Goal: Task Accomplishment & Management: Use online tool/utility

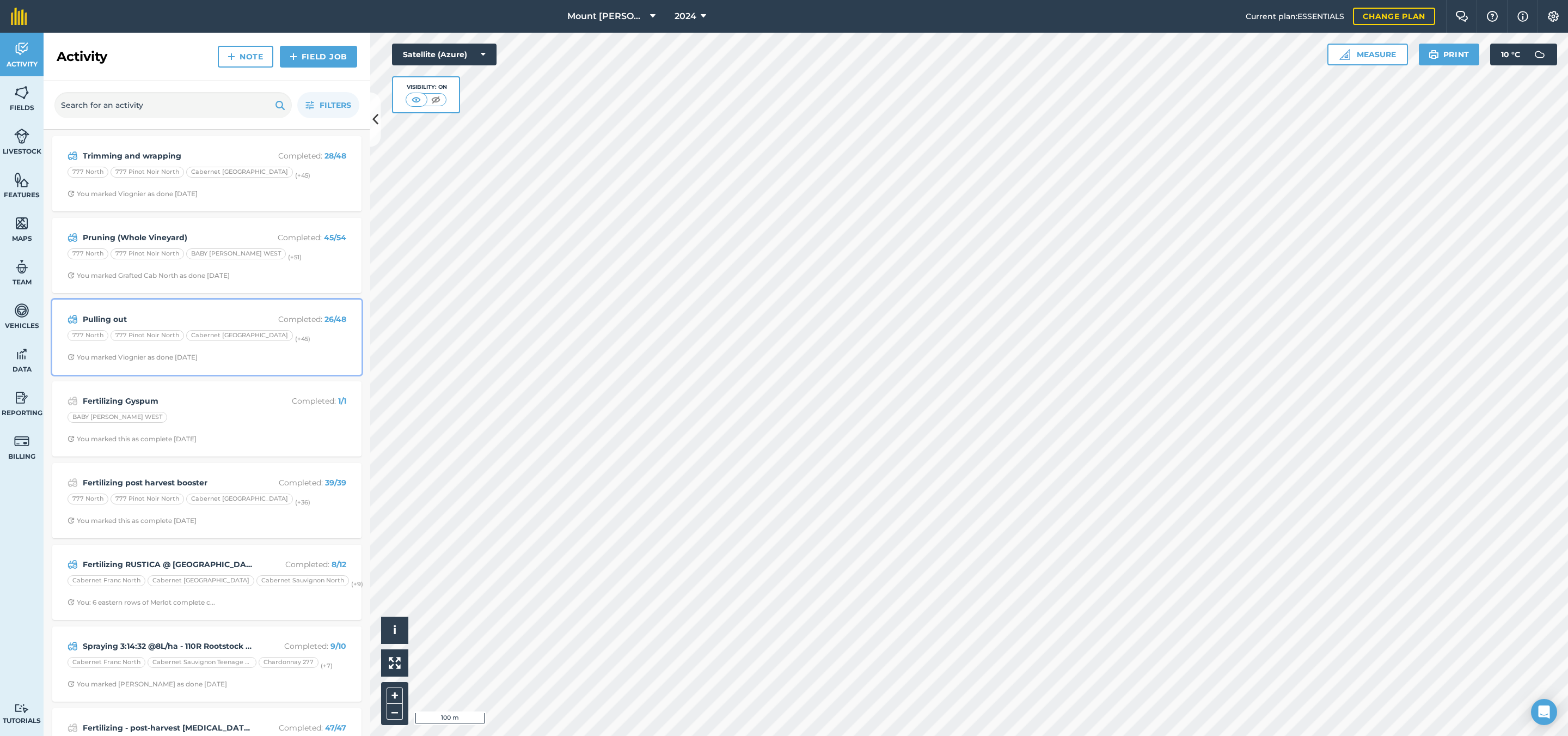
click at [314, 351] on div "Pulling out Completed : 26 / 48 777 North 777 Pinot Noir [GEOGRAPHIC_DATA] (+ 4…" at bounding box center [207, 337] width 296 height 62
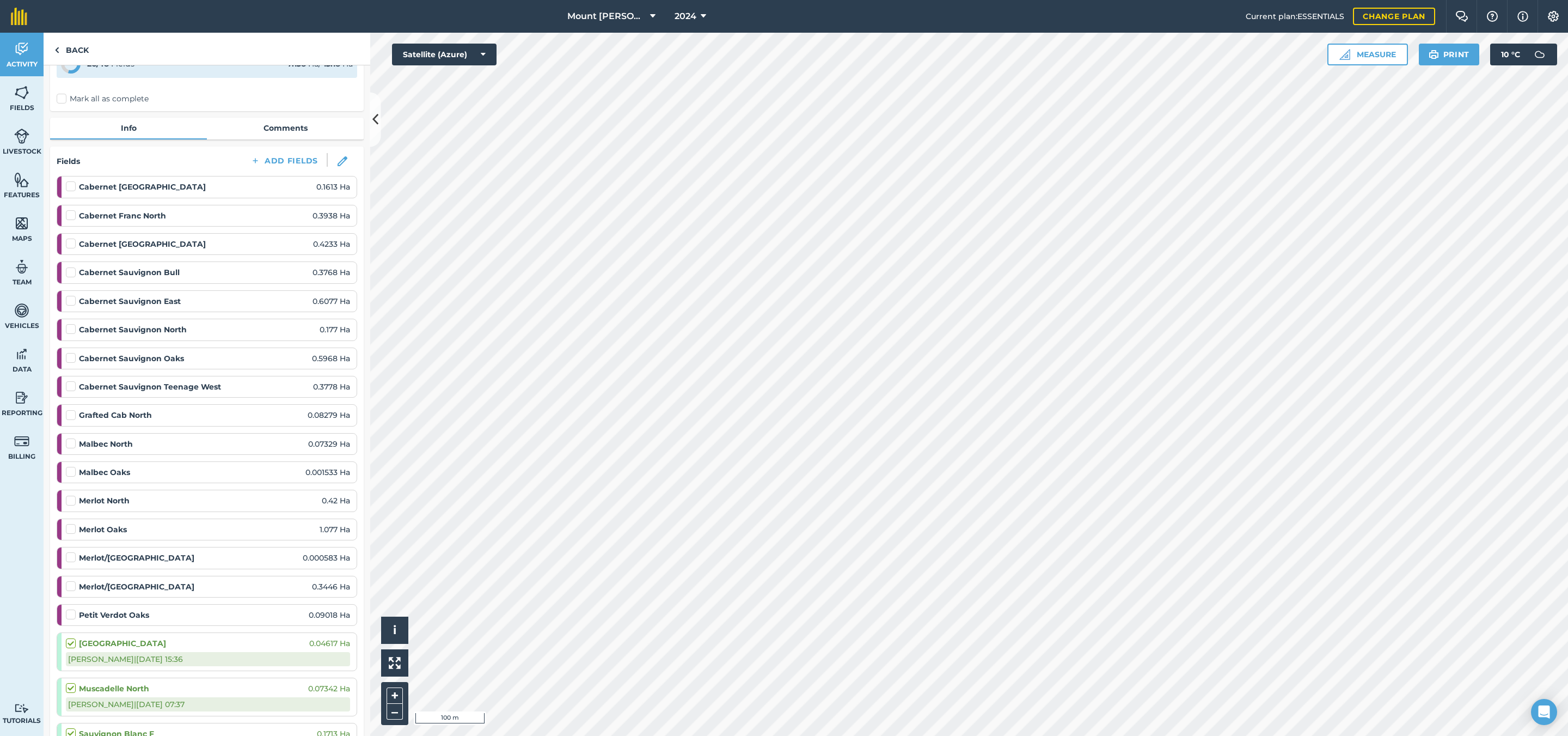
scroll to position [163, 0]
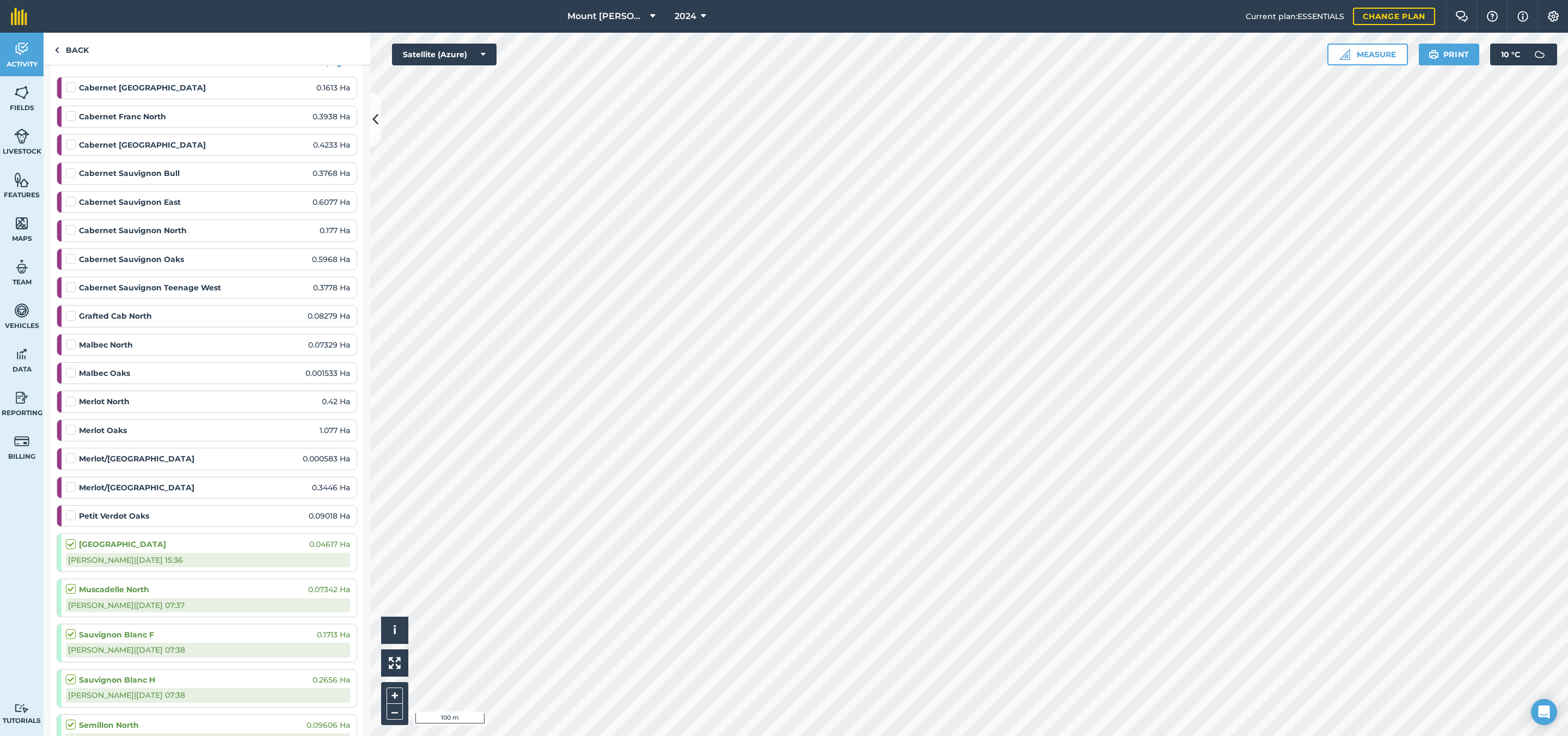
click at [68, 367] on label at bounding box center [73, 367] width 13 height 0
click at [68, 374] on input "checkbox" at bounding box center [70, 370] width 7 height 7
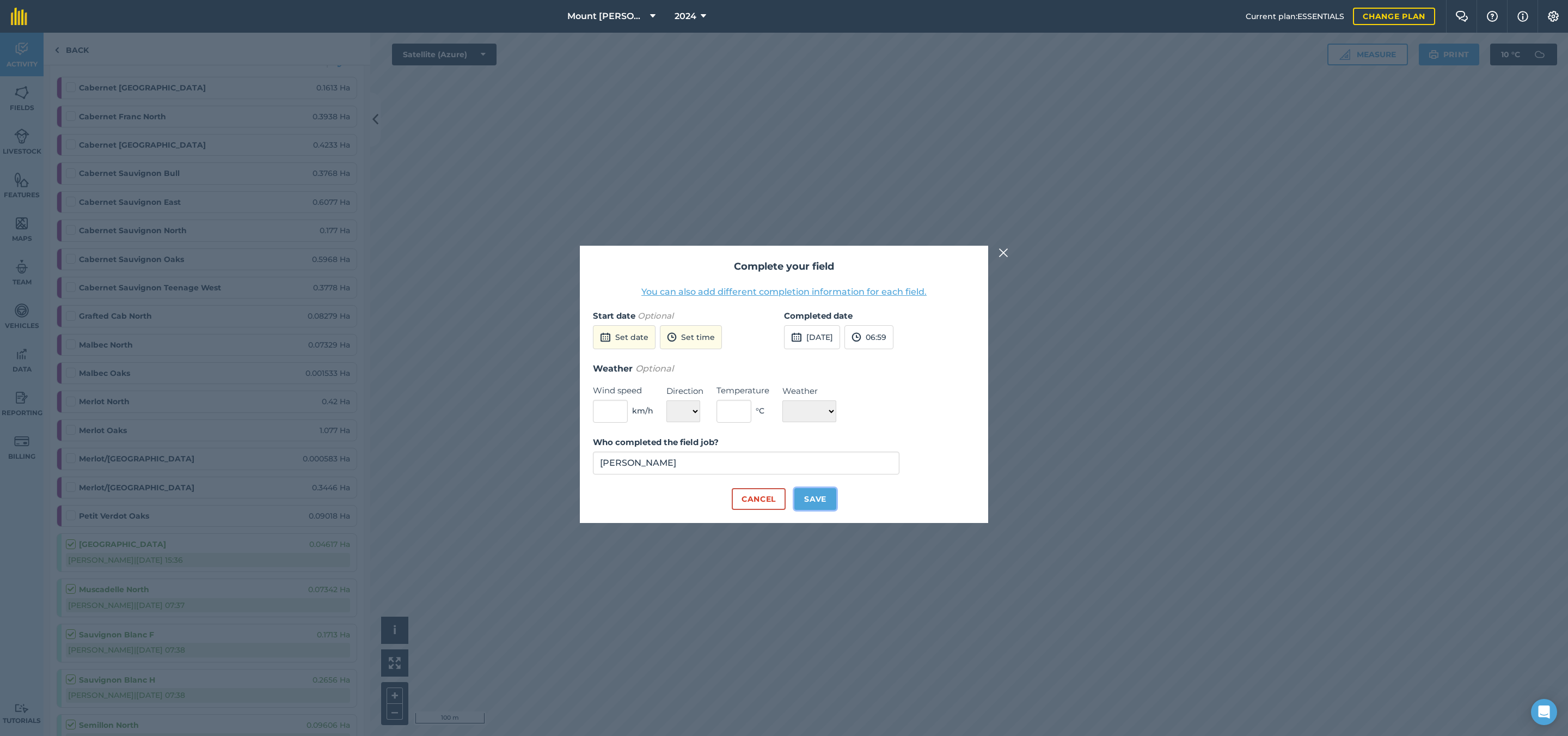
click at [820, 501] on button "Save" at bounding box center [815, 499] width 42 height 22
checkbox input "true"
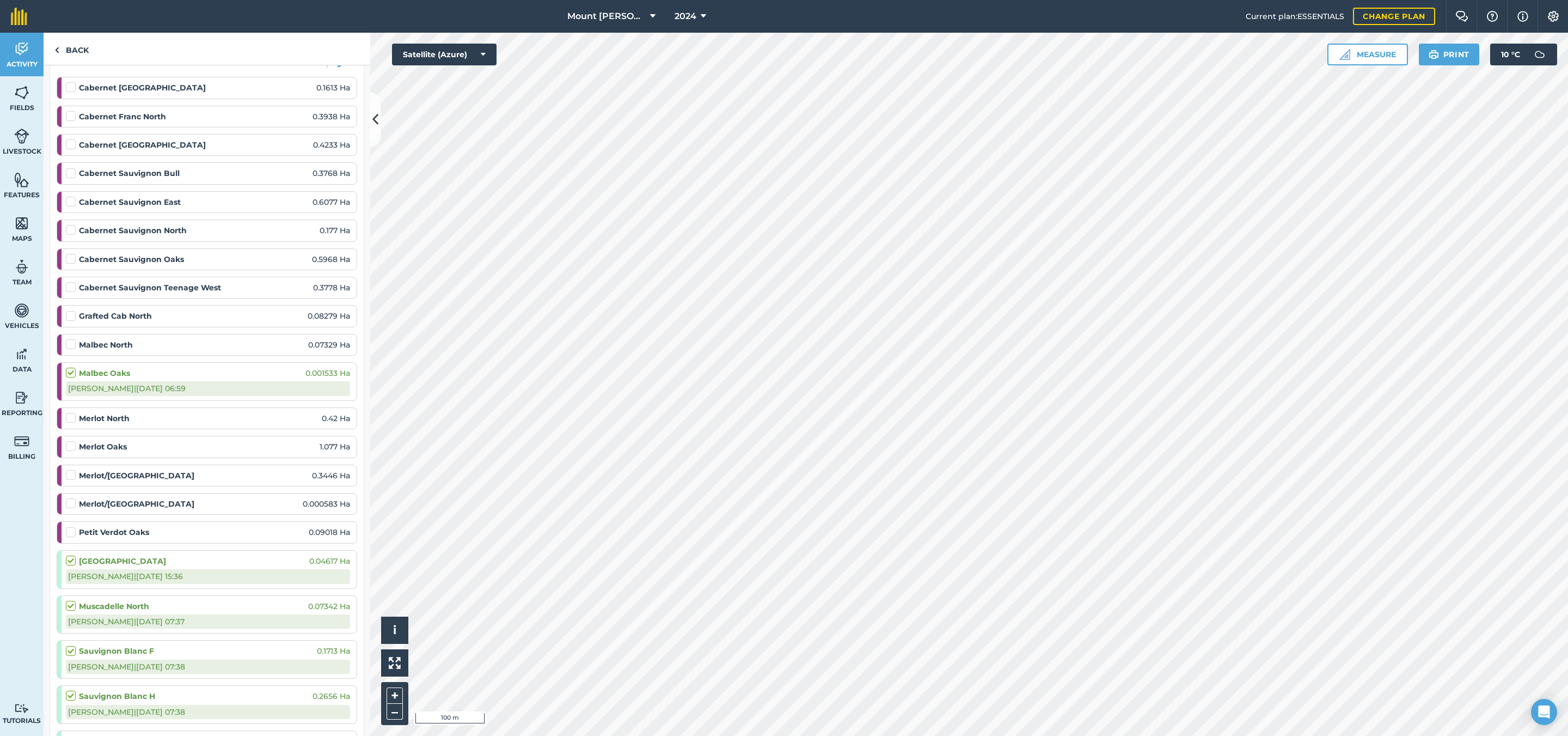
click at [74, 413] on label at bounding box center [73, 413] width 13 height 0
click at [73, 420] on input "checkbox" at bounding box center [70, 416] width 7 height 7
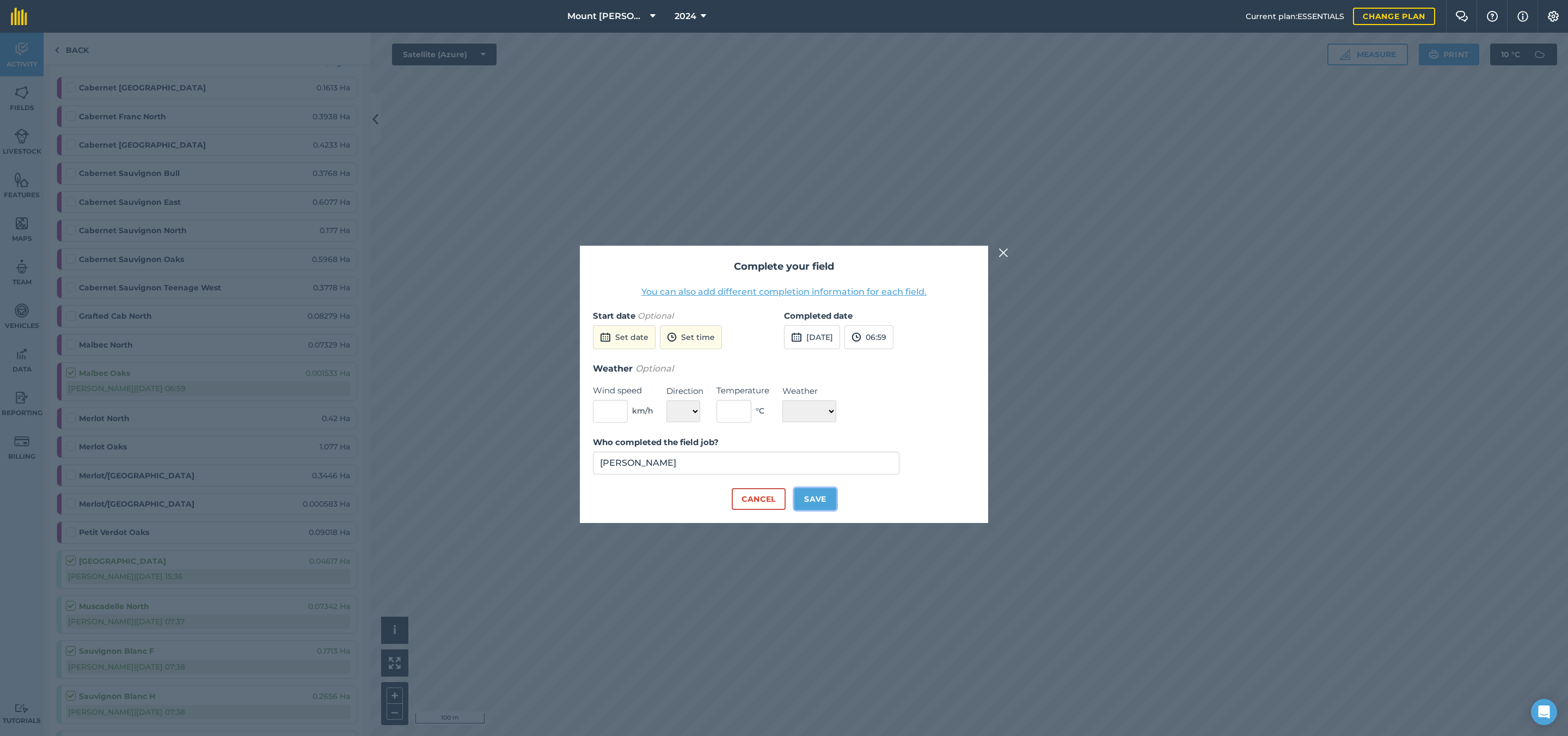
click at [832, 504] on button "Save" at bounding box center [815, 499] width 42 height 22
checkbox input "true"
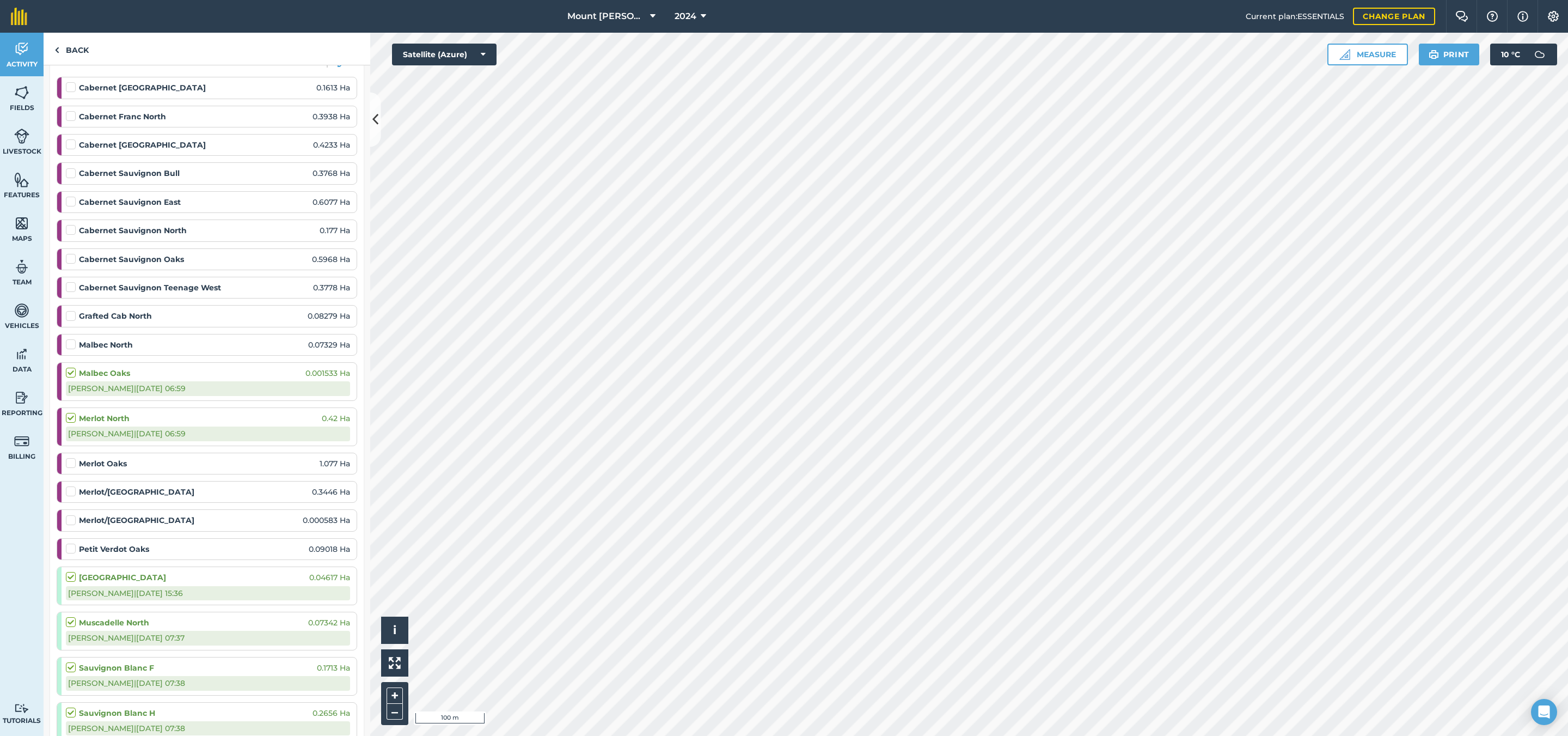
click at [68, 457] on label at bounding box center [73, 457] width 13 height 0
click at [68, 465] on input "checkbox" at bounding box center [70, 461] width 7 height 7
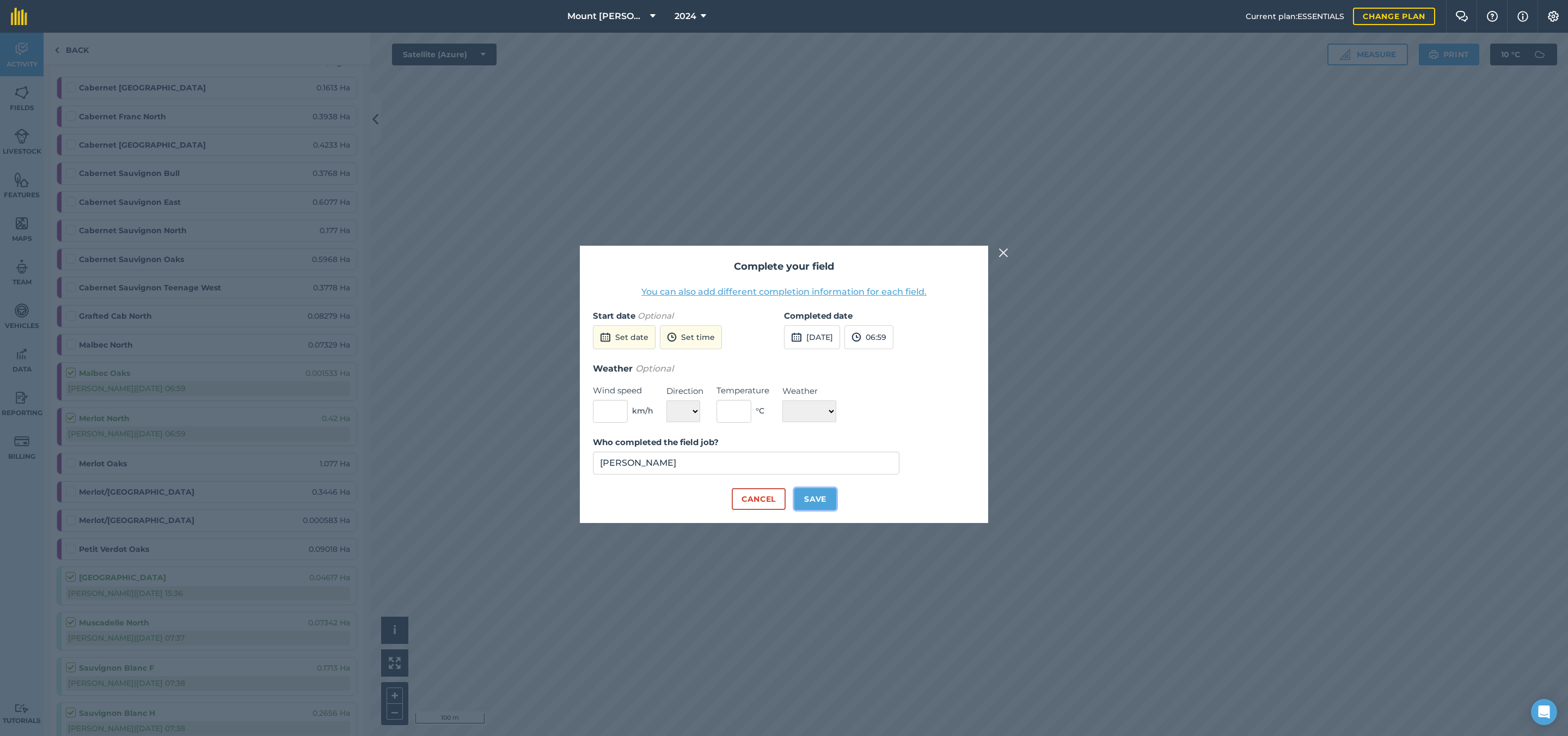
click at [804, 497] on button "Save" at bounding box center [815, 499] width 42 height 22
checkbox input "true"
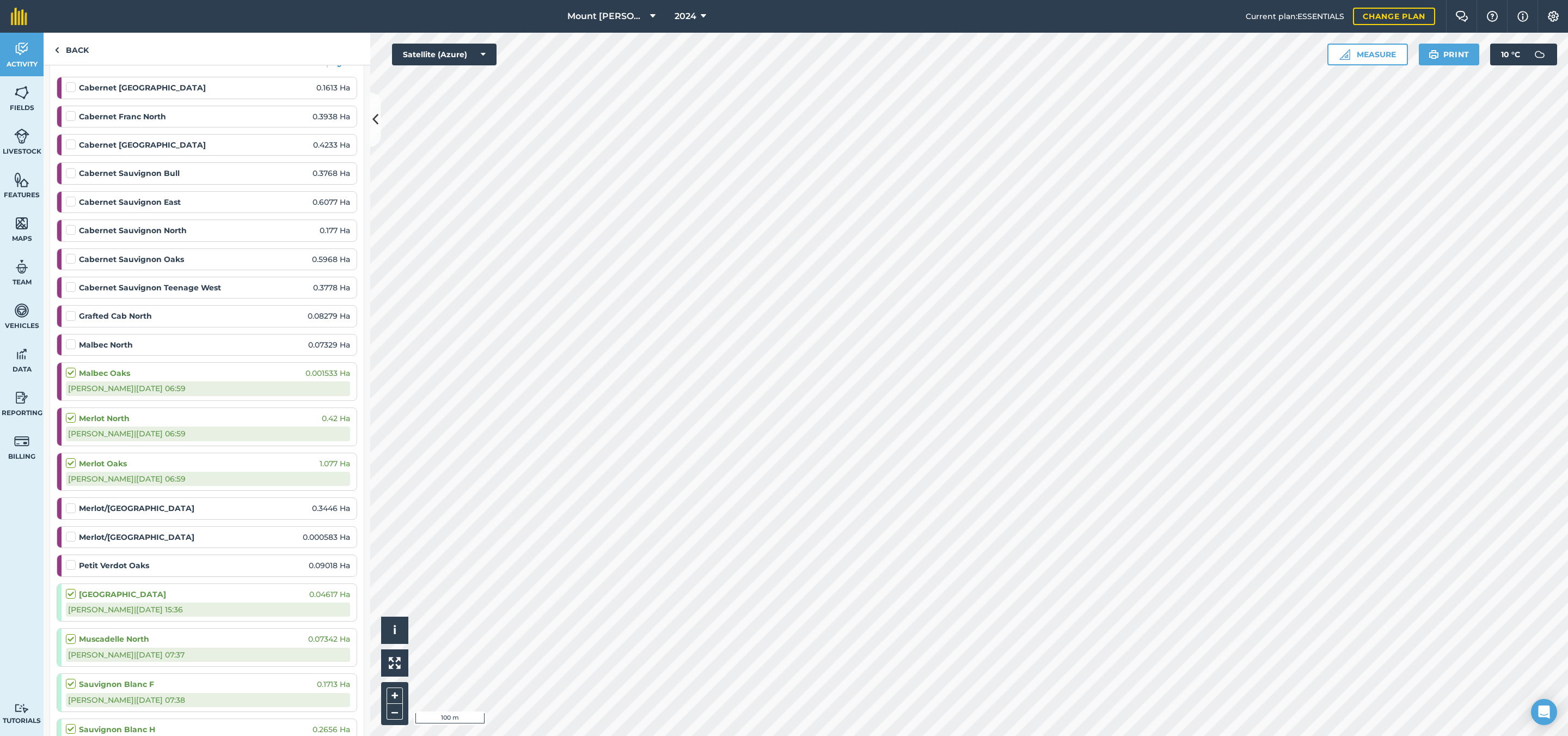
click at [70, 559] on label at bounding box center [73, 559] width 13 height 0
click at [70, 566] on input "checkbox" at bounding box center [70, 563] width 7 height 7
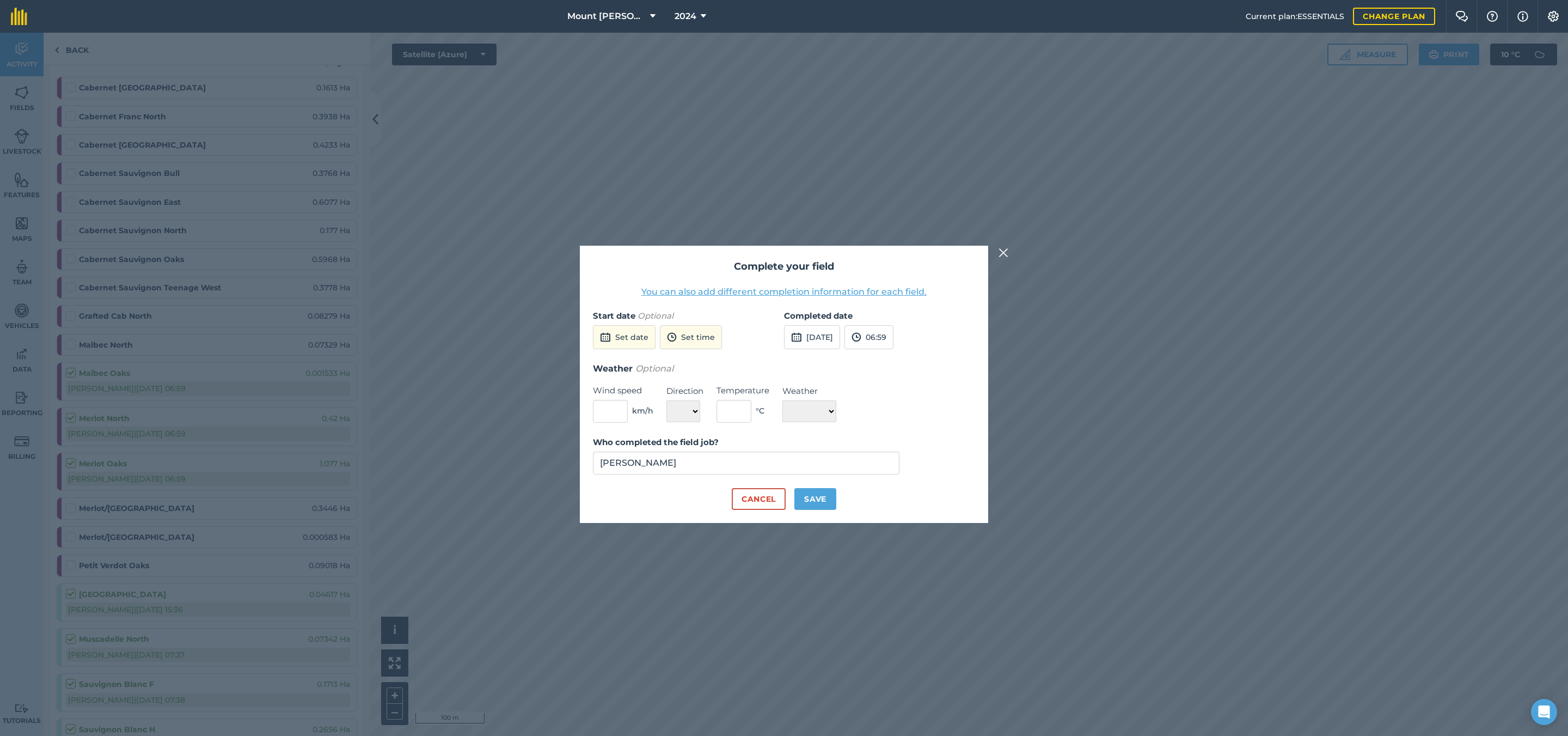
click at [822, 487] on div "Who completed the field job? [PERSON_NAME]" at bounding box center [784, 462] width 382 height 52
click at [823, 505] on button "Save" at bounding box center [815, 499] width 42 height 22
checkbox input "true"
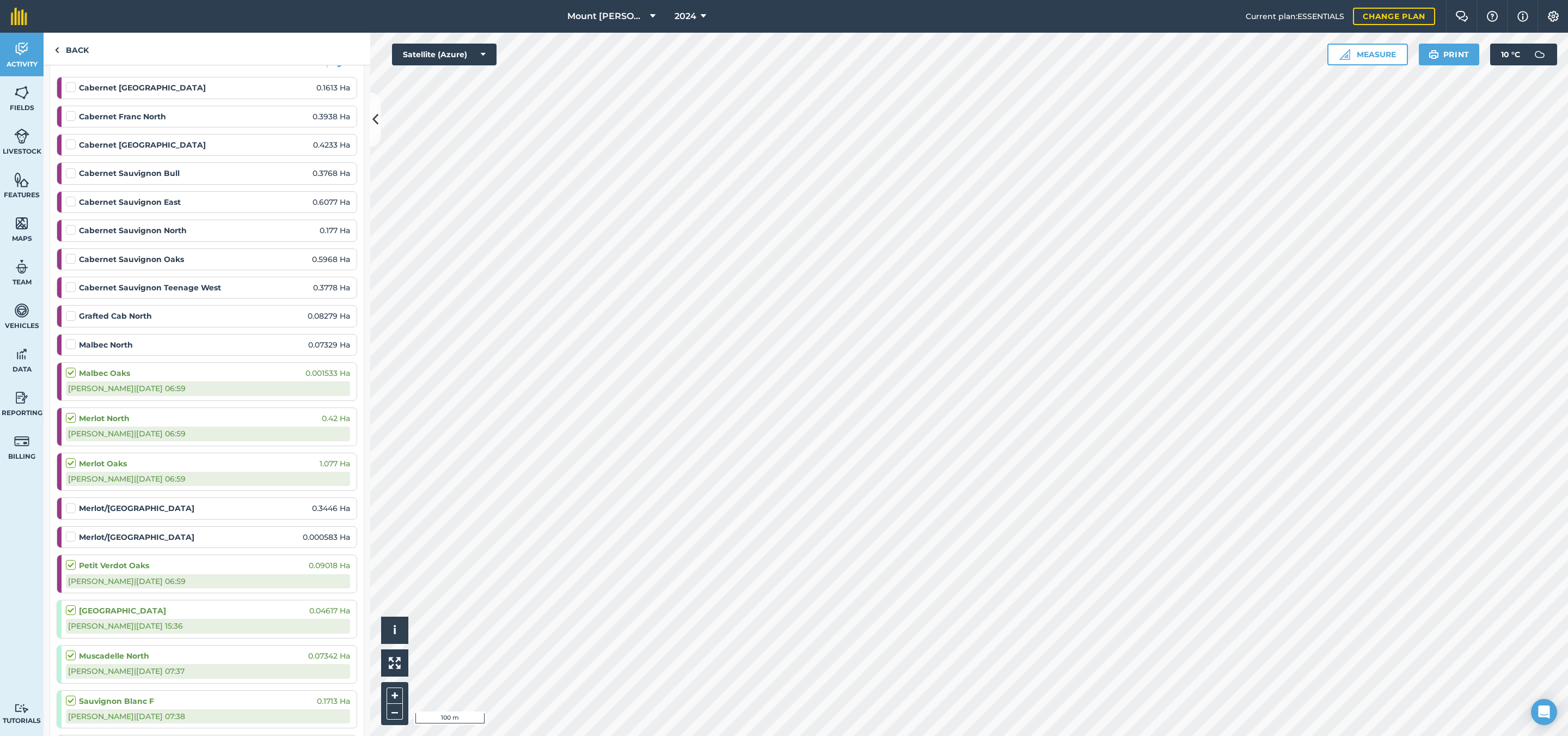
click at [68, 339] on label at bounding box center [73, 339] width 13 height 0
click at [68, 346] on input "checkbox" at bounding box center [70, 343] width 7 height 7
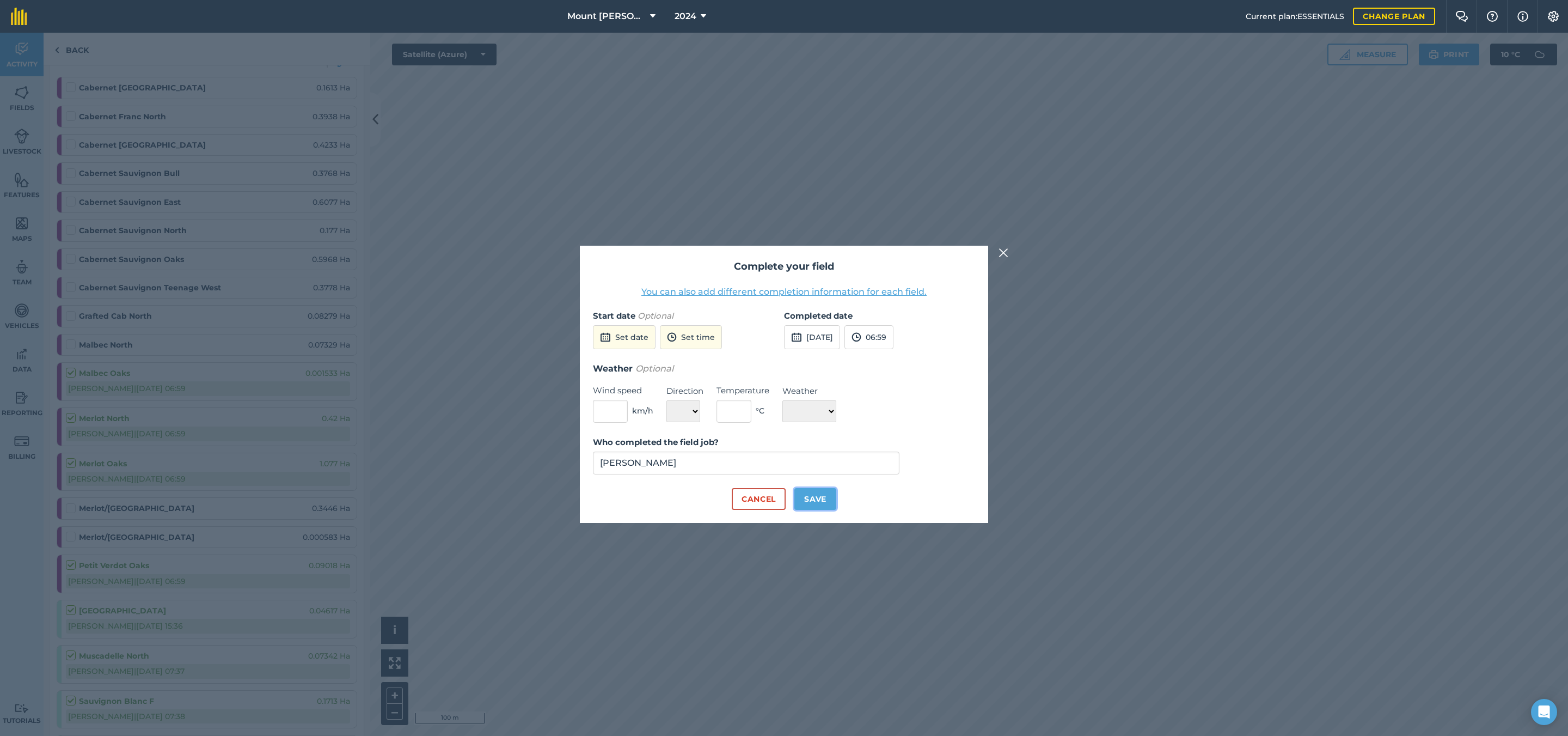
click at [799, 492] on button "Save" at bounding box center [815, 499] width 42 height 22
checkbox input "true"
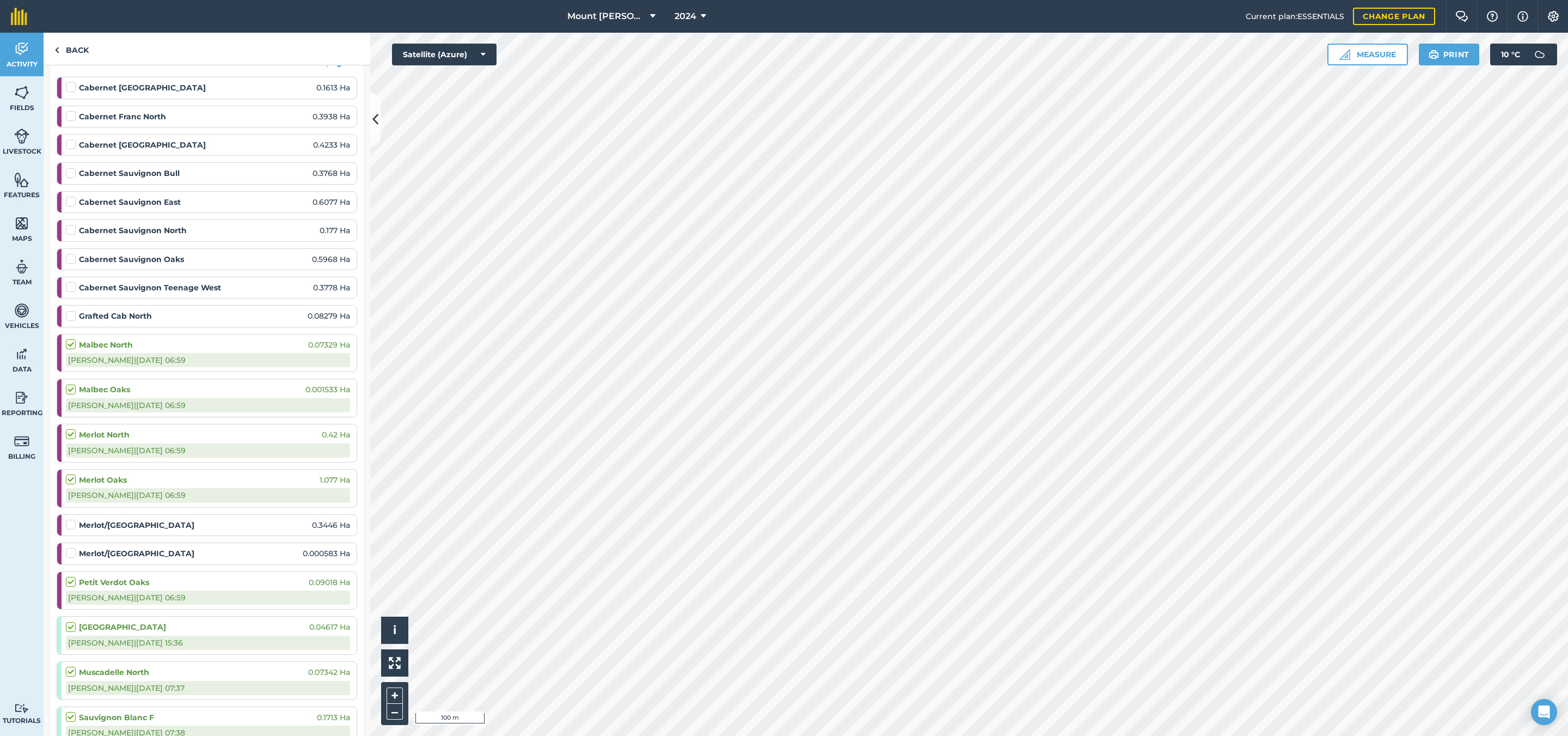
click at [68, 311] on label at bounding box center [73, 311] width 13 height 0
click at [68, 317] on input "checkbox" at bounding box center [70, 314] width 7 height 7
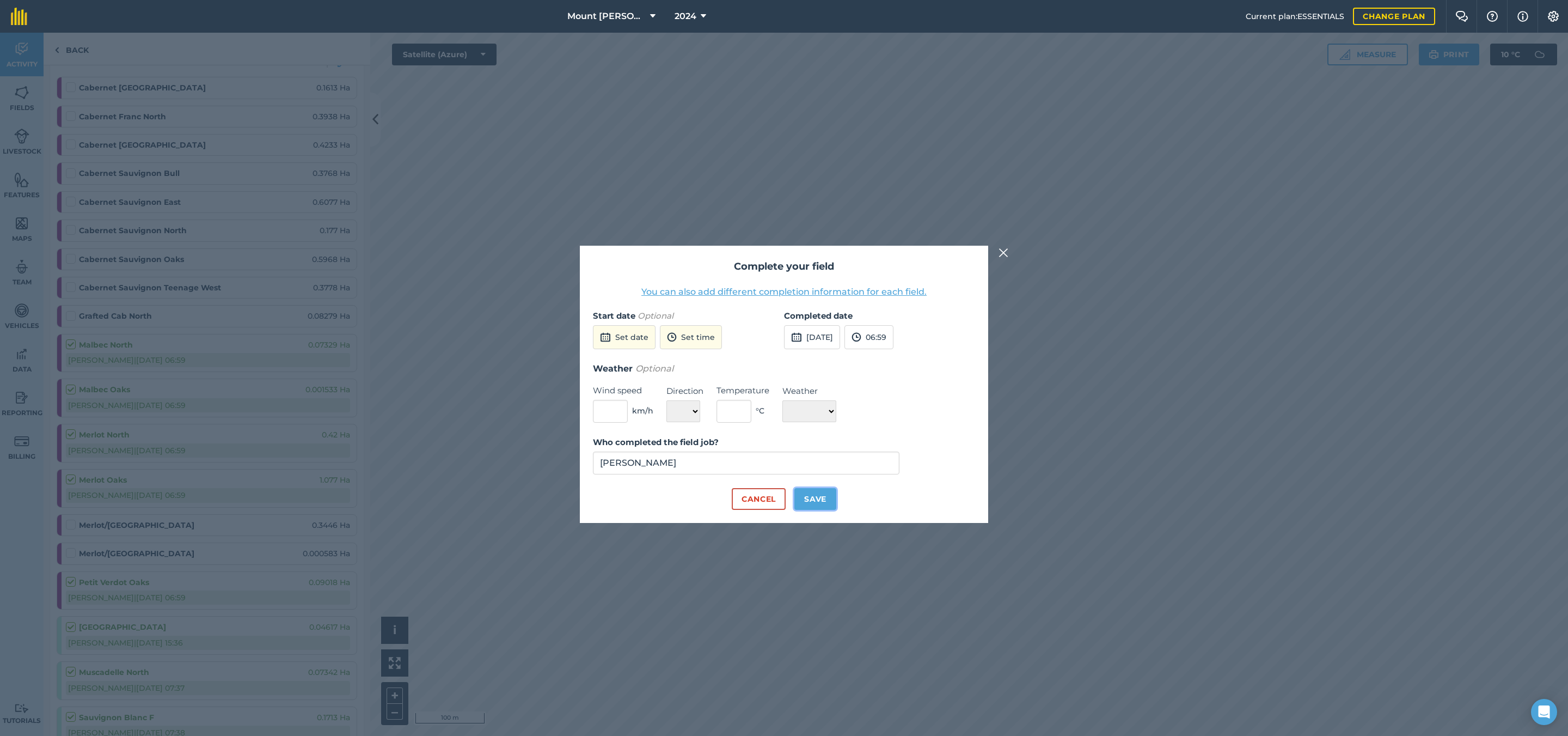
click at [818, 500] on button "Save" at bounding box center [815, 499] width 42 height 22
checkbox input "true"
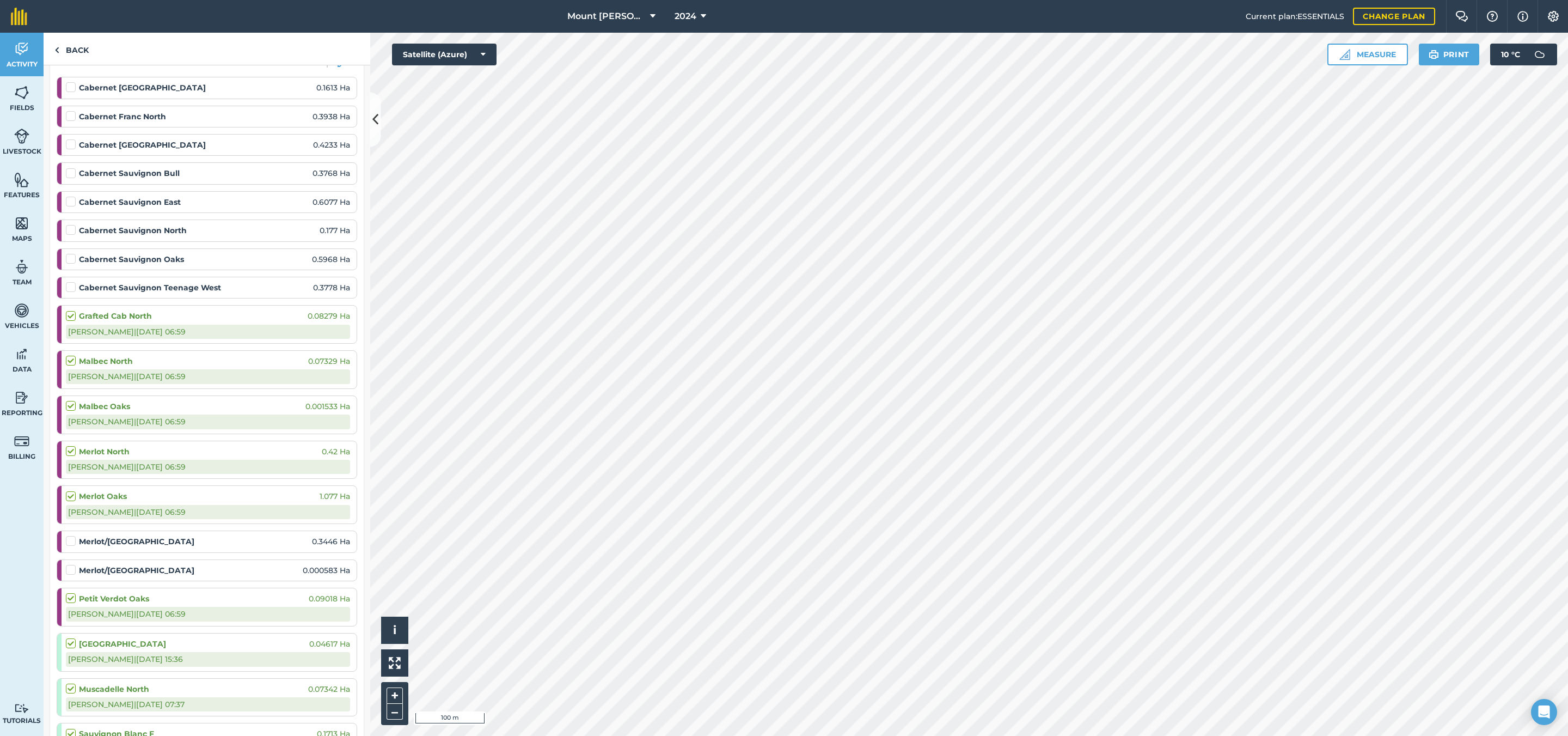
click at [73, 281] on label at bounding box center [73, 281] width 13 height 0
click at [73, 289] on input "checkbox" at bounding box center [70, 285] width 7 height 7
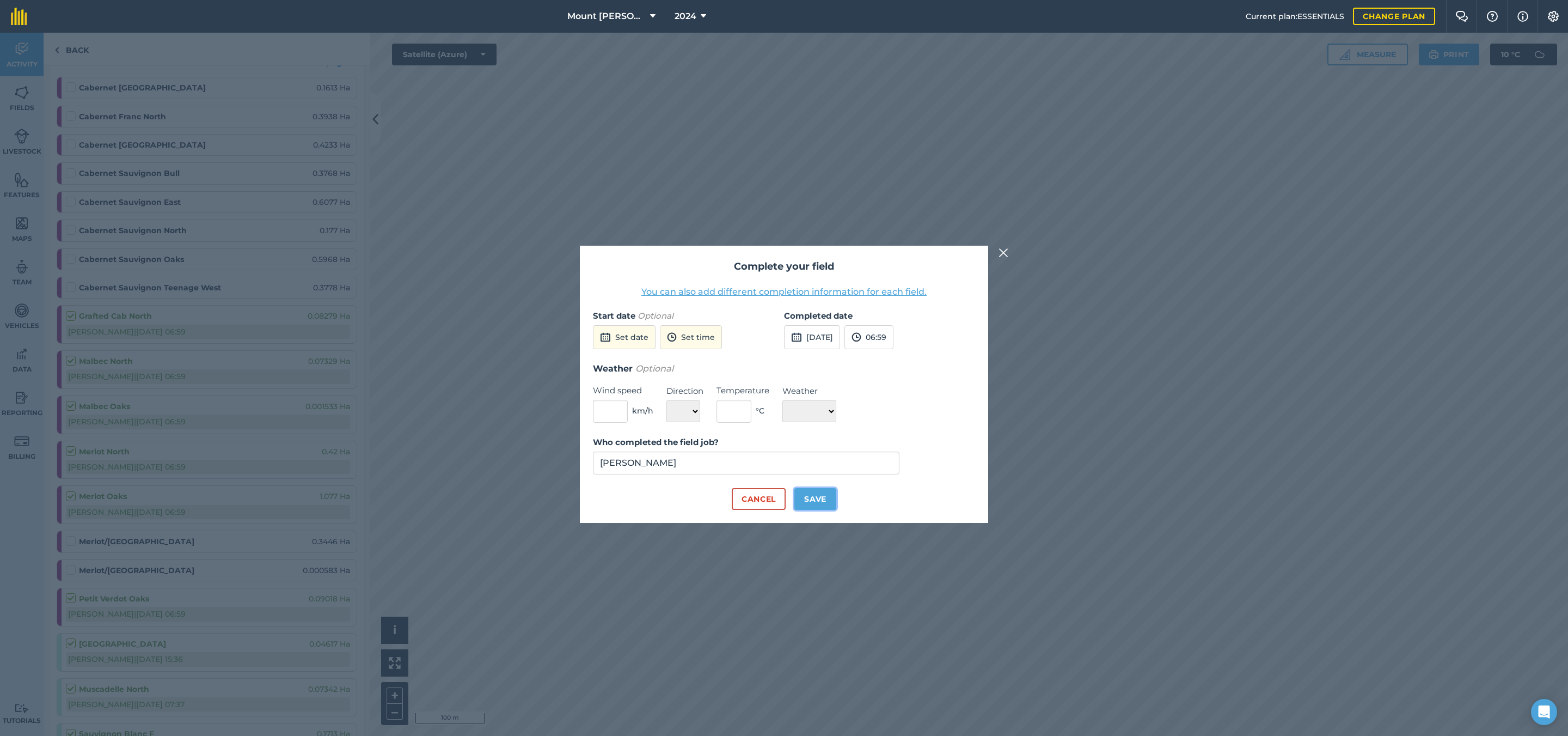
click at [820, 495] on button "Save" at bounding box center [815, 499] width 42 height 22
checkbox input "true"
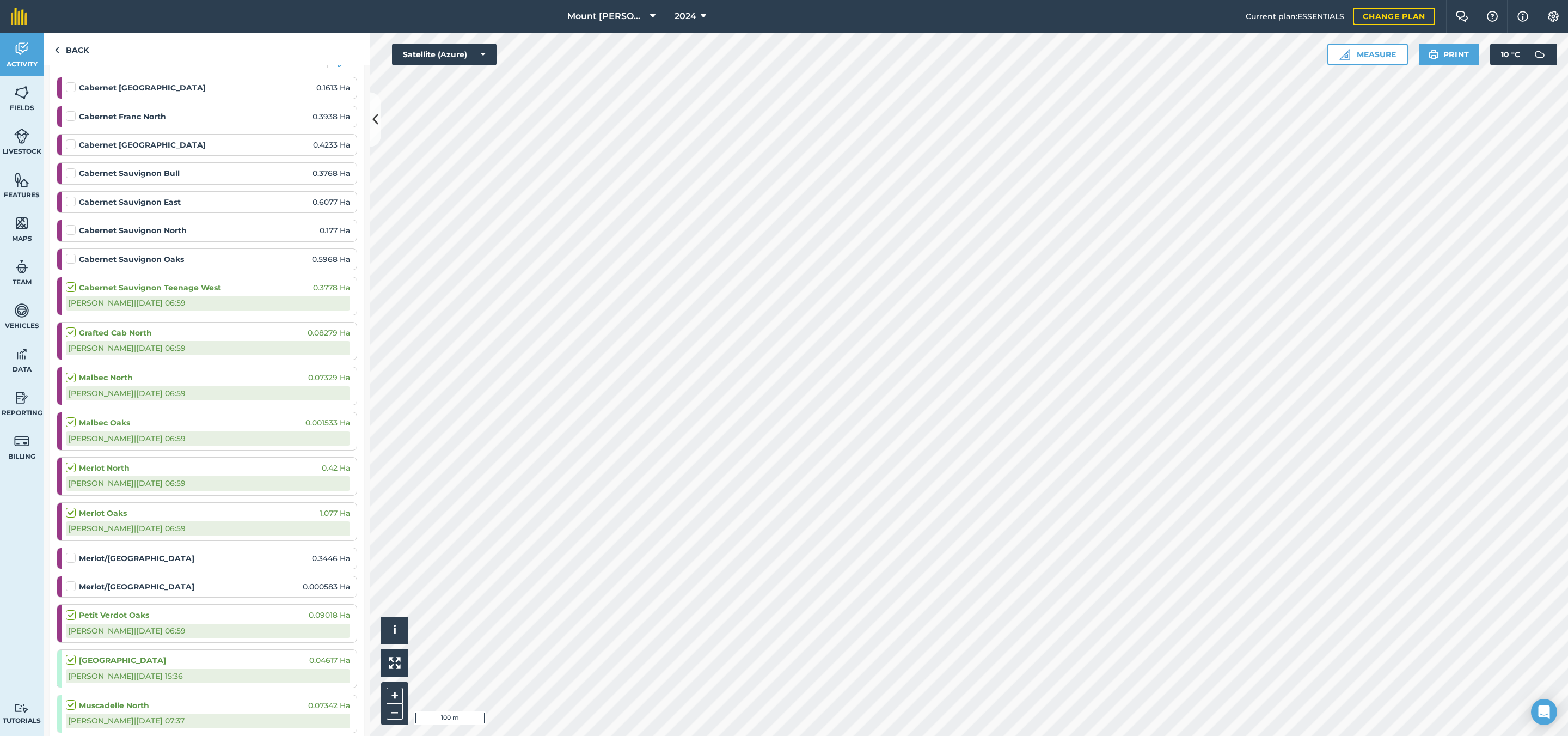
click at [73, 254] on label at bounding box center [73, 254] width 13 height 0
click at [73, 260] on input "checkbox" at bounding box center [70, 257] width 7 height 7
checkbox input "false"
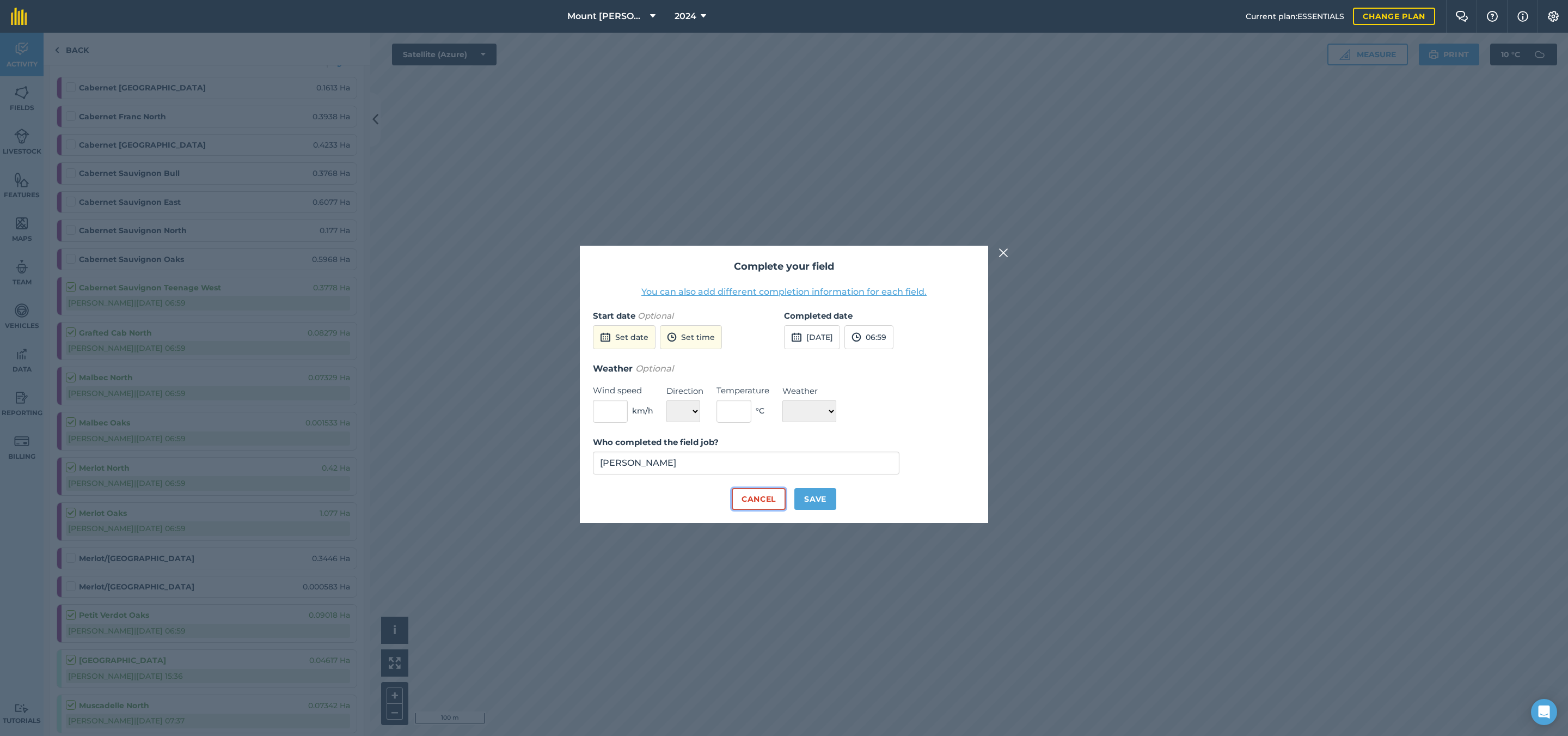
click at [772, 500] on button "Cancel" at bounding box center [759, 499] width 54 height 22
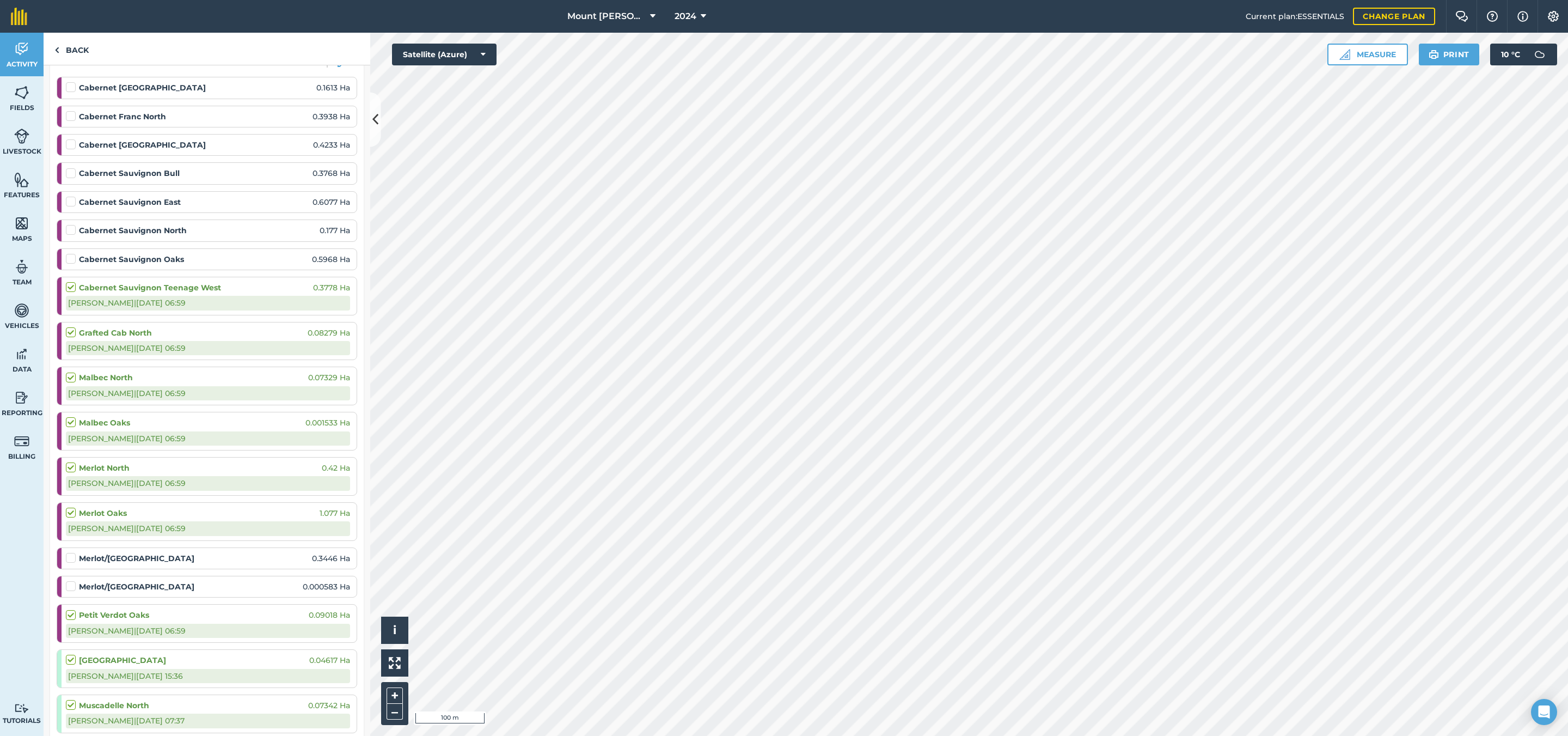
click at [68, 224] on label at bounding box center [73, 224] width 13 height 0
click at [68, 232] on input "checkbox" at bounding box center [70, 228] width 7 height 7
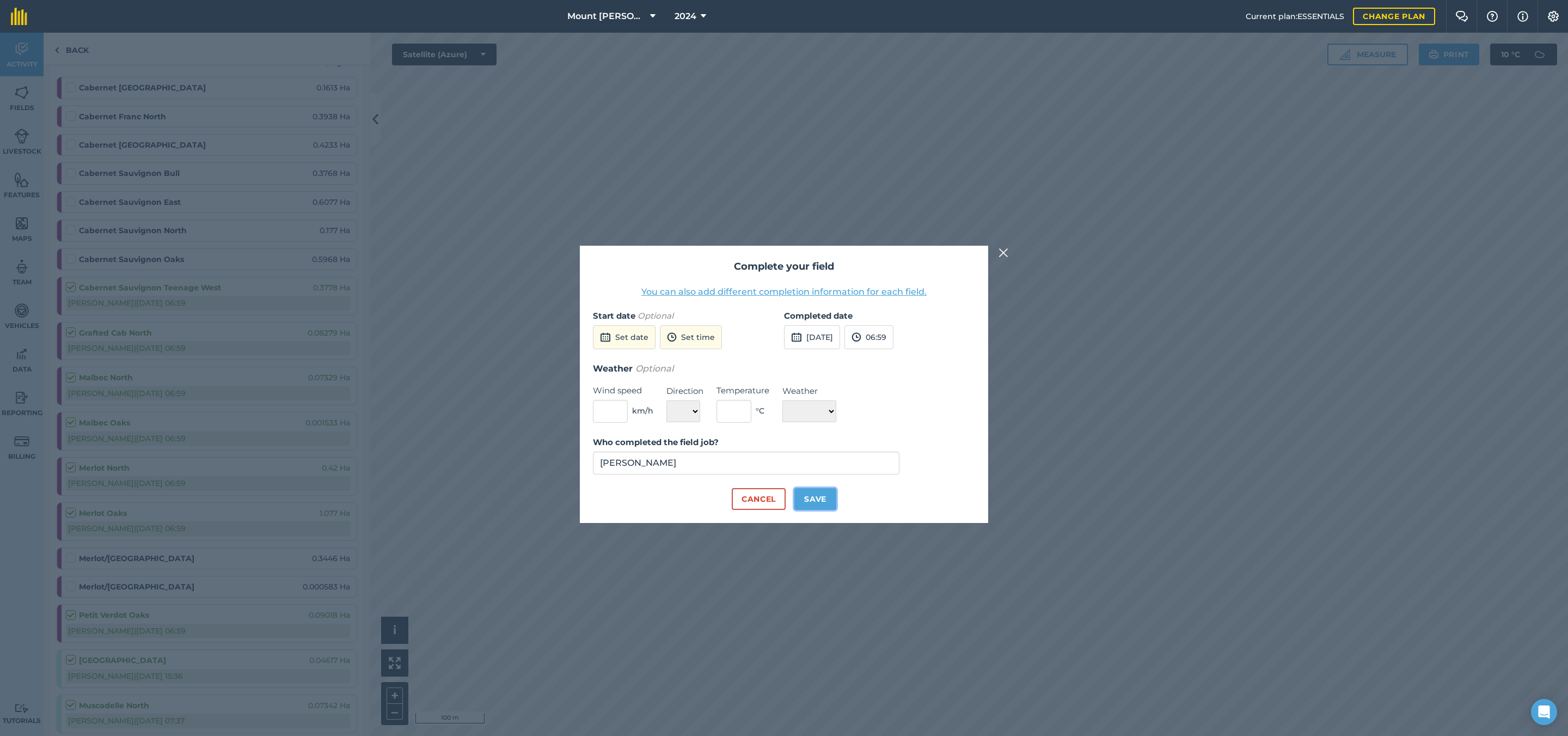
click at [804, 491] on button "Save" at bounding box center [815, 499] width 42 height 22
checkbox input "true"
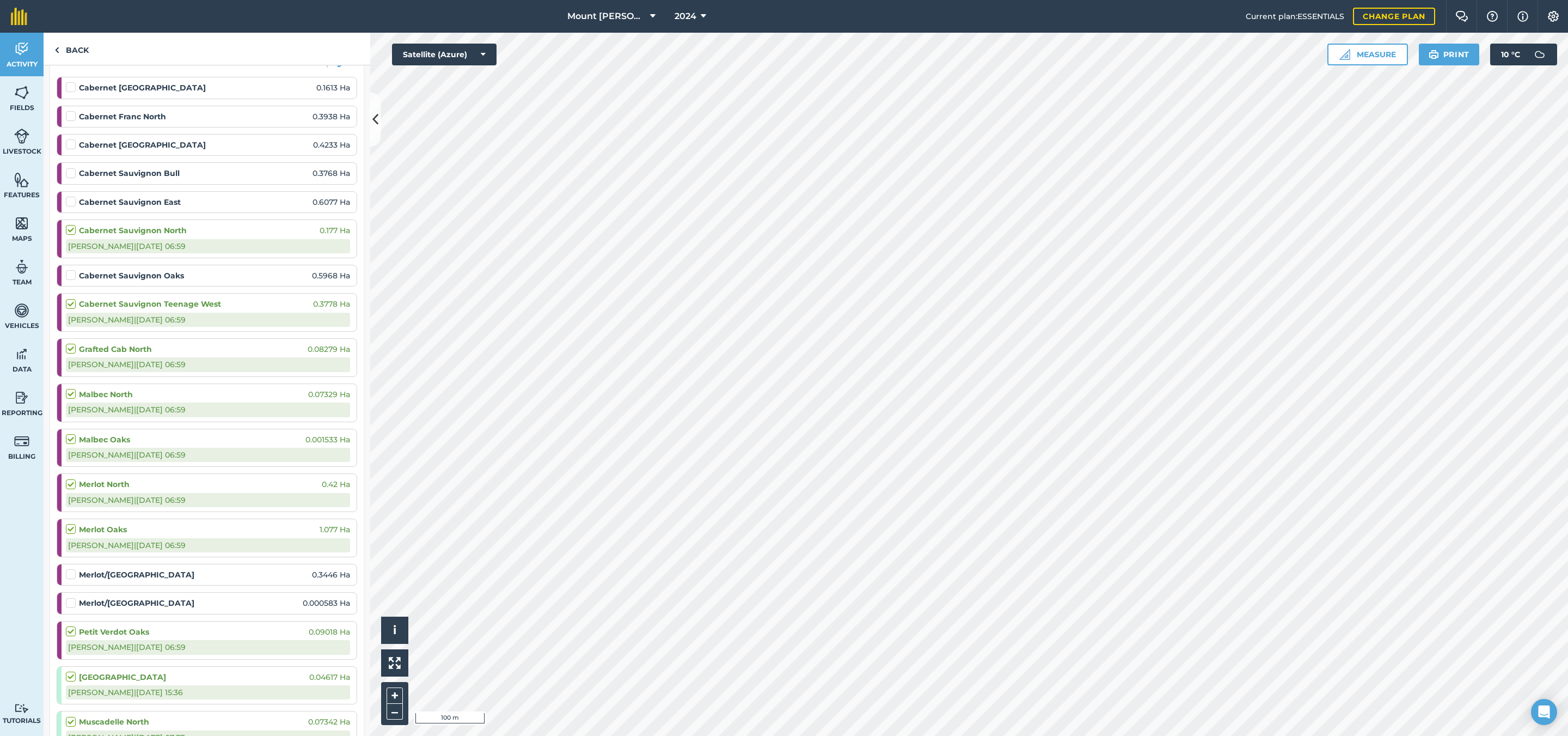
click at [68, 139] on label at bounding box center [73, 139] width 13 height 0
click at [68, 142] on input "checkbox" at bounding box center [70, 142] width 7 height 7
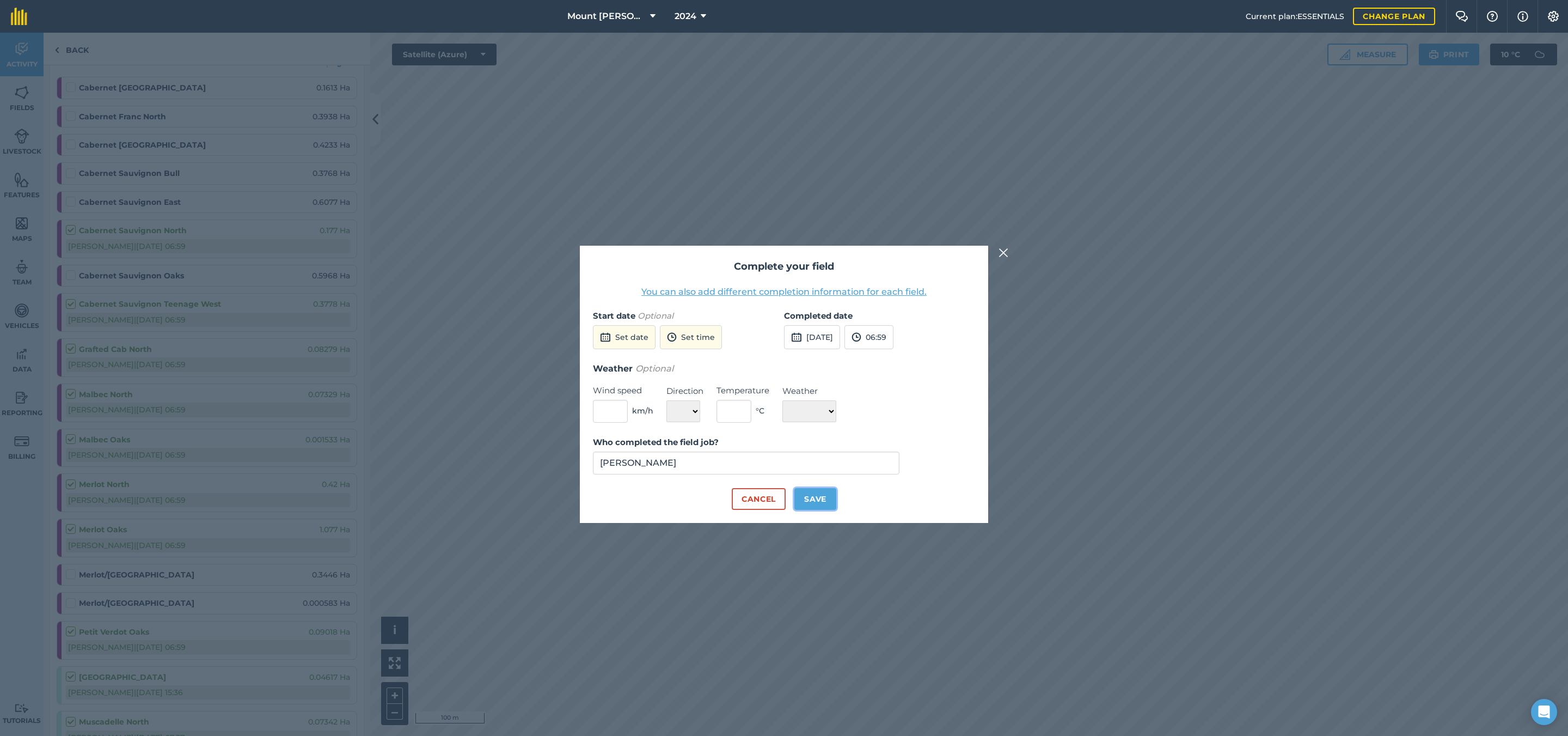
click at [823, 495] on button "Save" at bounding box center [815, 499] width 42 height 22
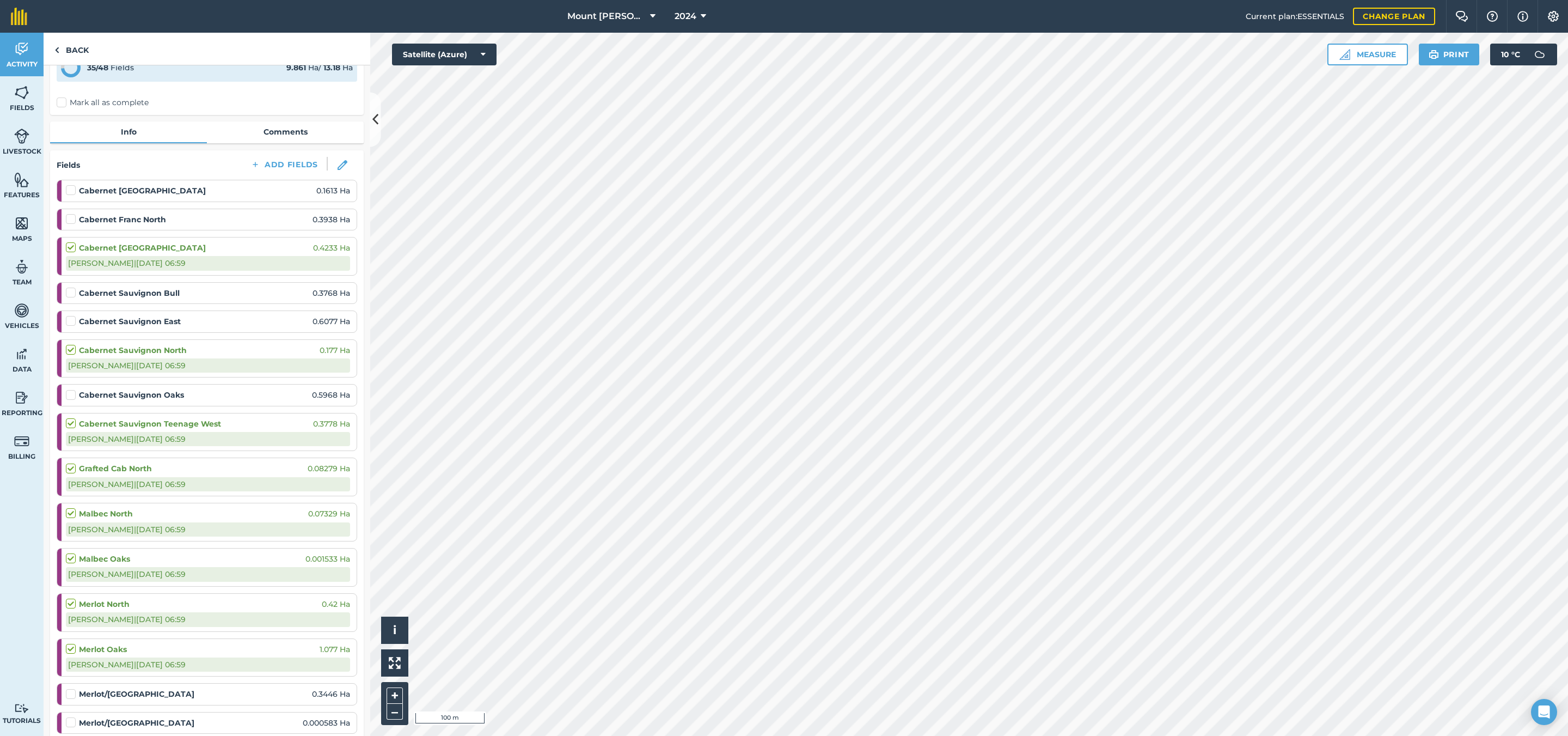
scroll to position [0, 0]
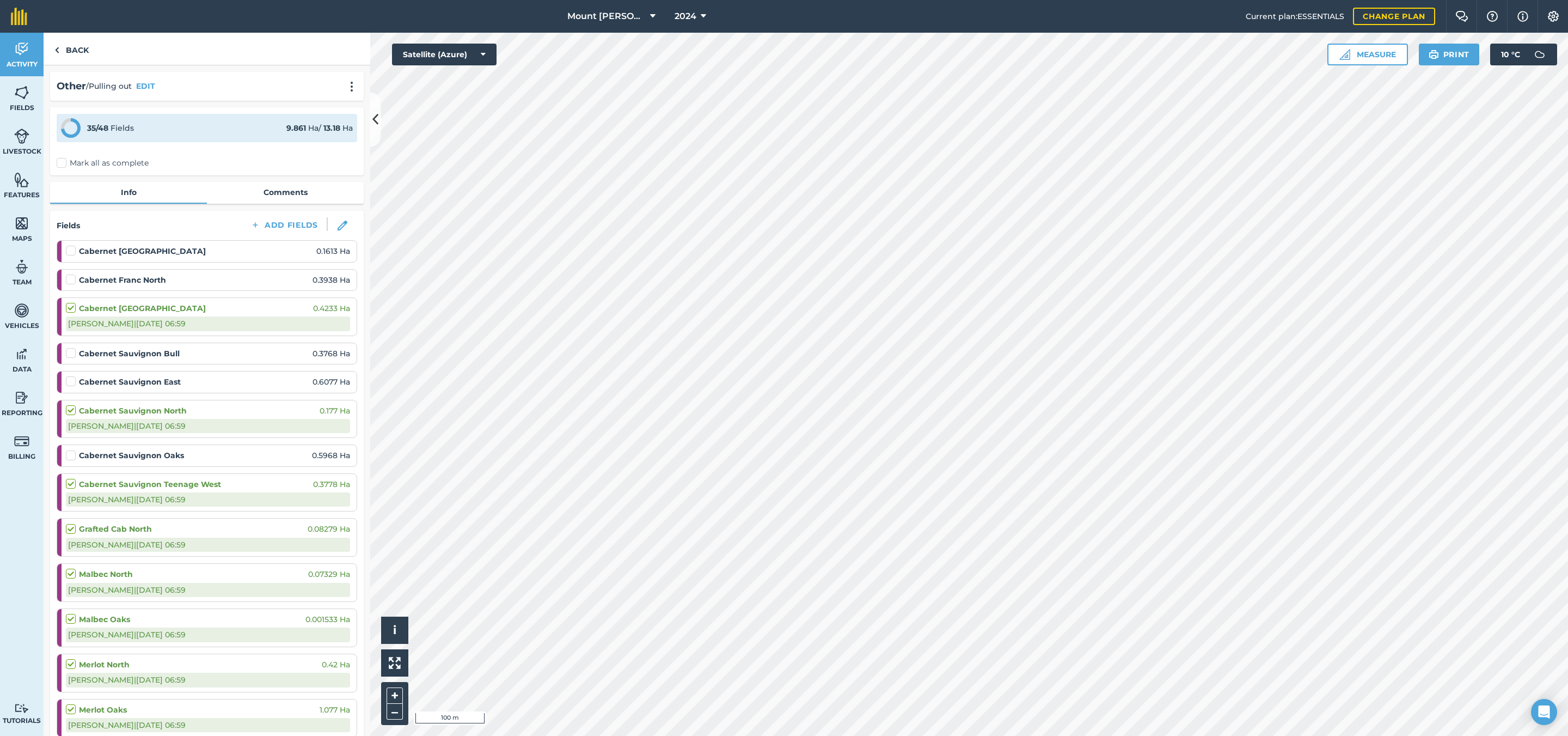
click at [72, 302] on label at bounding box center [73, 302] width 13 height 0
click at [72, 307] on input "checkbox" at bounding box center [70, 306] width 7 height 7
checkbox input "false"
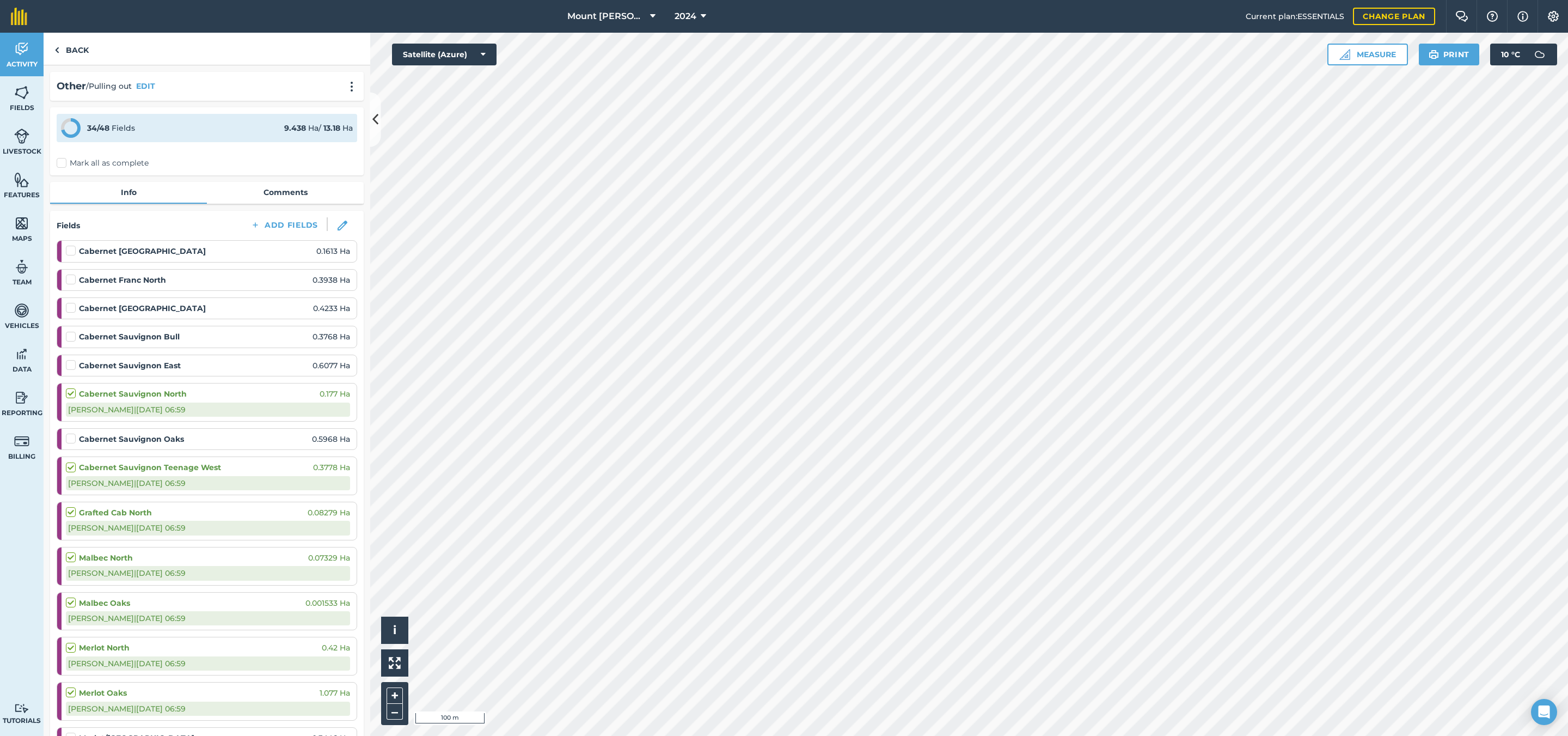
click at [73, 274] on label at bounding box center [73, 274] width 13 height 0
click at [73, 281] on input "checkbox" at bounding box center [70, 278] width 7 height 7
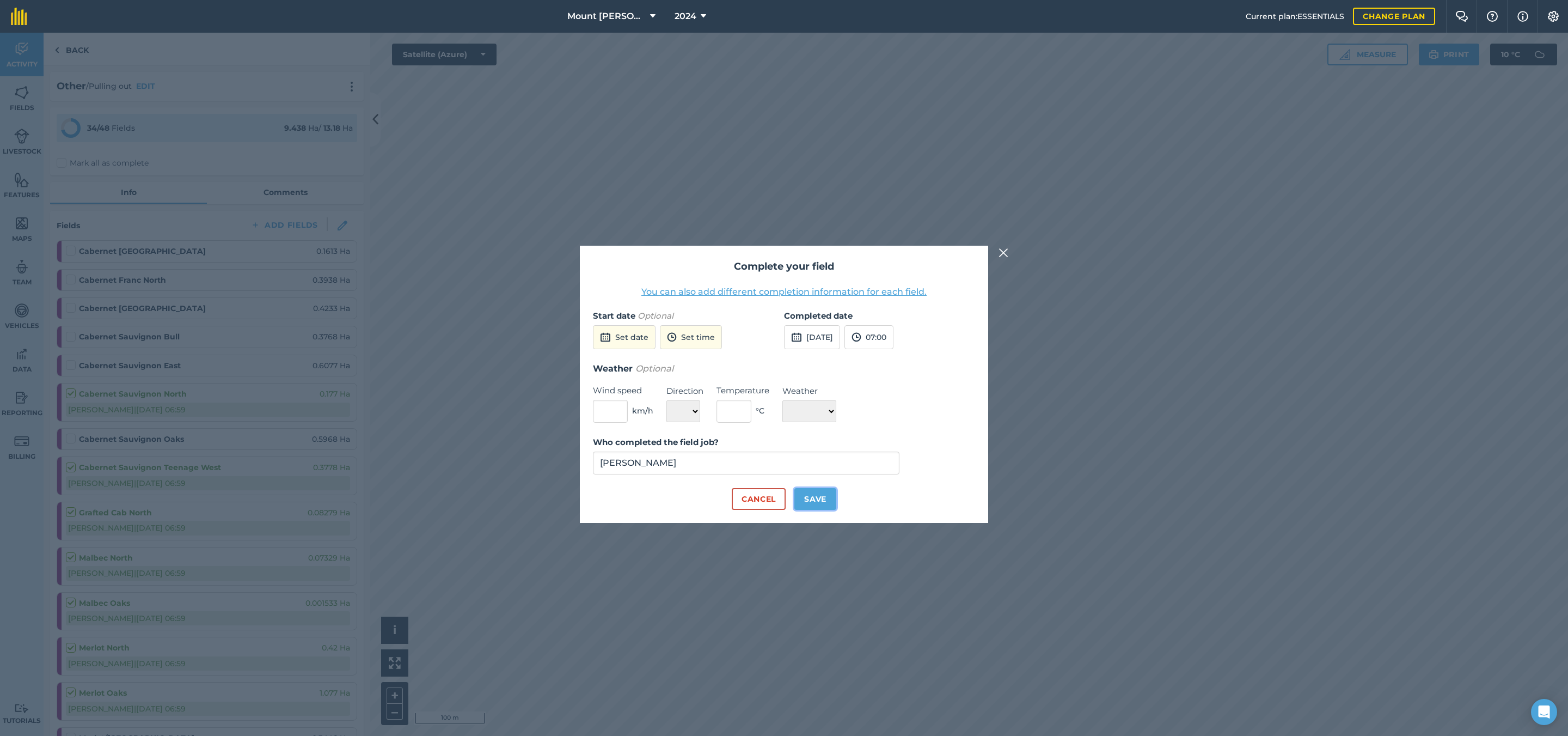
click at [830, 502] on button "Save" at bounding box center [815, 499] width 42 height 22
checkbox input "true"
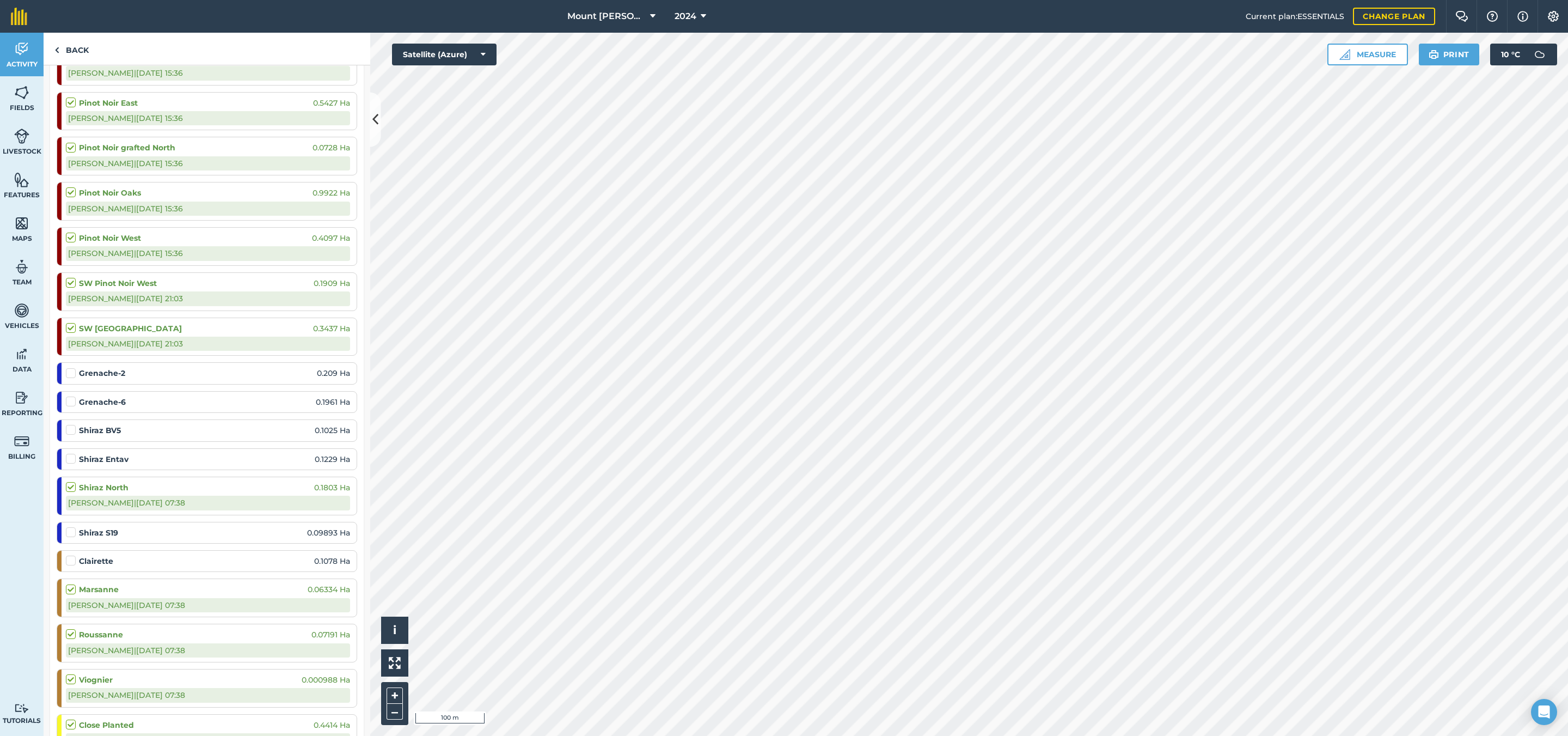
scroll to position [1513, 0]
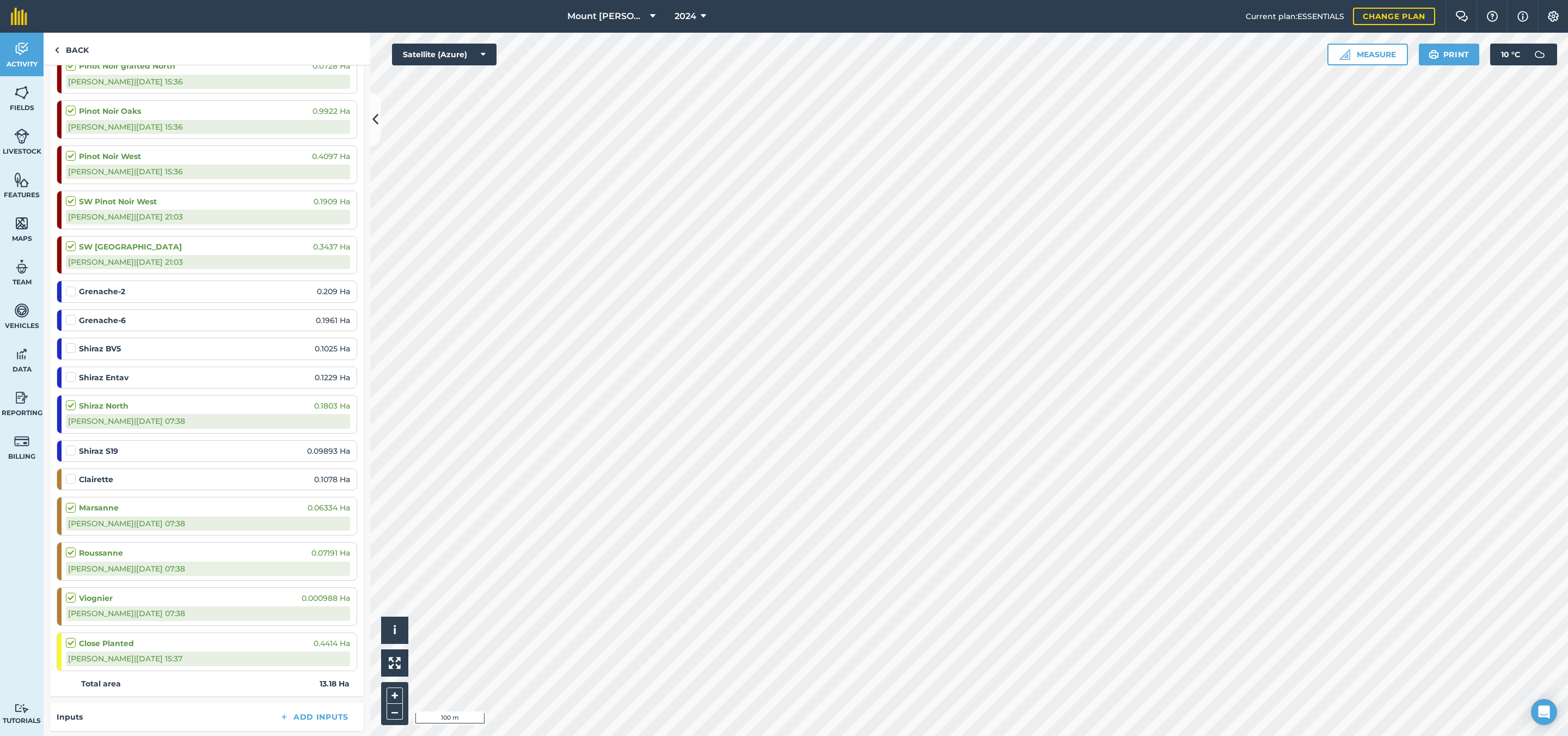
click at [73, 474] on label at bounding box center [73, 474] width 13 height 0
click at [73, 480] on input "checkbox" at bounding box center [70, 477] width 7 height 7
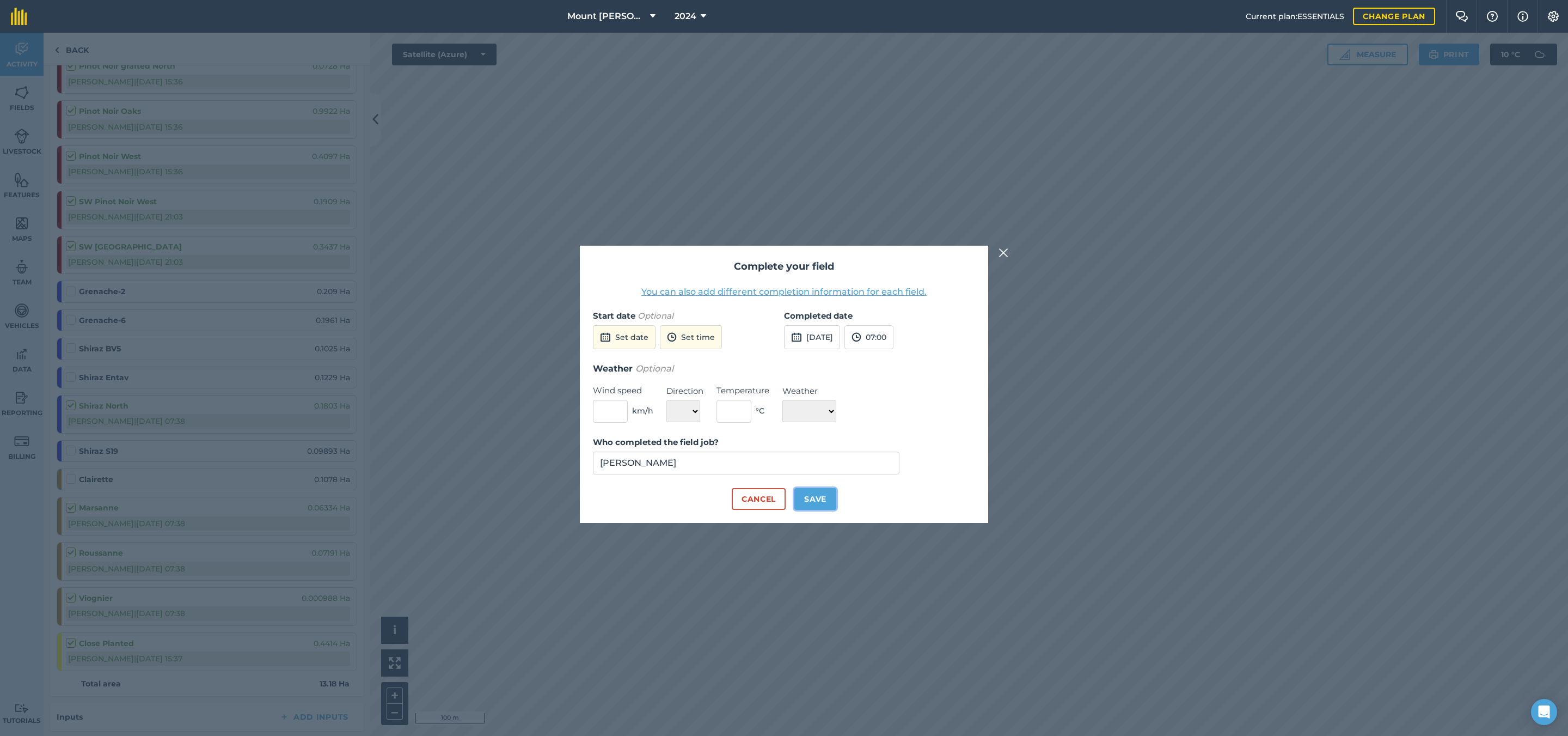
click at [812, 497] on button "Save" at bounding box center [815, 499] width 42 height 22
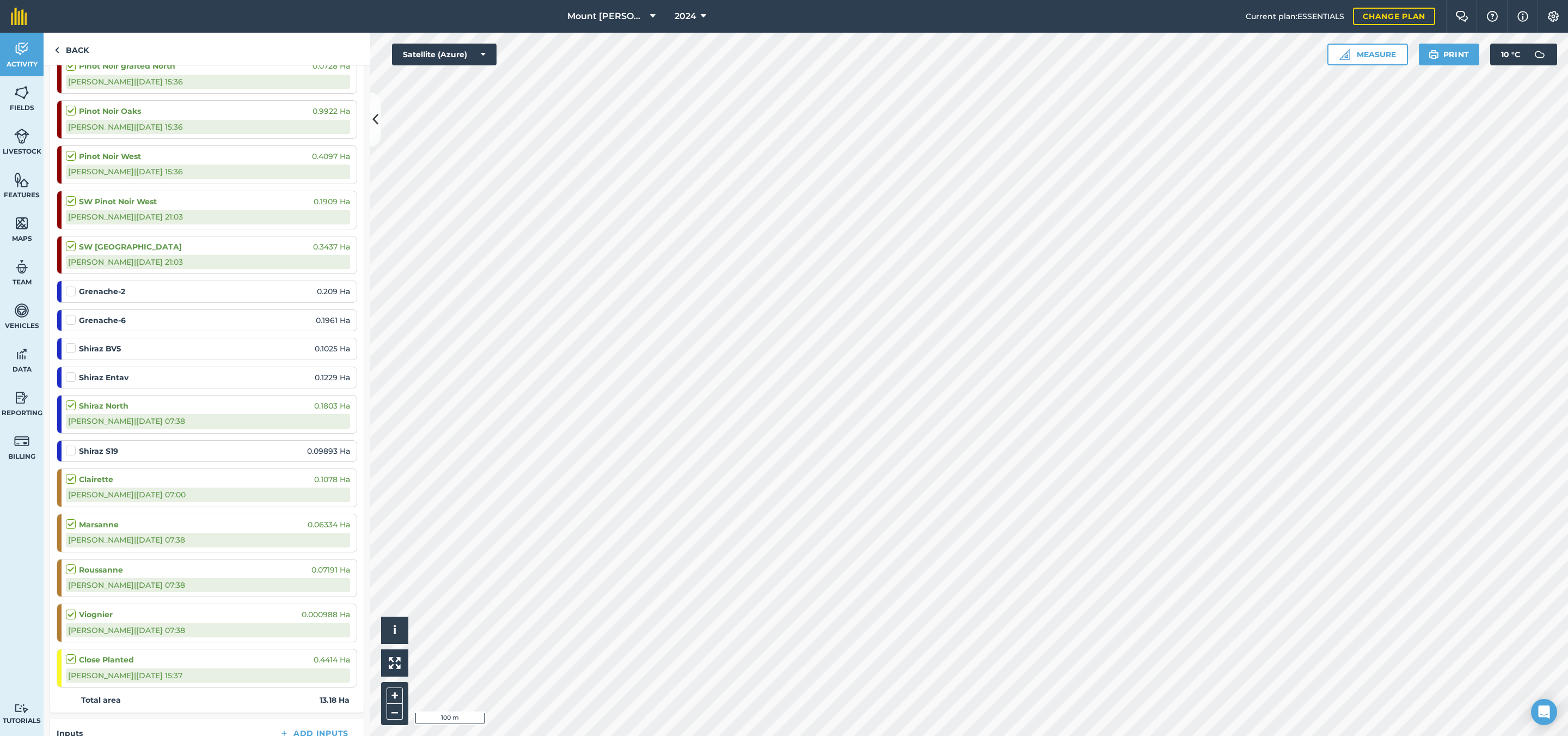
click at [70, 474] on label at bounding box center [73, 474] width 13 height 0
click at [70, 480] on input "checkbox" at bounding box center [70, 477] width 7 height 7
checkbox input "false"
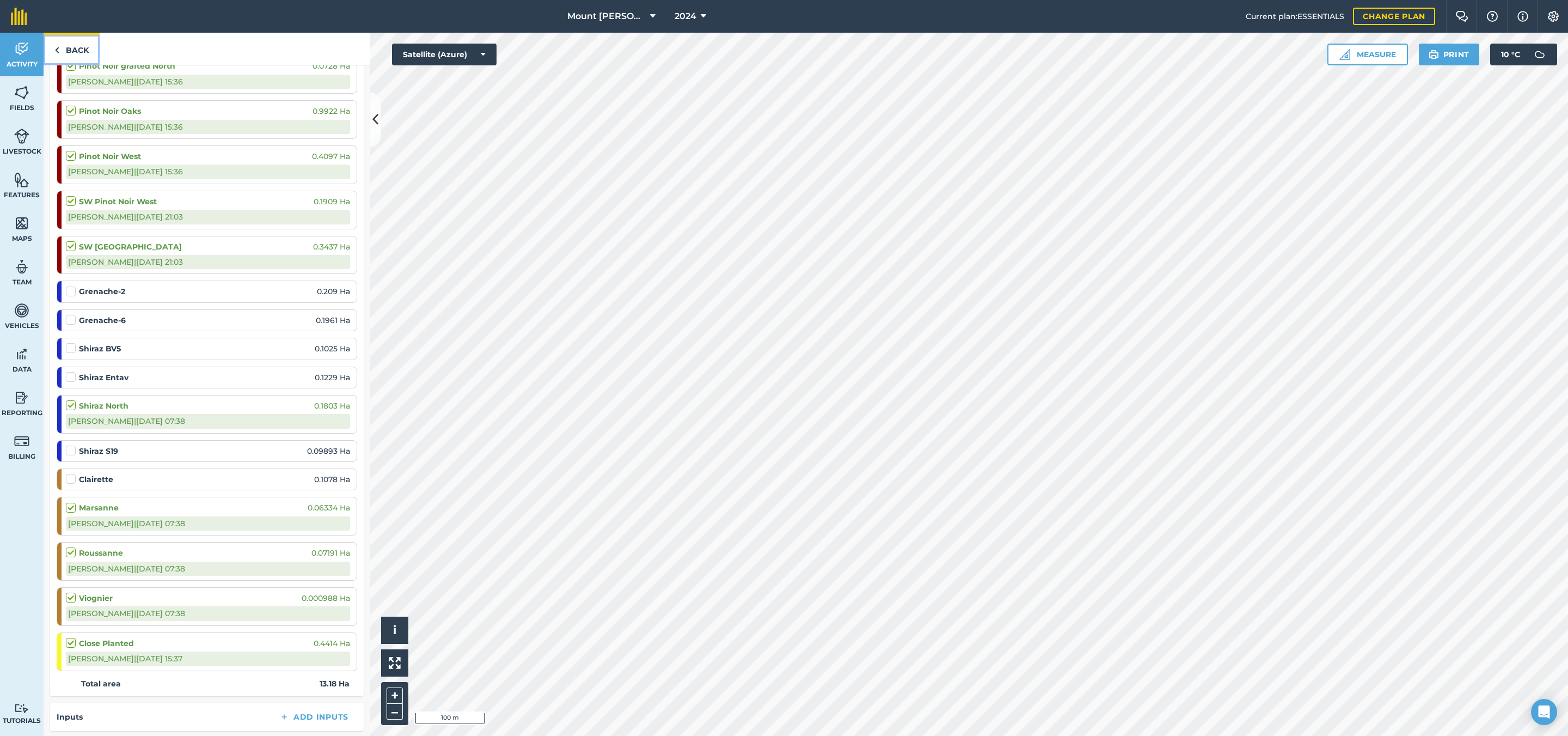
click at [78, 50] on link "Back" at bounding box center [71, 48] width 56 height 32
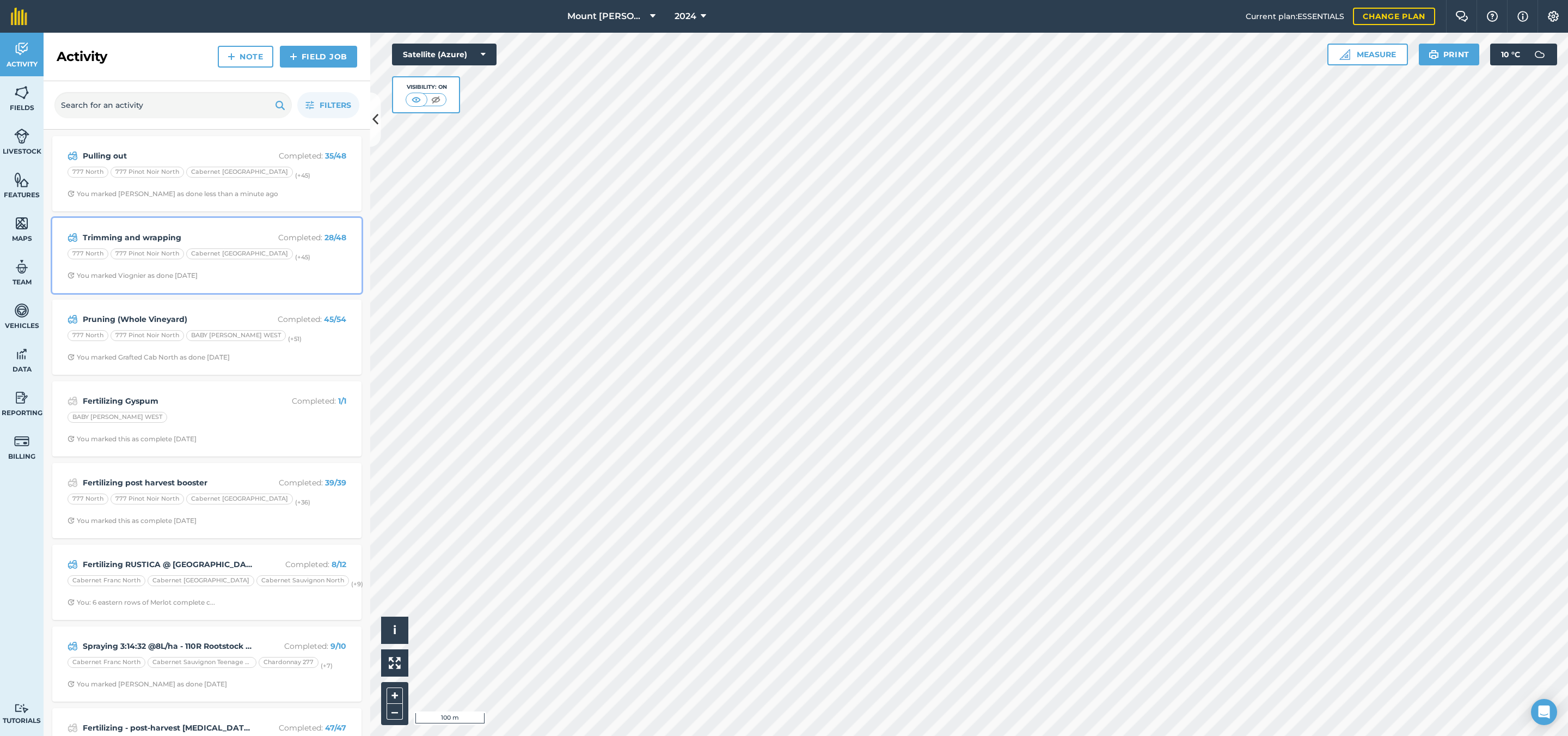
click at [309, 260] on div "777 North 777 Pinot Noir [GEOGRAPHIC_DATA] (+ 45 )" at bounding box center [207, 256] width 279 height 14
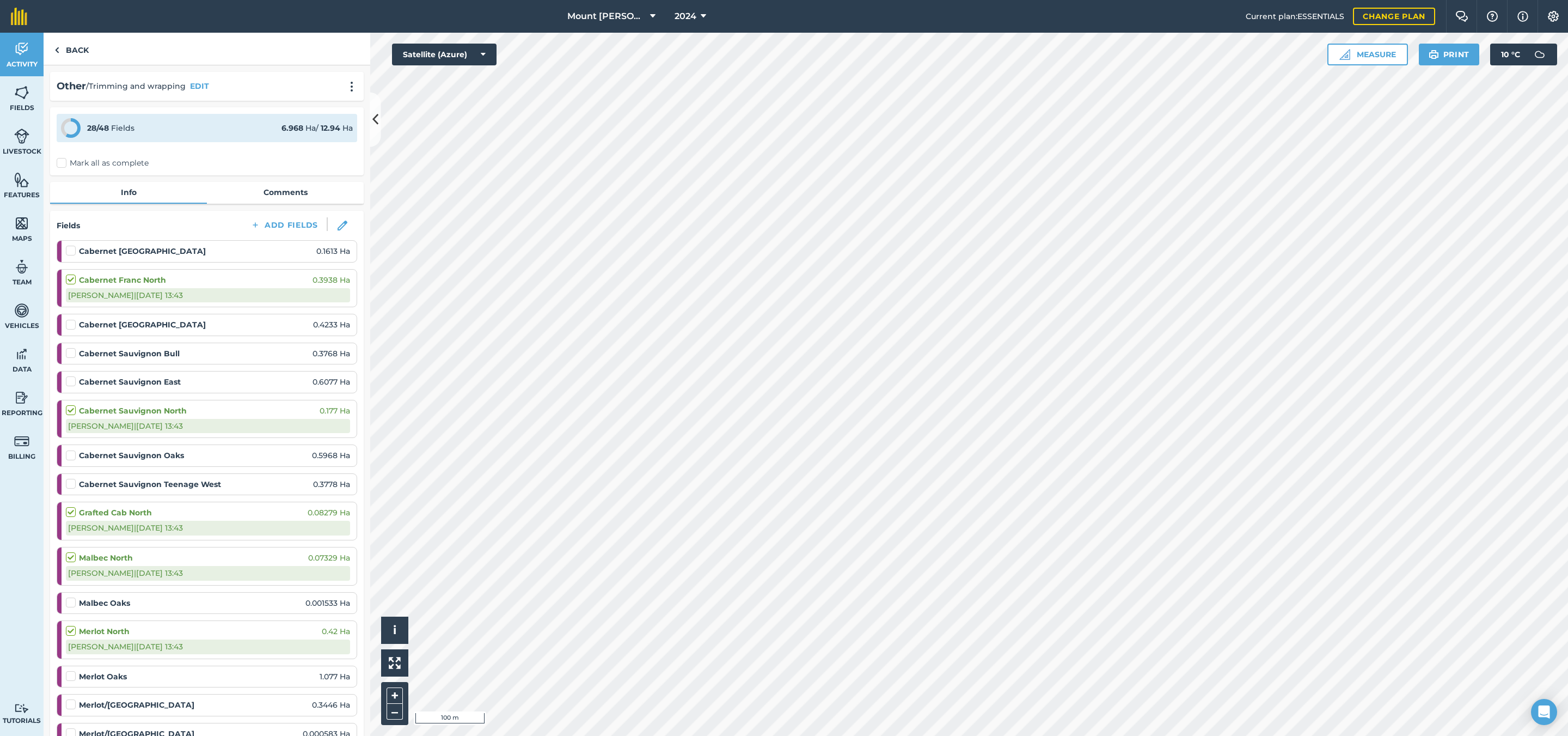
click at [70, 348] on label at bounding box center [73, 348] width 13 height 0
click at [70, 355] on input "checkbox" at bounding box center [70, 351] width 7 height 7
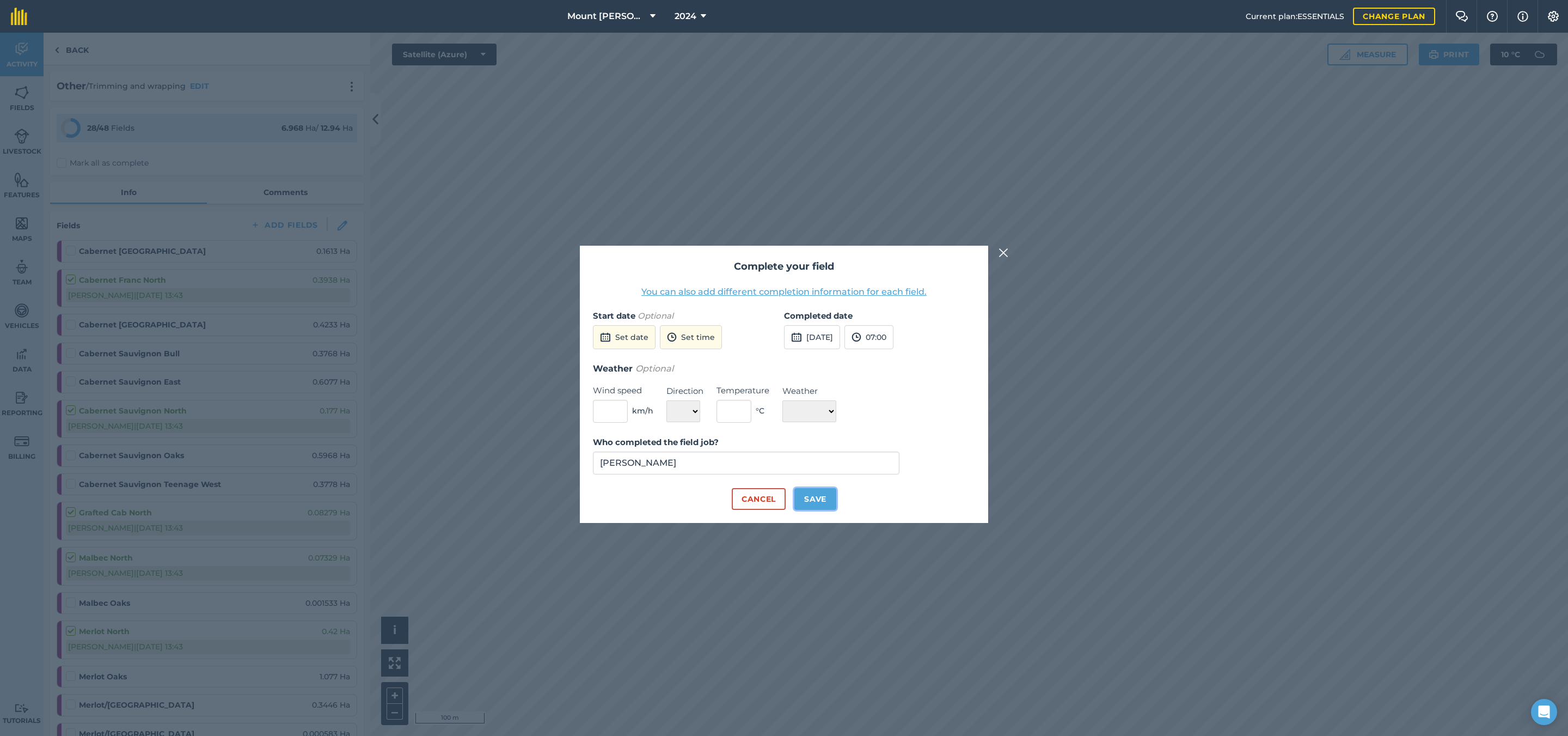
click at [830, 499] on button "Save" at bounding box center [815, 499] width 42 height 22
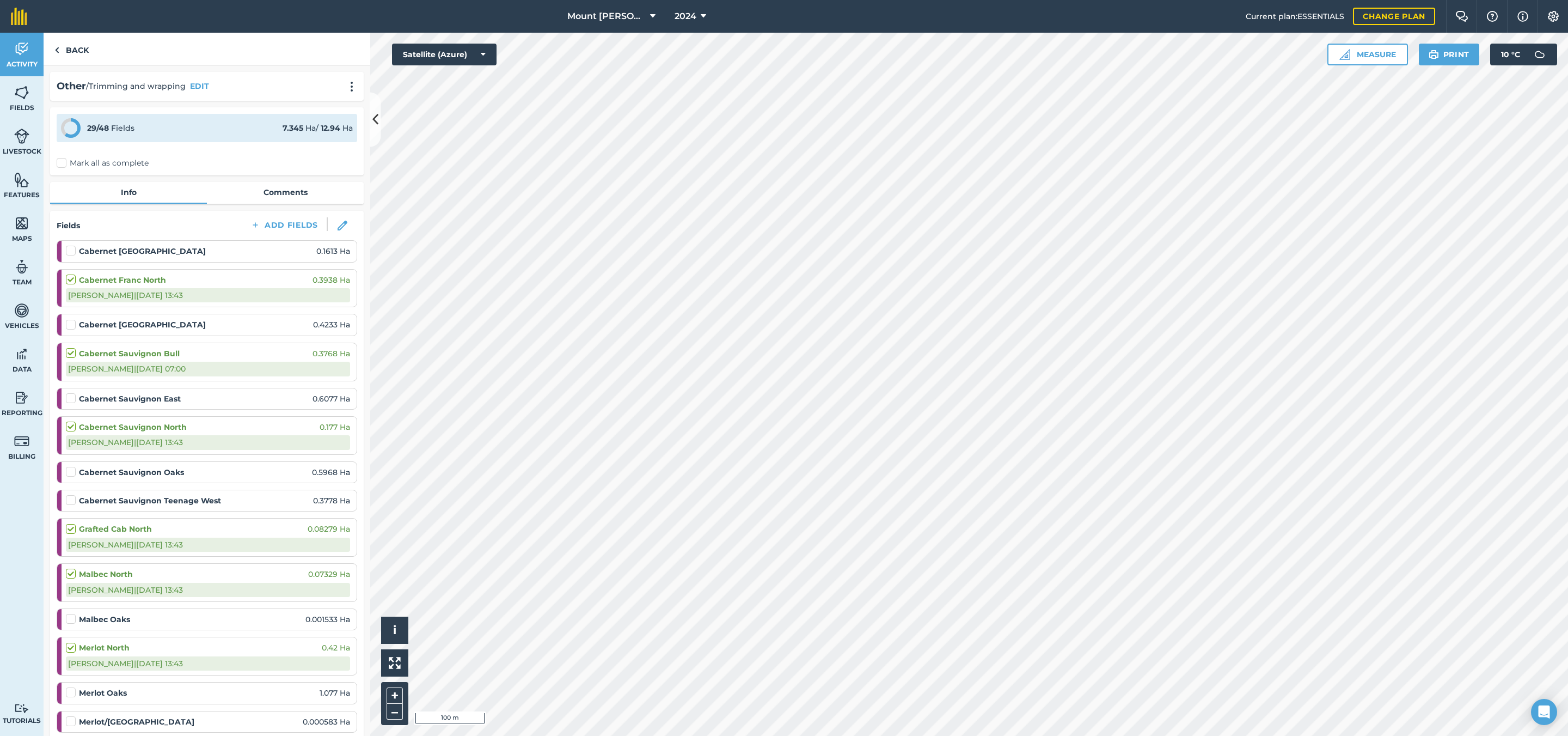
click at [70, 348] on label at bounding box center [73, 348] width 13 height 0
click at [70, 355] on input "checkbox" at bounding box center [70, 351] width 7 height 7
checkbox input "false"
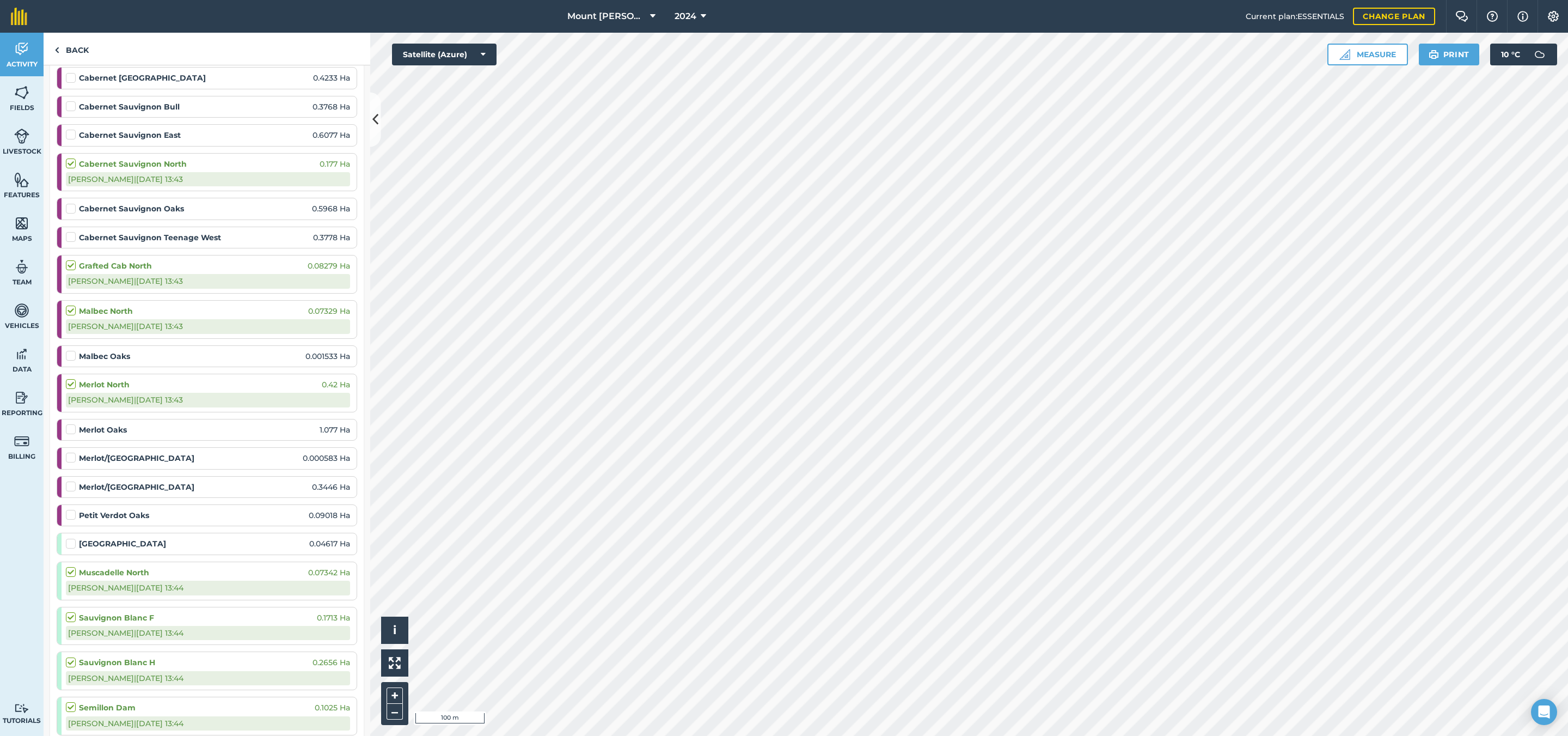
scroll to position [327, 0]
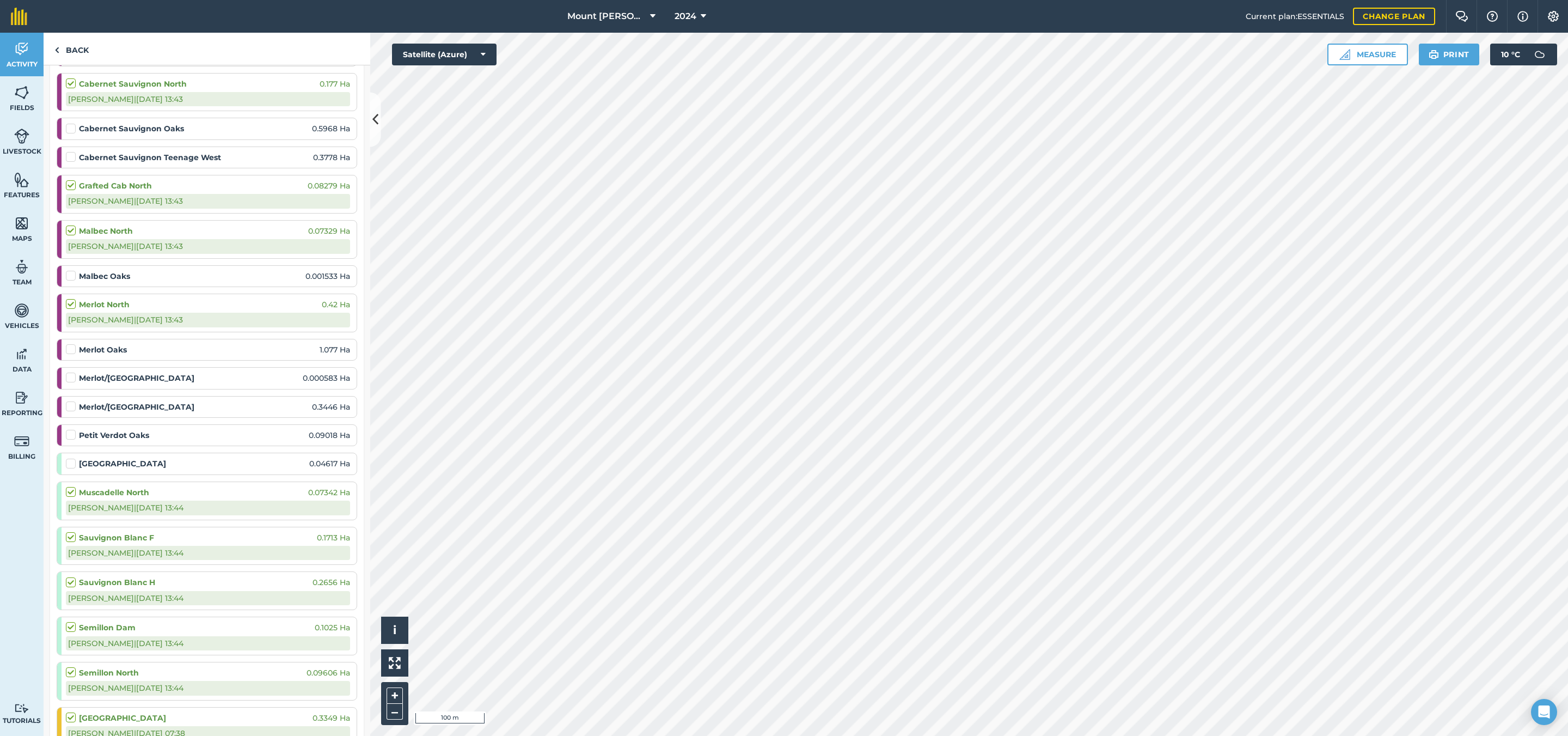
click at [70, 270] on label at bounding box center [73, 270] width 13 height 0
click at [70, 277] on input "checkbox" at bounding box center [70, 274] width 7 height 7
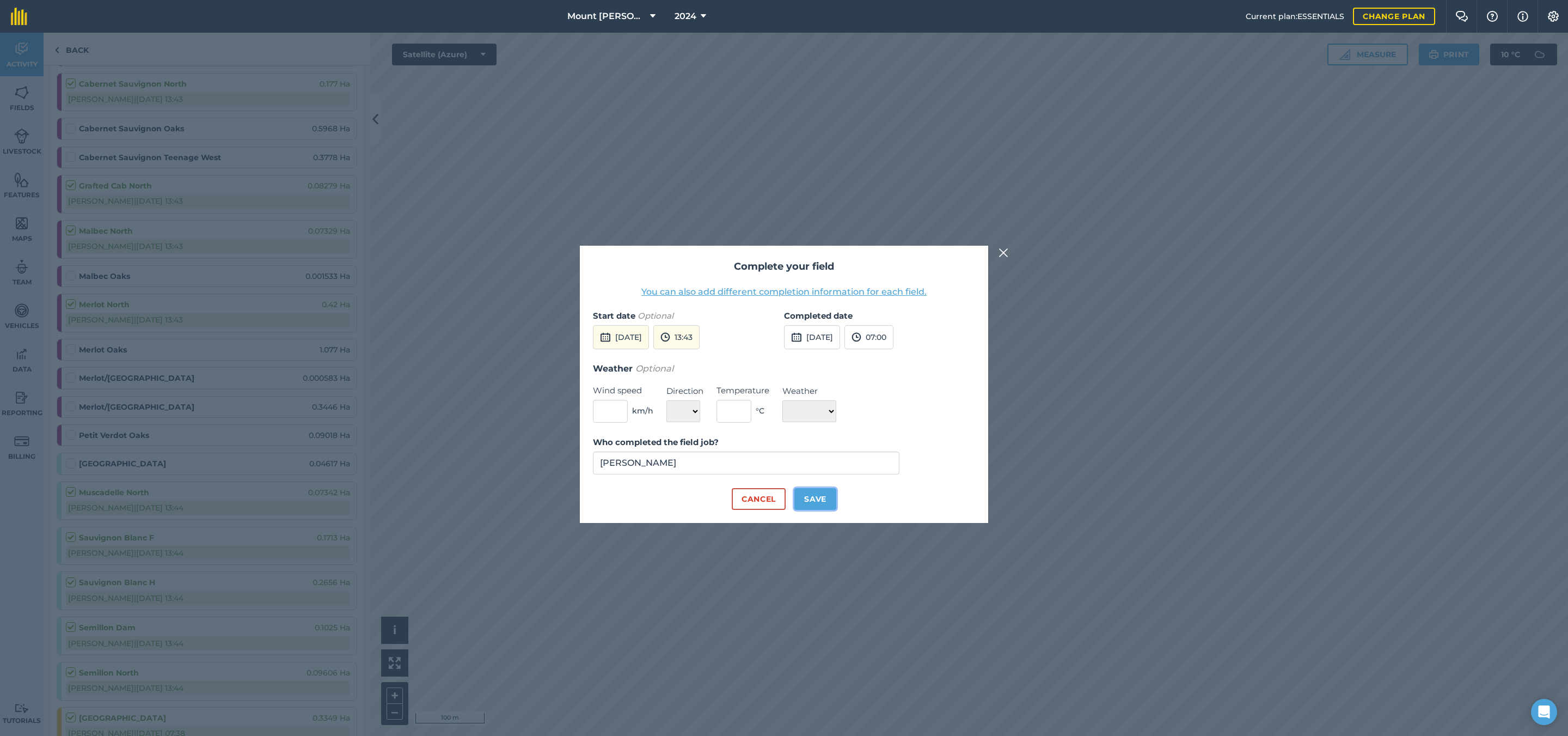
click at [827, 494] on button "Save" at bounding box center [815, 499] width 42 height 22
checkbox input "true"
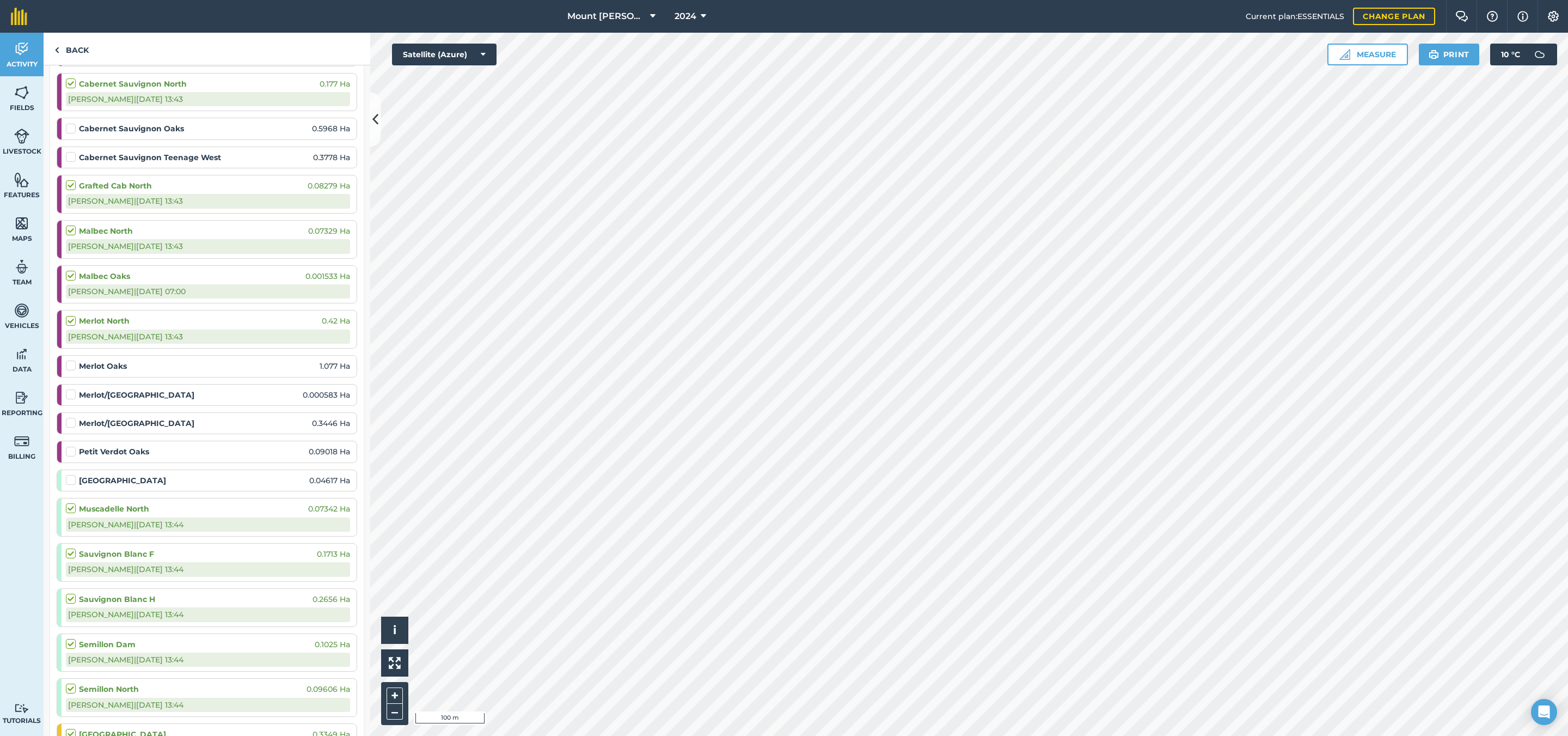
click at [69, 360] on label at bounding box center [73, 360] width 13 height 0
click at [69, 367] on input "checkbox" at bounding box center [70, 363] width 7 height 7
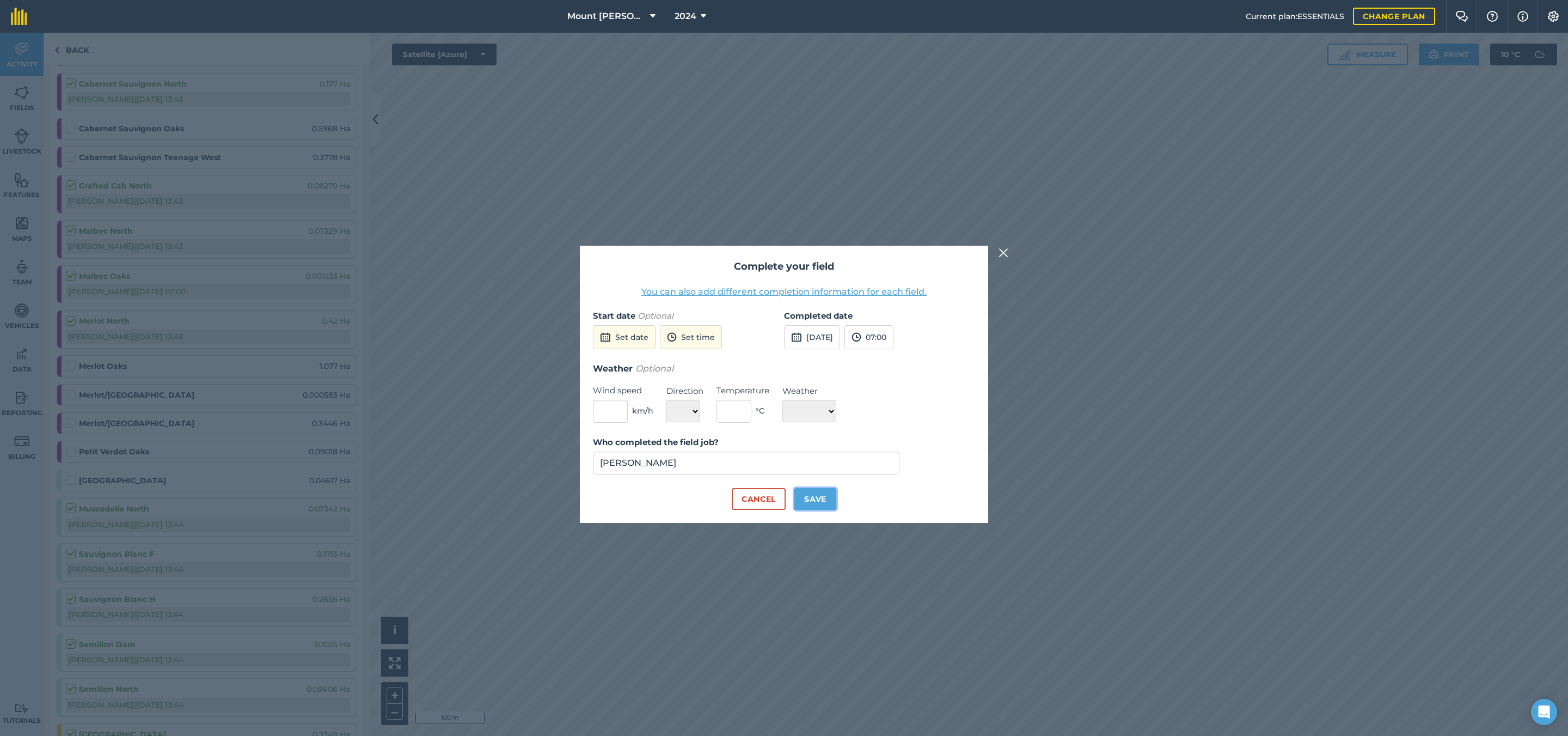
click at [830, 499] on button "Save" at bounding box center [815, 499] width 42 height 22
checkbox input "true"
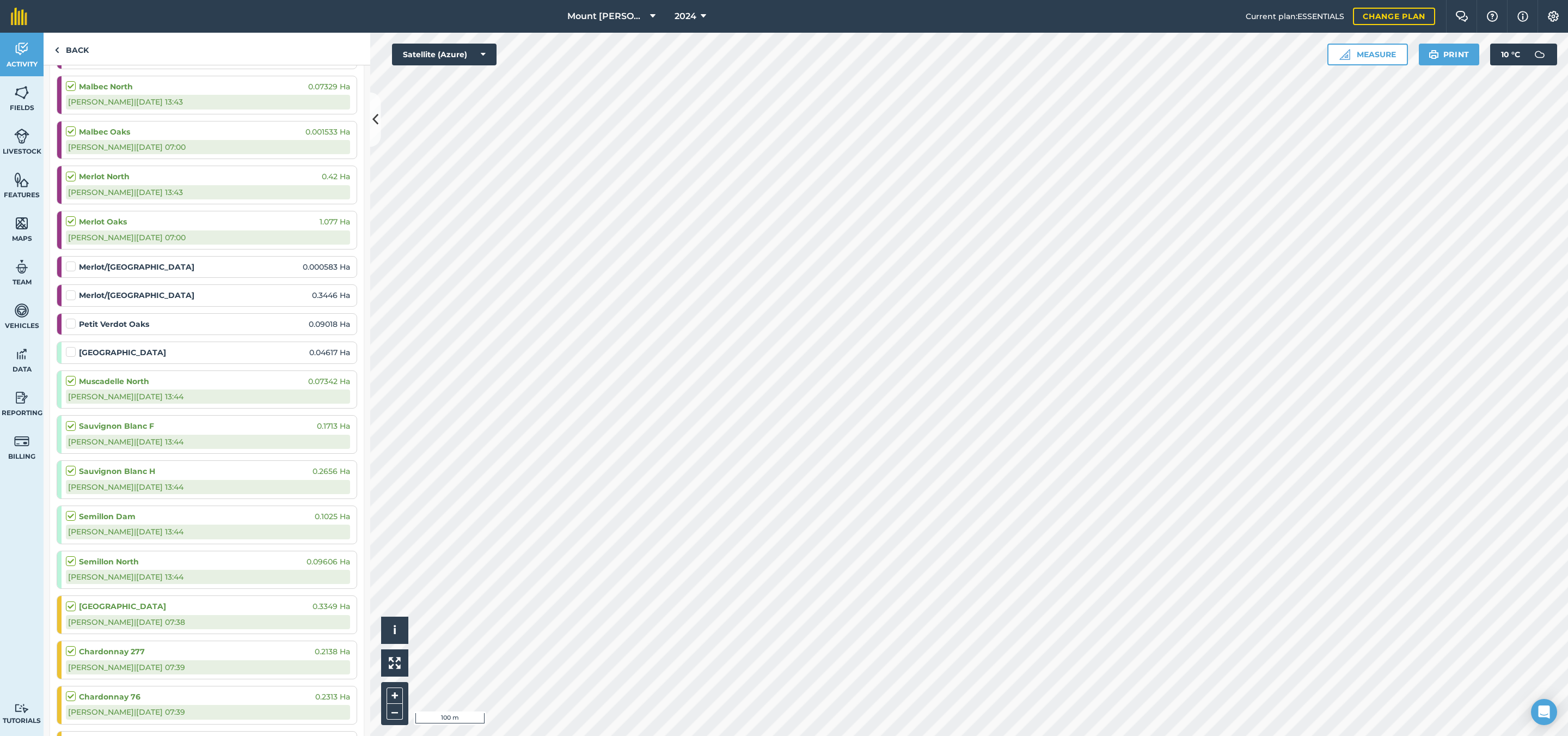
scroll to position [490, 0]
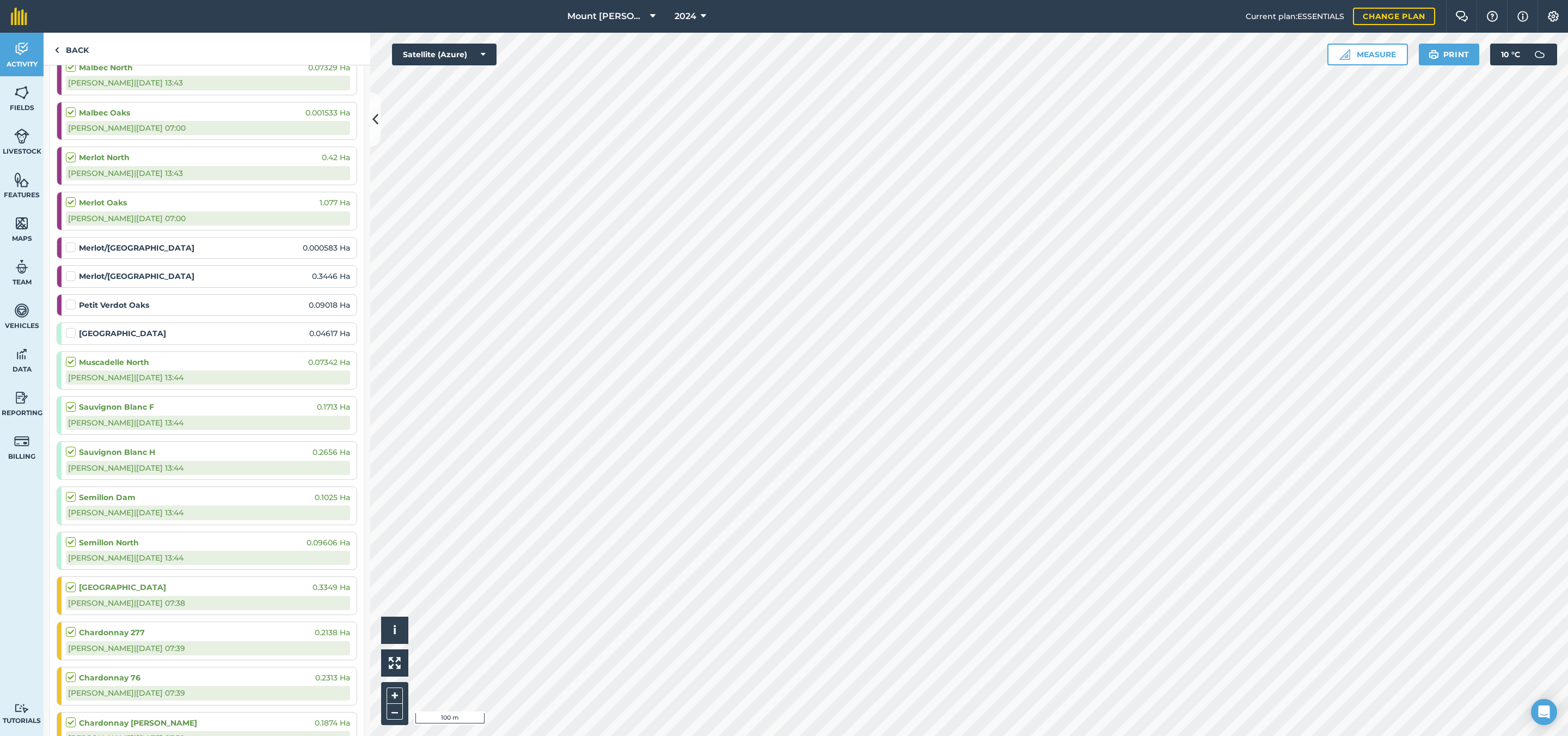
click at [69, 328] on label at bounding box center [73, 328] width 13 height 0
click at [69, 335] on input "checkbox" at bounding box center [70, 331] width 7 height 7
checkbox input "false"
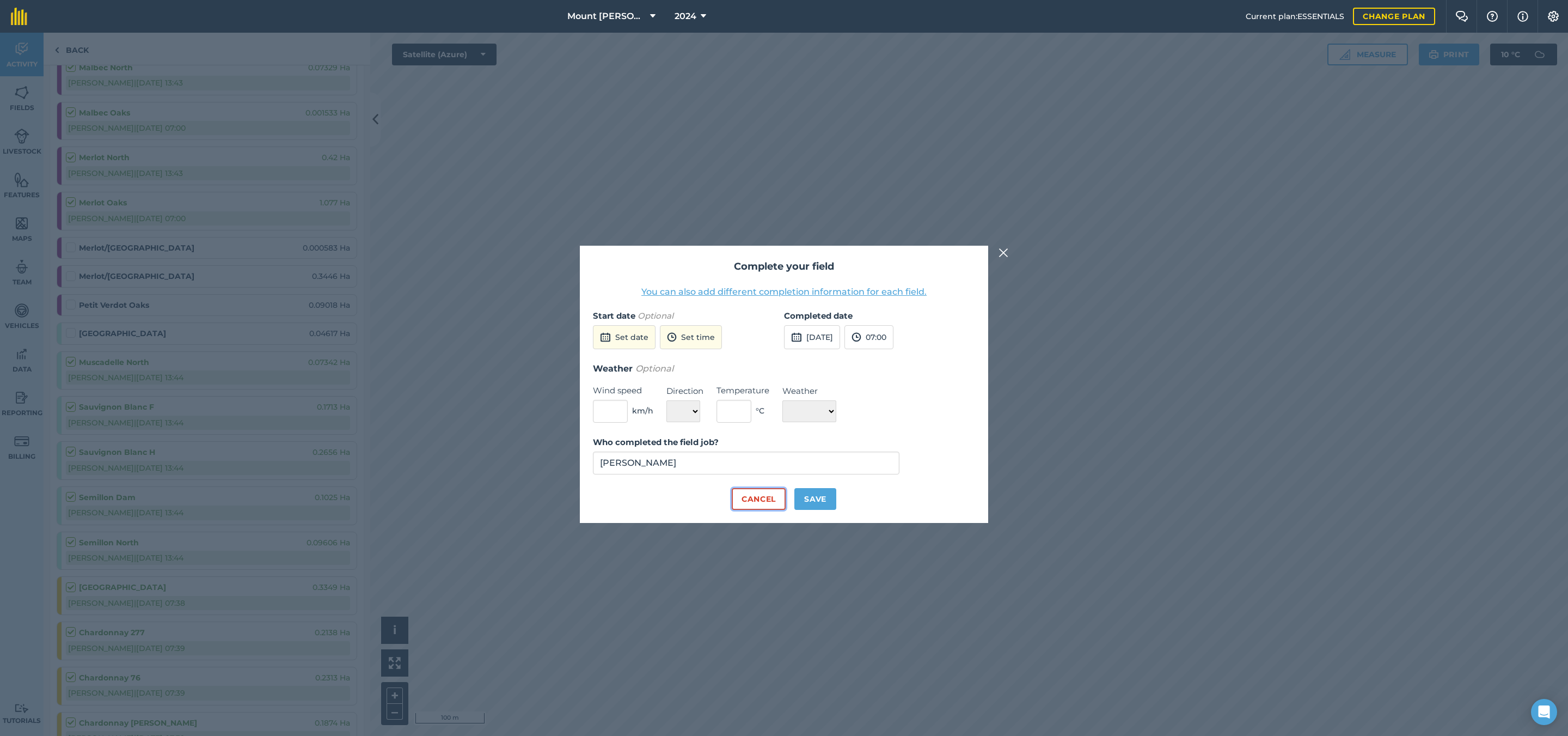
click at [752, 499] on button "Cancel" at bounding box center [759, 499] width 54 height 22
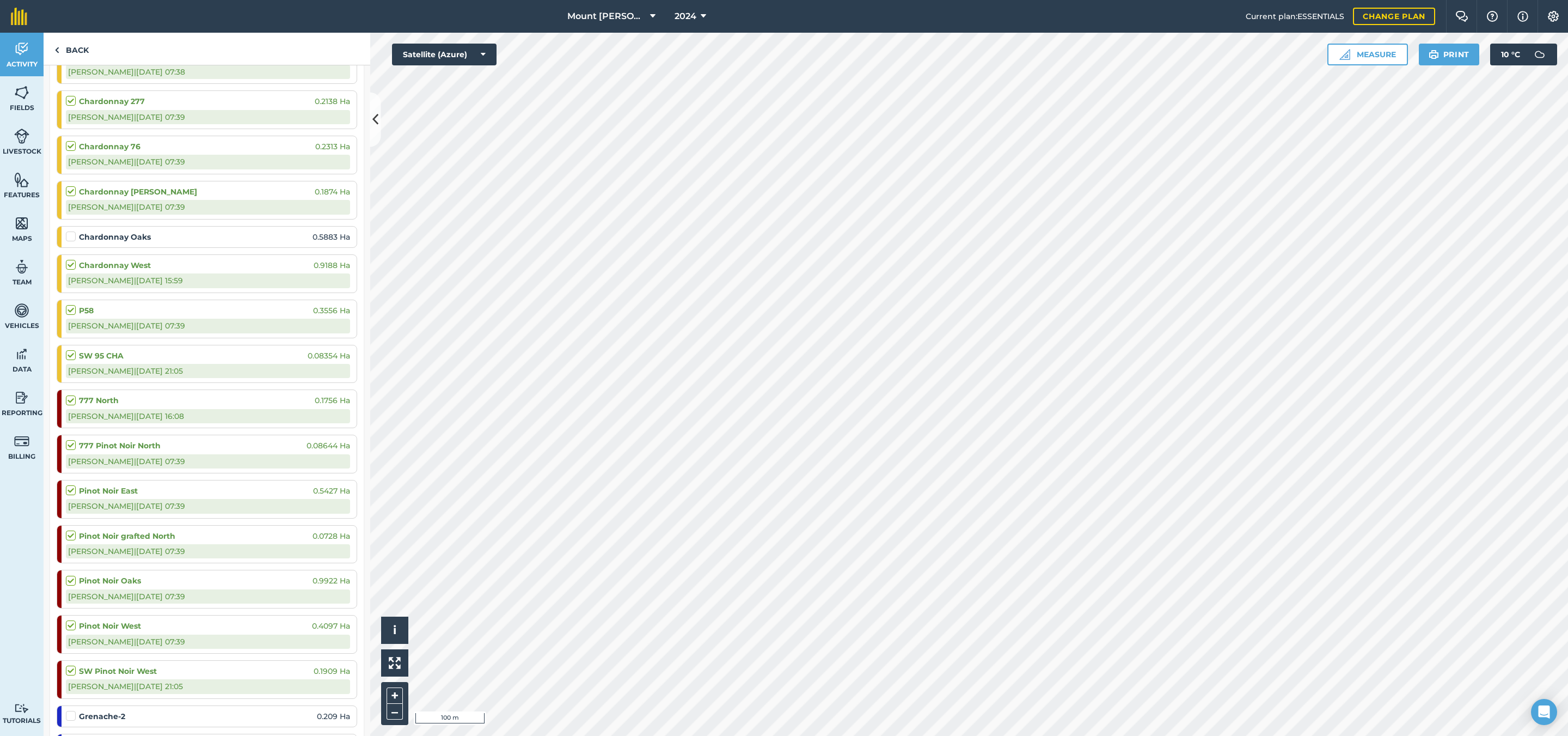
scroll to position [286, 0]
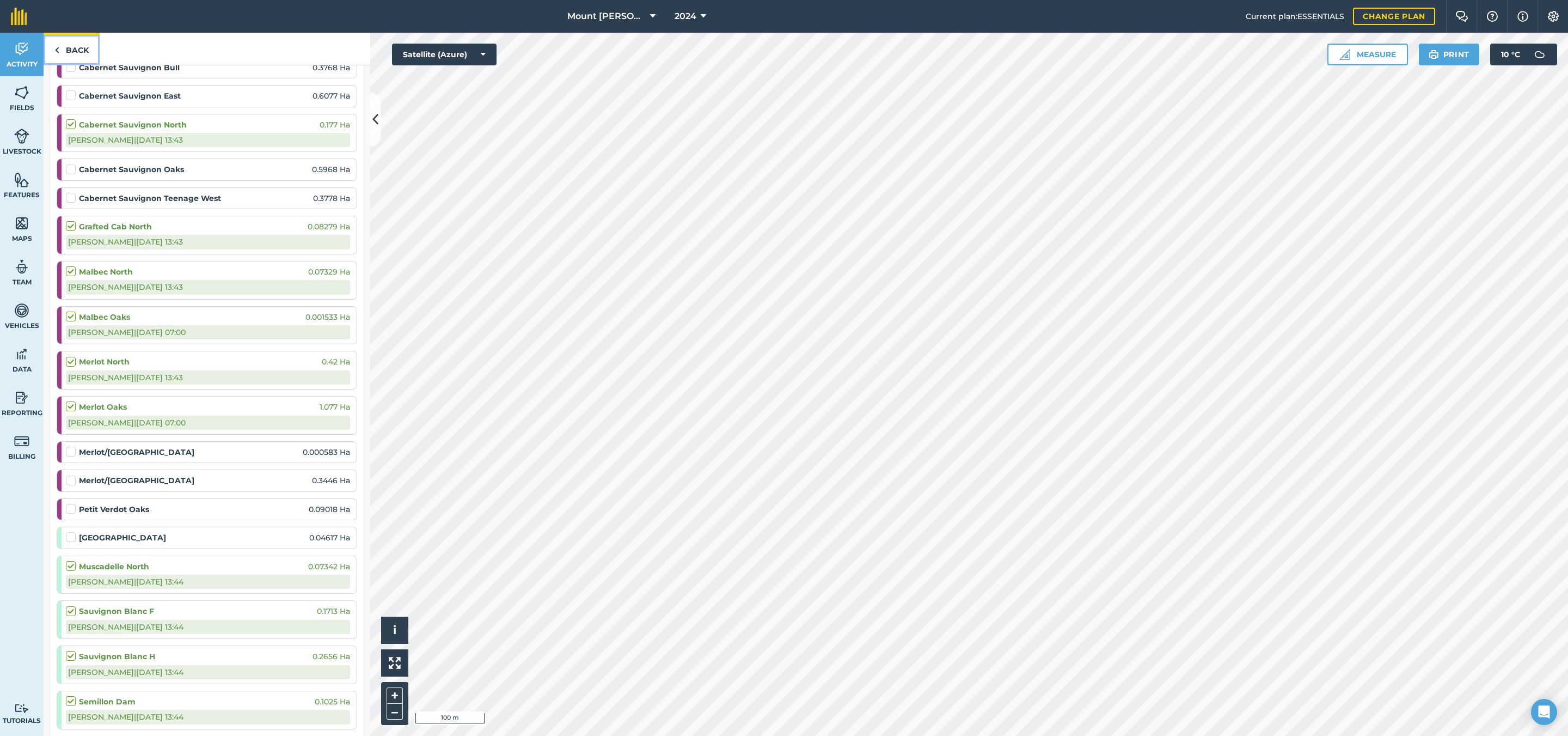
click at [82, 54] on link "Back" at bounding box center [71, 48] width 56 height 32
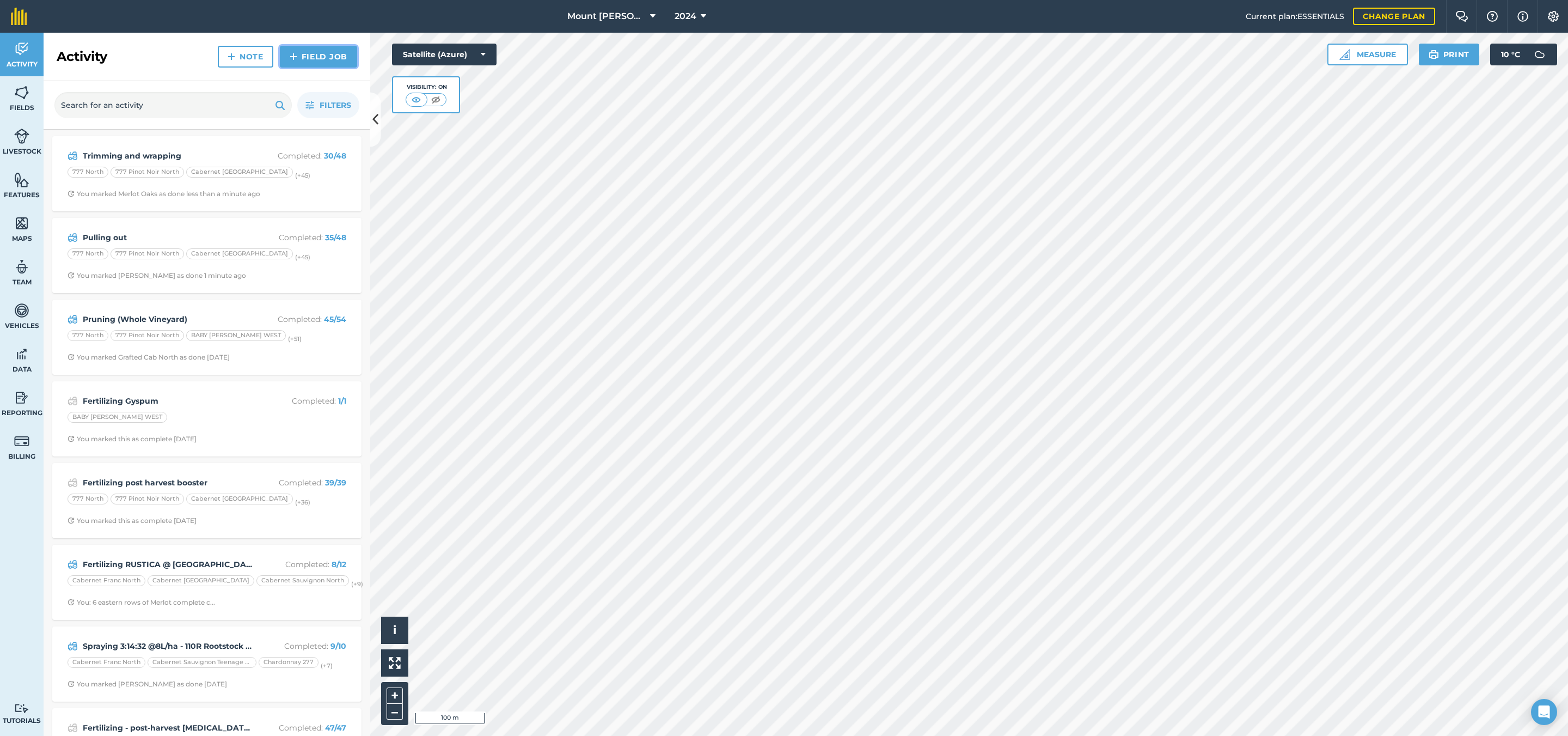
click at [322, 61] on link "Field Job" at bounding box center [318, 56] width 78 height 22
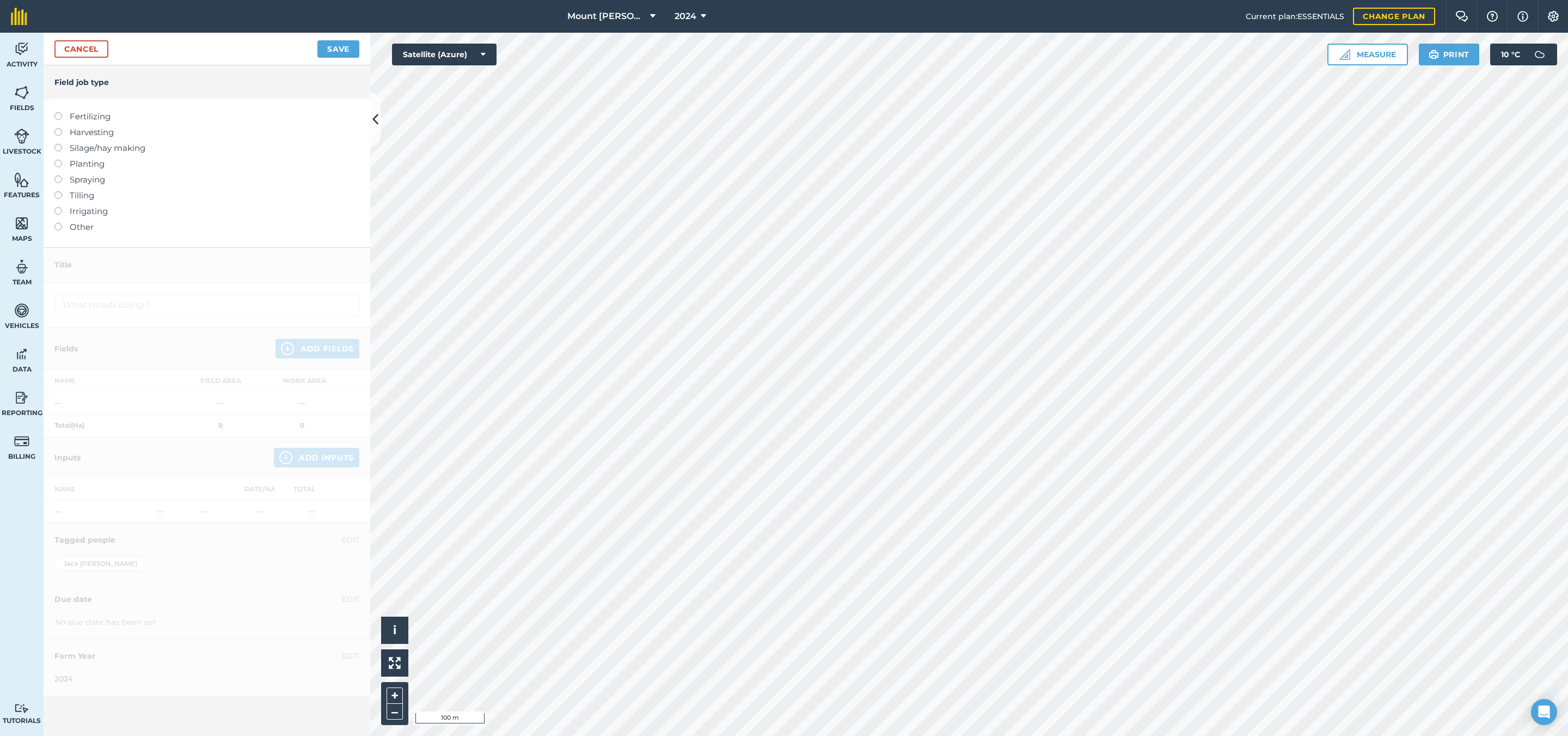
click at [96, 180] on label "Spraying" at bounding box center [207, 180] width 305 height 13
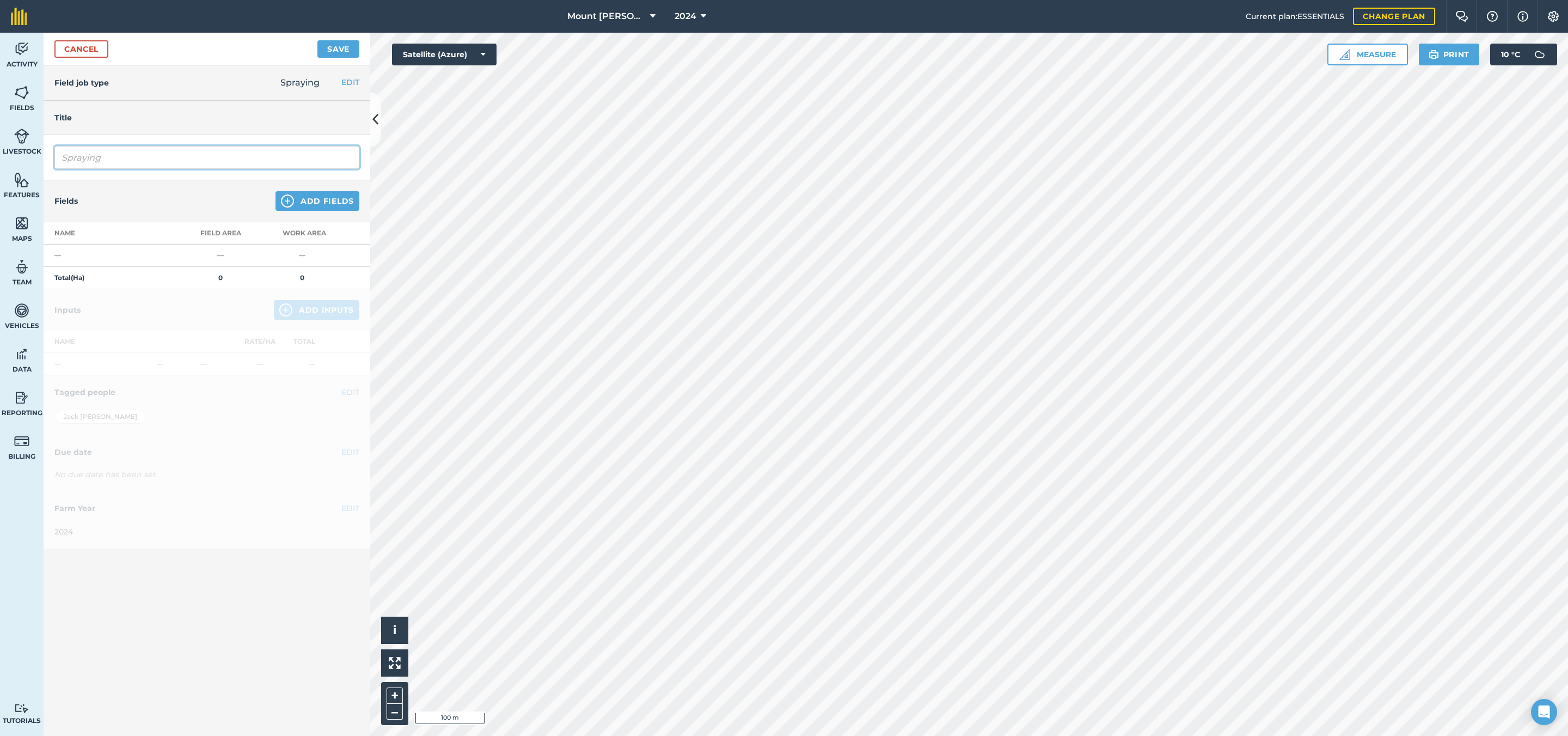
click at [154, 150] on input "Spraying" at bounding box center [207, 157] width 305 height 23
type input "Spraying BIOPEST OIL"
click at [318, 41] on button "Save" at bounding box center [338, 49] width 42 height 17
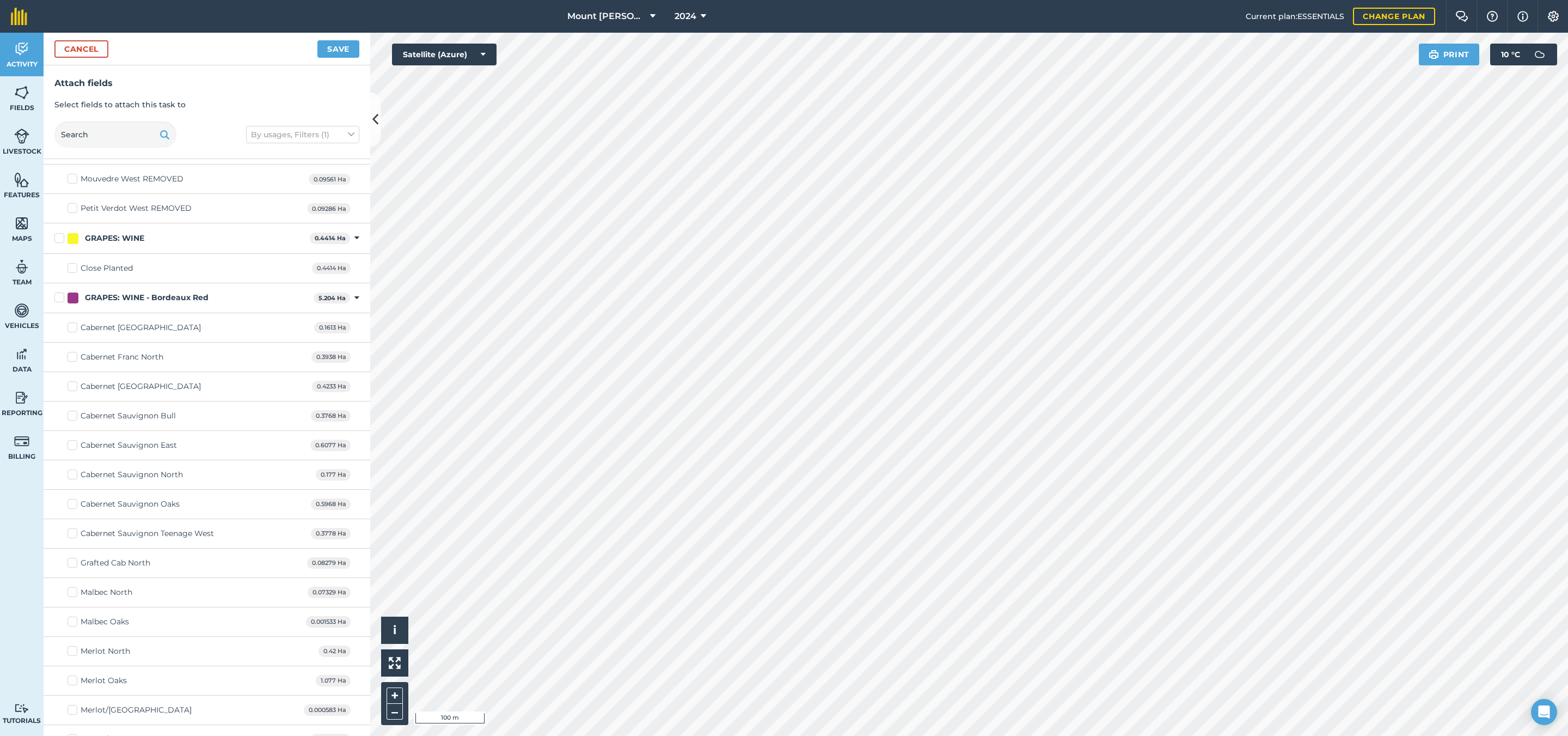
scroll to position [82, 0]
click at [58, 239] on label "GRAPES: WINE" at bounding box center [179, 240] width 251 height 11
click at [58, 239] on input "GRAPES: WINE" at bounding box center [58, 238] width 7 height 7
checkbox input "true"
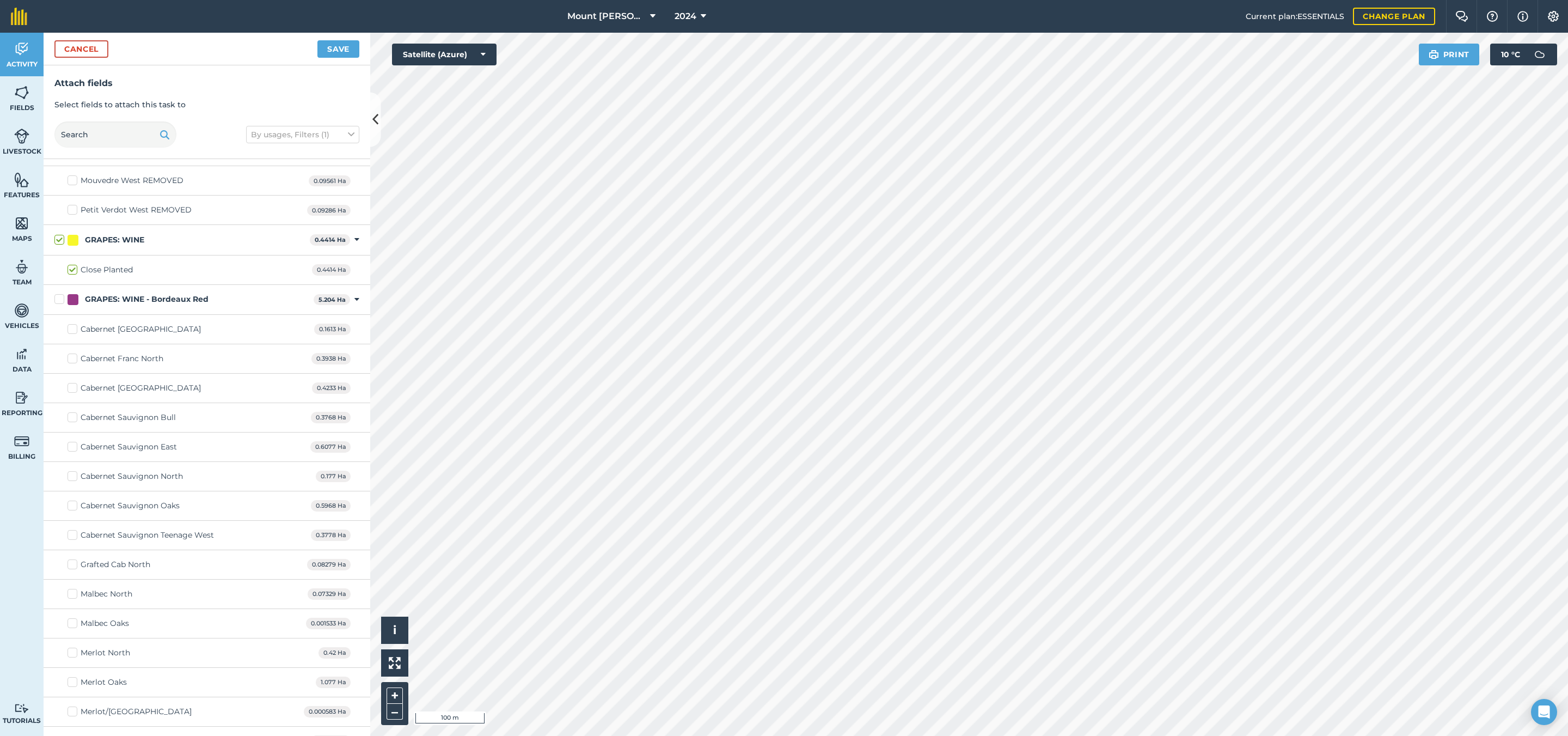
click at [59, 300] on label "GRAPES: WINE - Bordeaux Red" at bounding box center [182, 299] width 255 height 11
click at [59, 300] on input "GRAPES: WINE - Bordeaux Red" at bounding box center [58, 297] width 7 height 7
checkbox input "true"
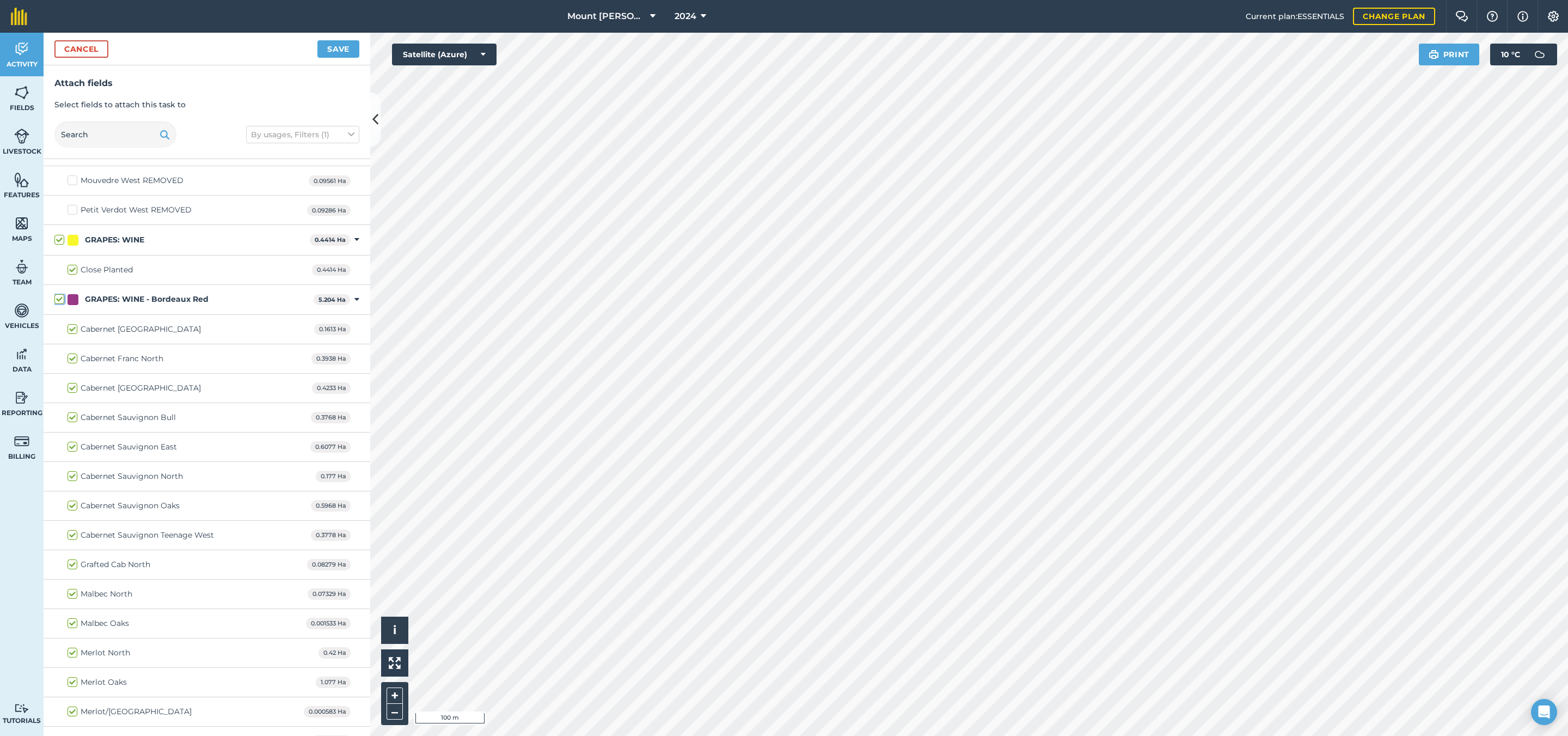
checkbox input "true"
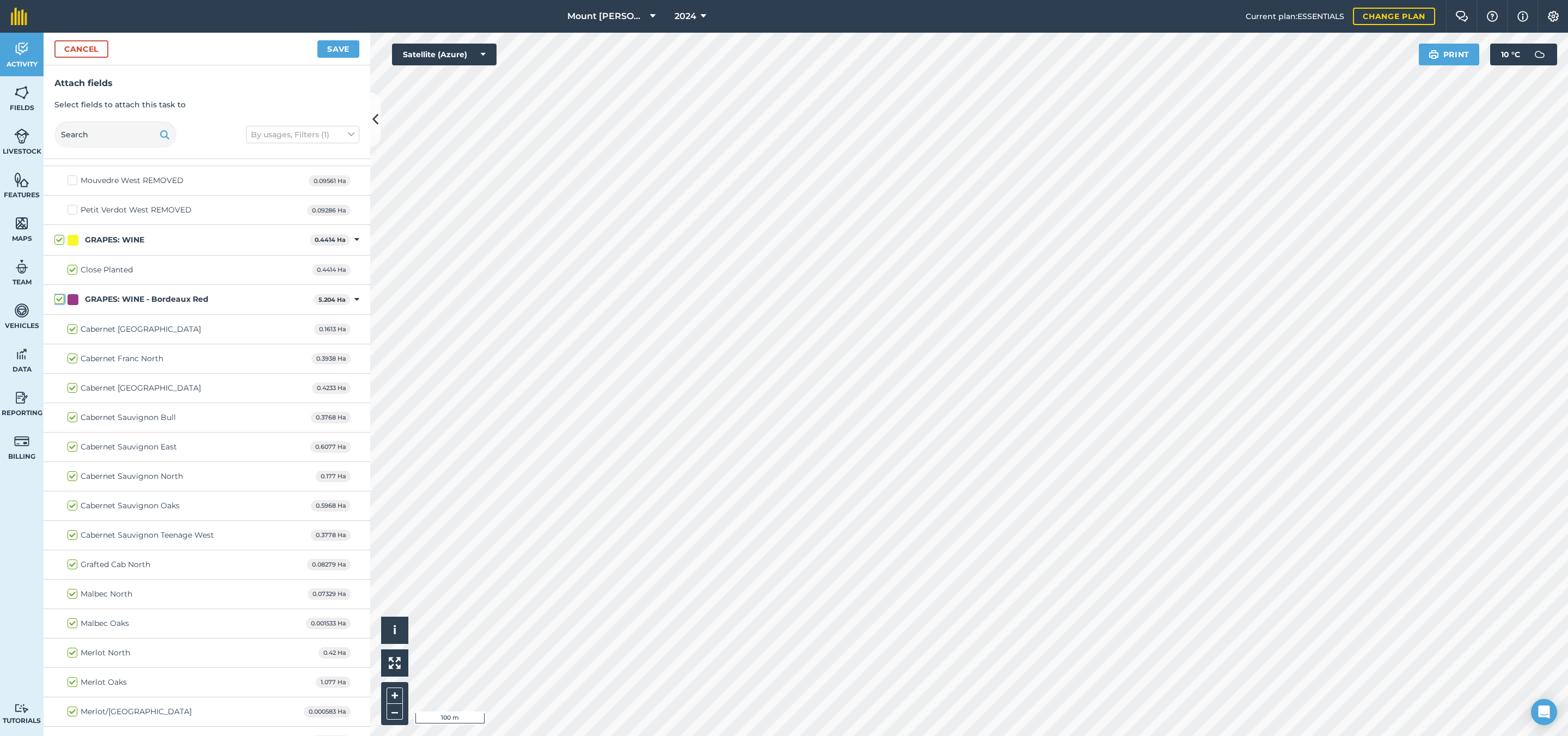
checkbox input "true"
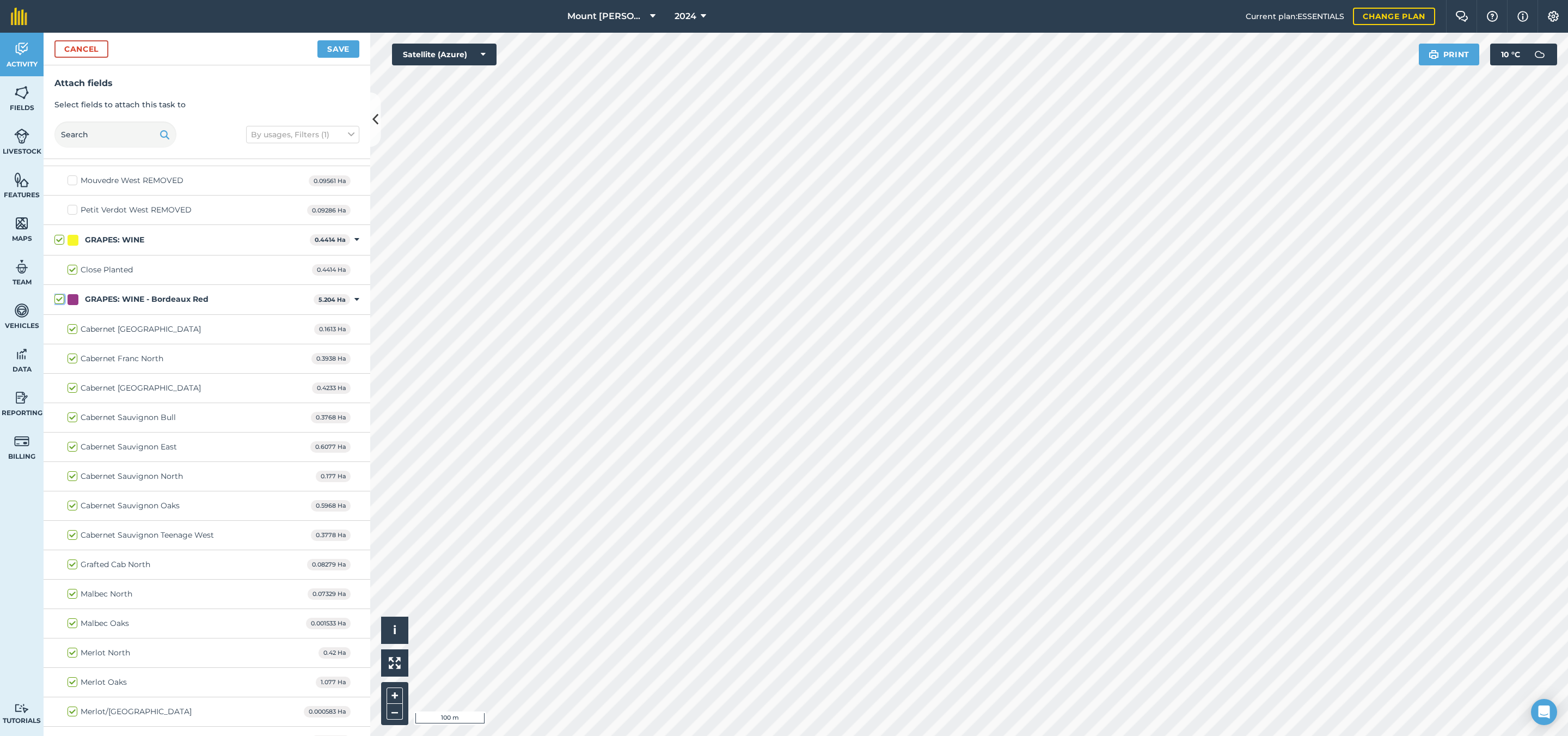
checkbox input "true"
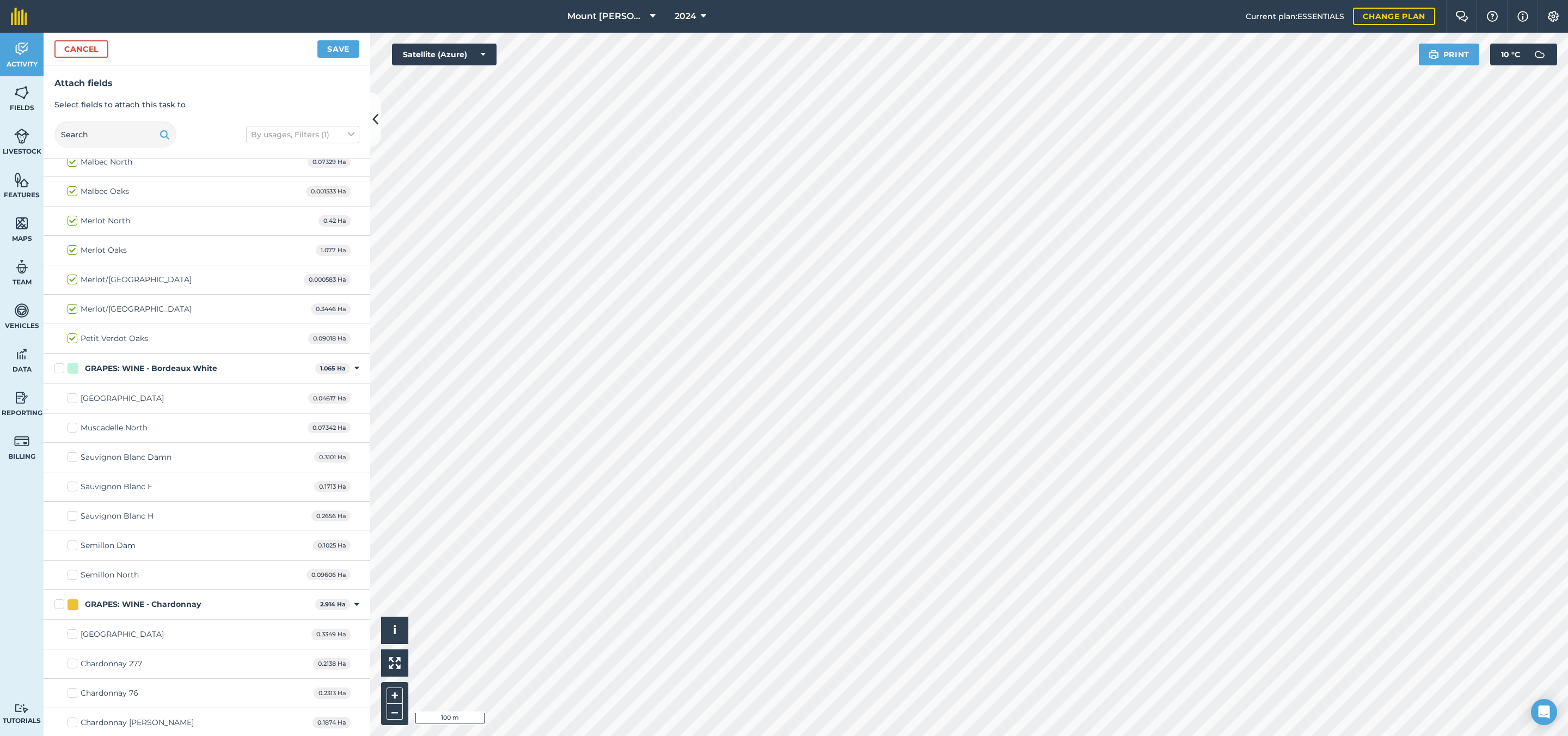
scroll to position [572, 0]
click at [61, 316] on label "GRAPES: WINE - Bordeaux White" at bounding box center [182, 310] width 256 height 11
click at [61, 311] on input "GRAPES: WINE - Bordeaux White" at bounding box center [58, 308] width 7 height 7
checkbox input "true"
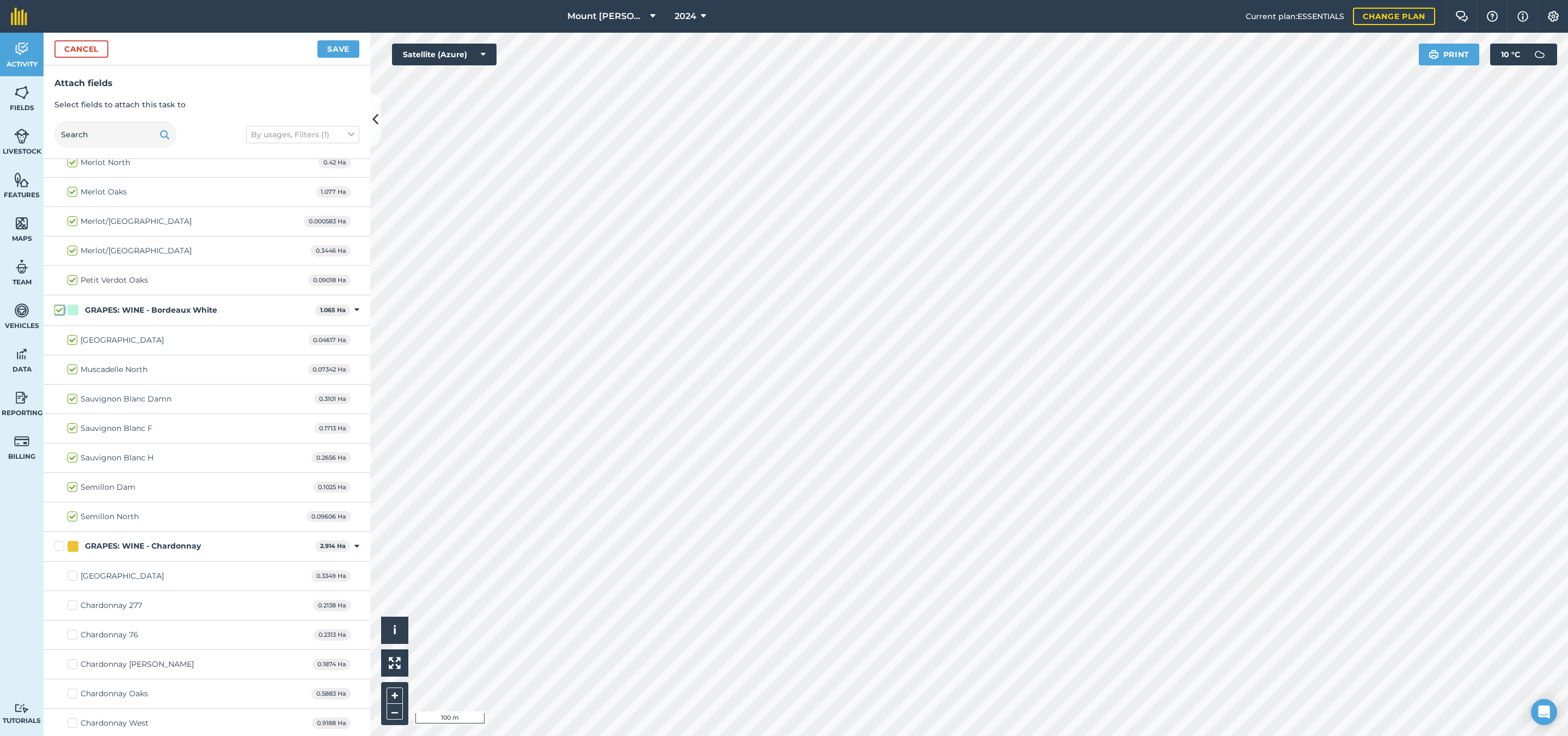
checkbox input "true"
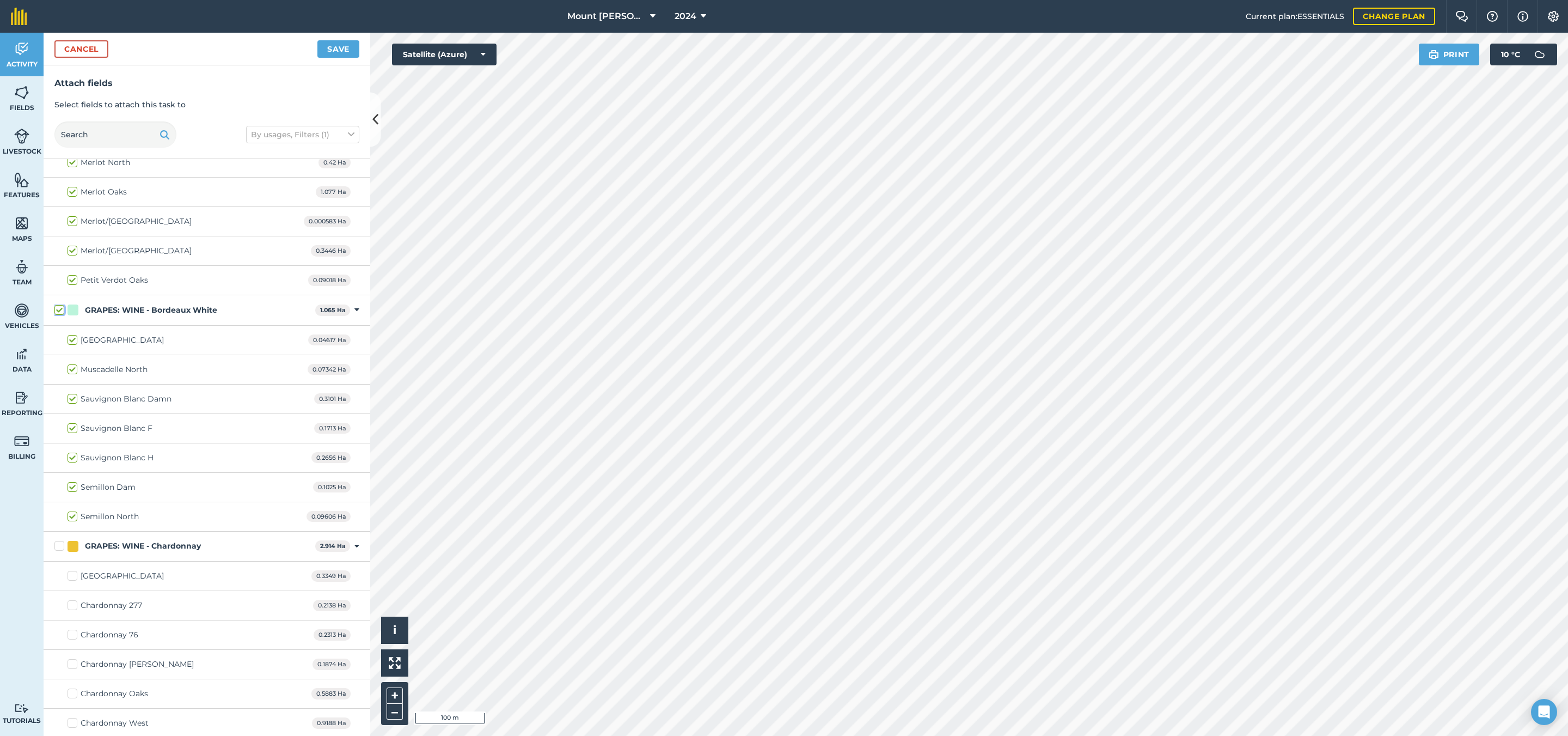
checkbox input "true"
click at [78, 404] on label "Sauvignon Blanc Damn" at bounding box center [120, 399] width 104 height 11
click at [75, 400] on input "Sauvignon Blanc Damn" at bounding box center [71, 397] width 7 height 7
checkbox input "false"
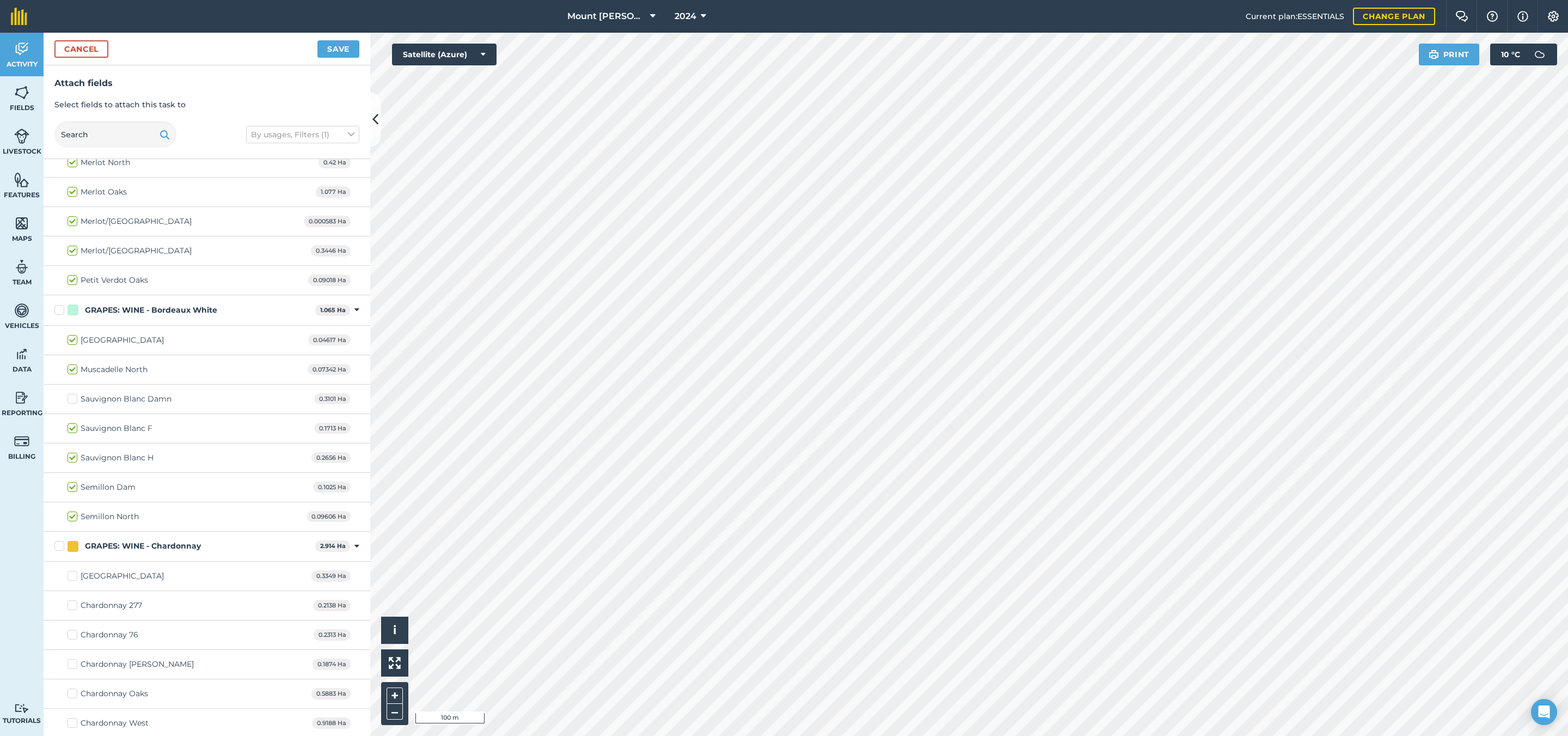
click at [73, 489] on label "Semillon Dam" at bounding box center [102, 487] width 68 height 11
click at [73, 489] on input "Semillon Dam" at bounding box center [71, 485] width 7 height 7
checkbox input "false"
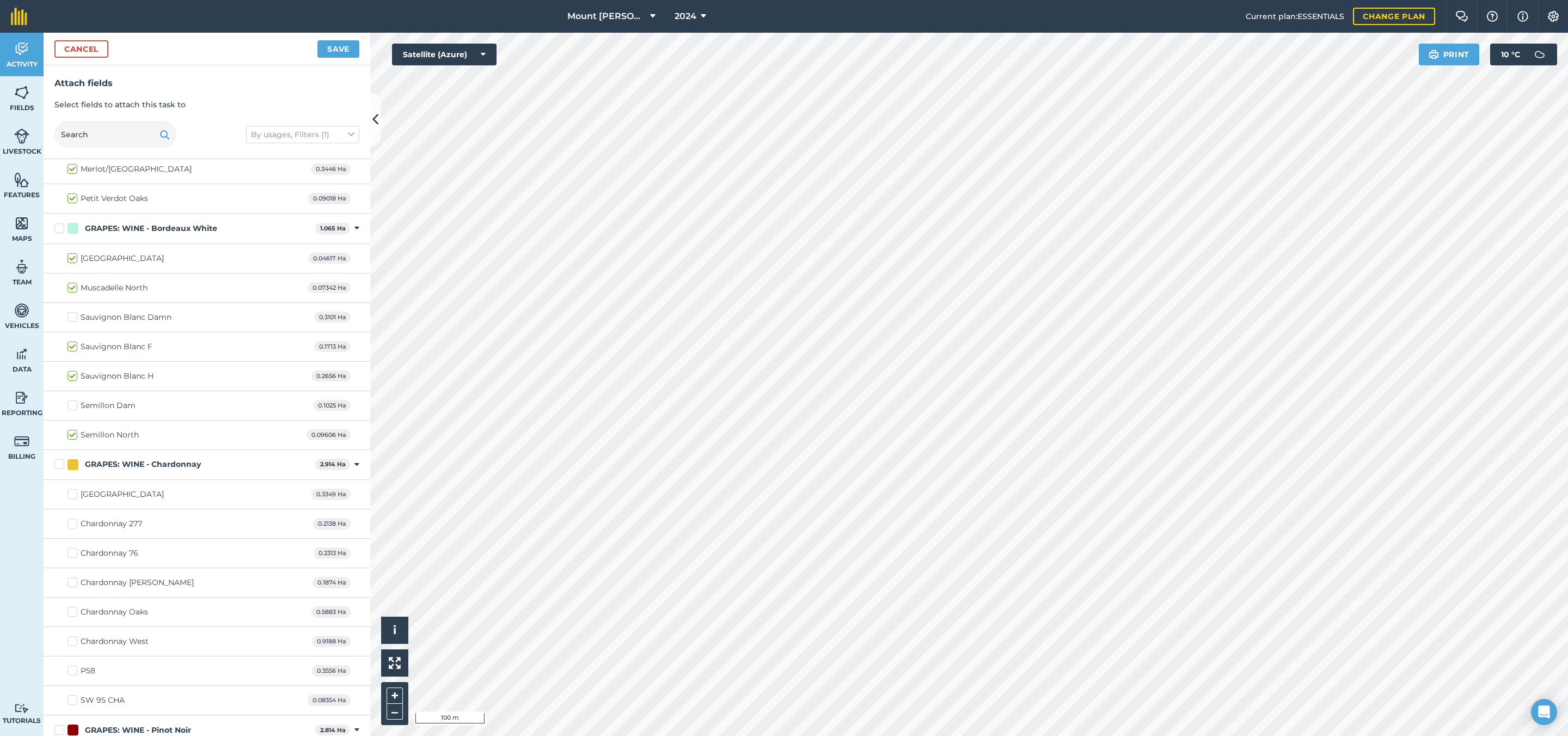
click at [74, 470] on div at bounding box center [73, 465] width 11 height 11
click at [61, 466] on input "GRAPES: WINE - Chardonnay" at bounding box center [58, 462] width 7 height 7
checkbox input "true"
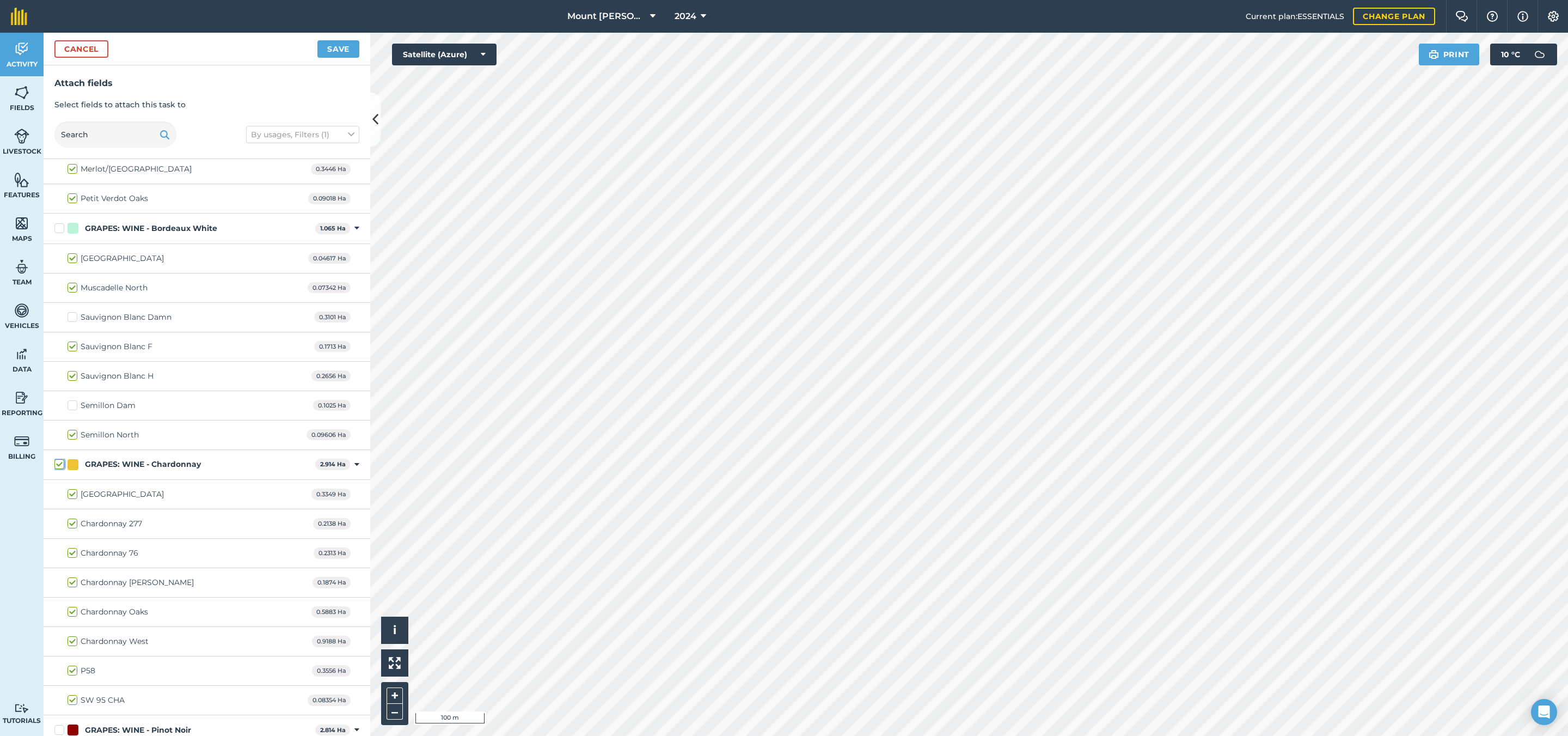
checkbox input "true"
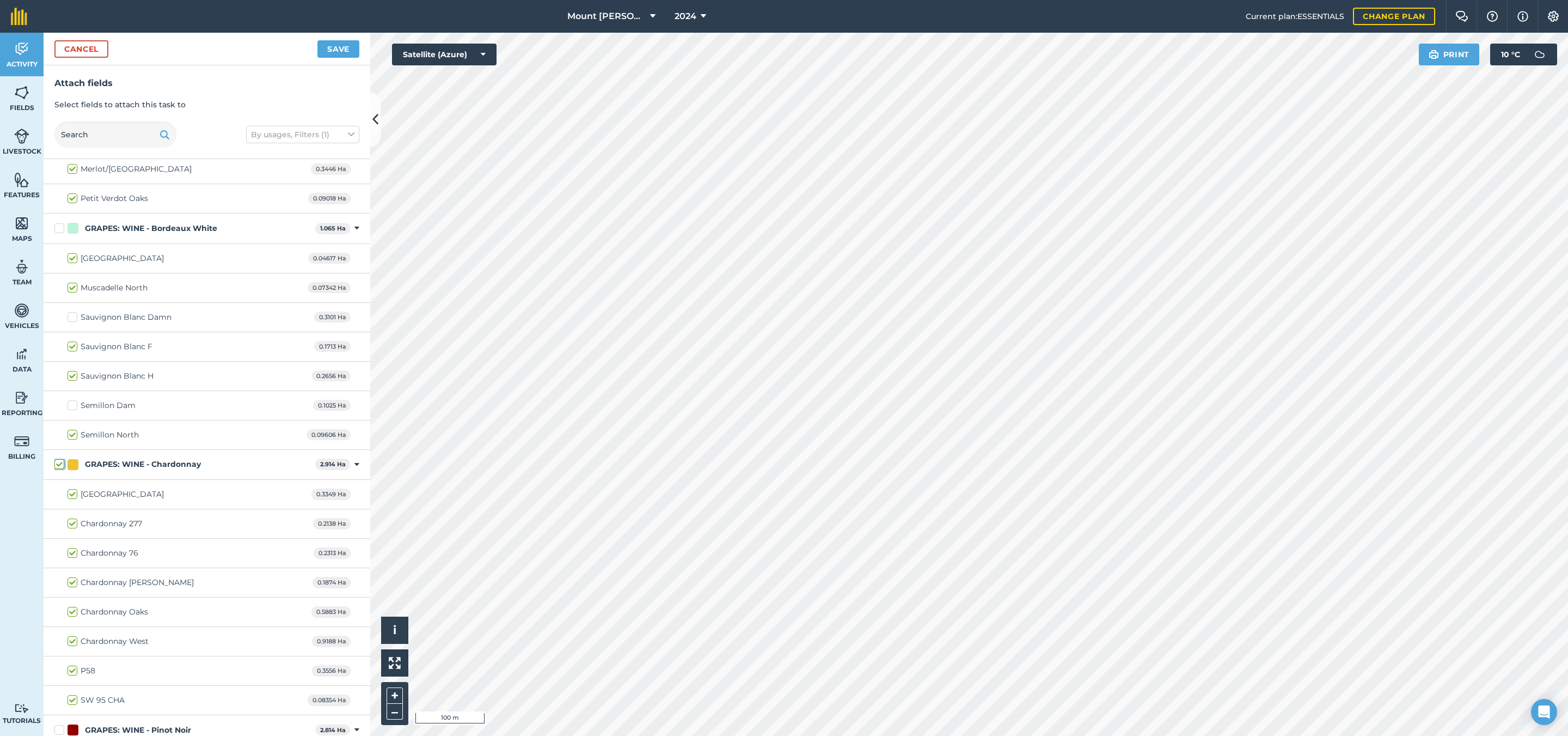
checkbox input "true"
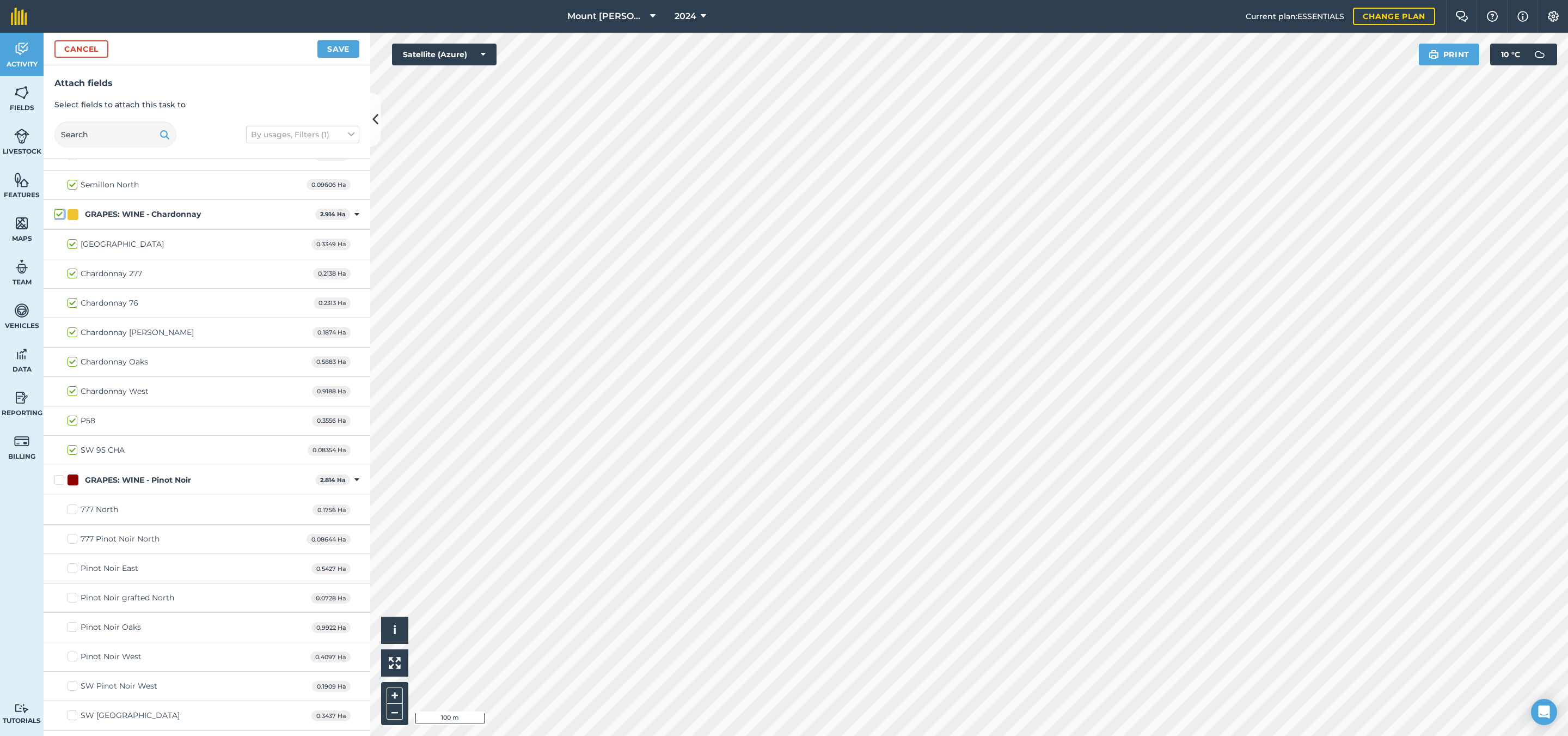
scroll to position [980, 0]
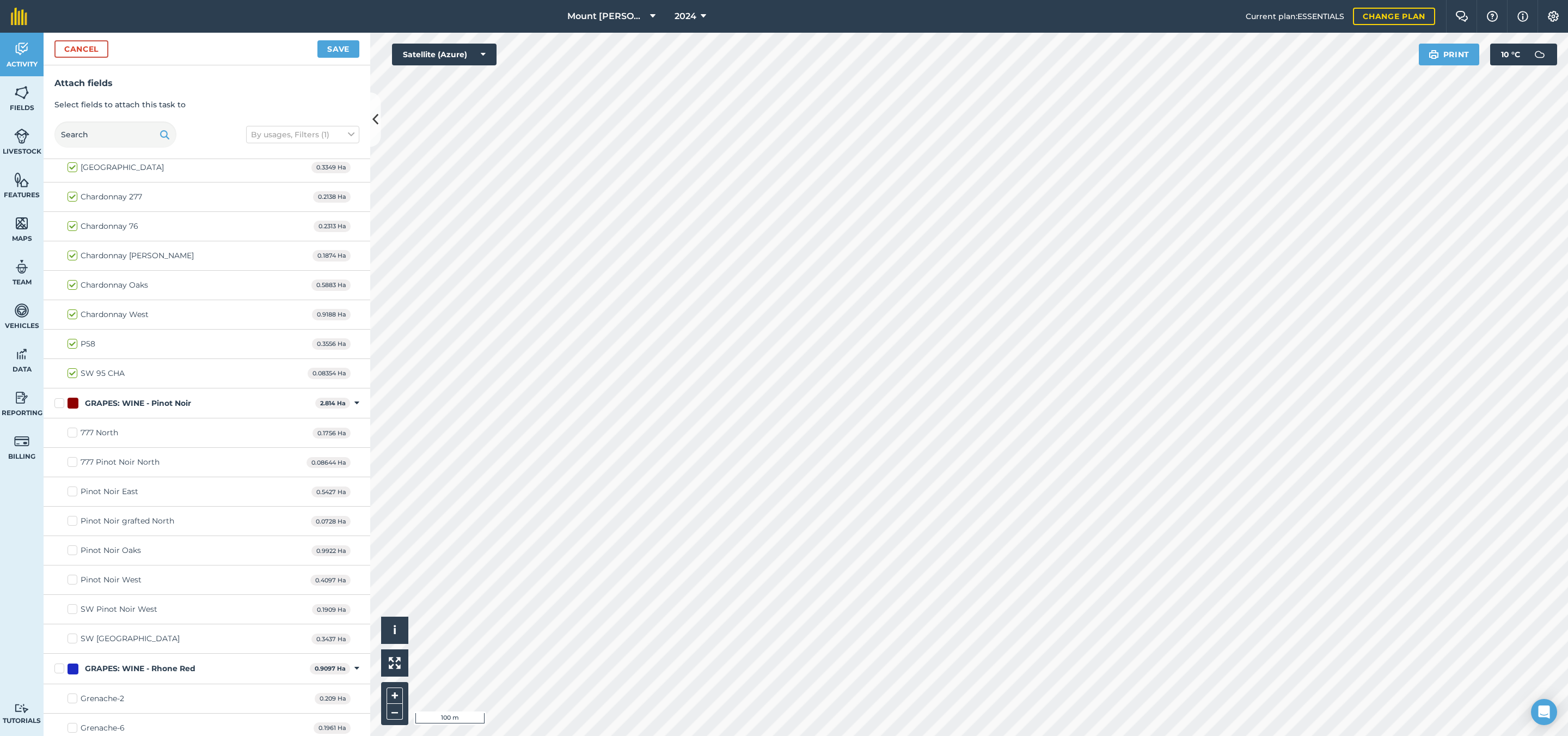
click at [133, 418] on div "GRAPES: WINE - Pinot Noir 2.814 Ha Toggle showing GRAPES: WINE - Pinot Noir fie…" at bounding box center [207, 403] width 327 height 30
click at [141, 409] on div "GRAPES: WINE - Pinot Noir" at bounding box center [137, 403] width 106 height 11
click at [61, 405] on input "GRAPES: WINE - Pinot Noir" at bounding box center [58, 401] width 7 height 7
checkbox input "true"
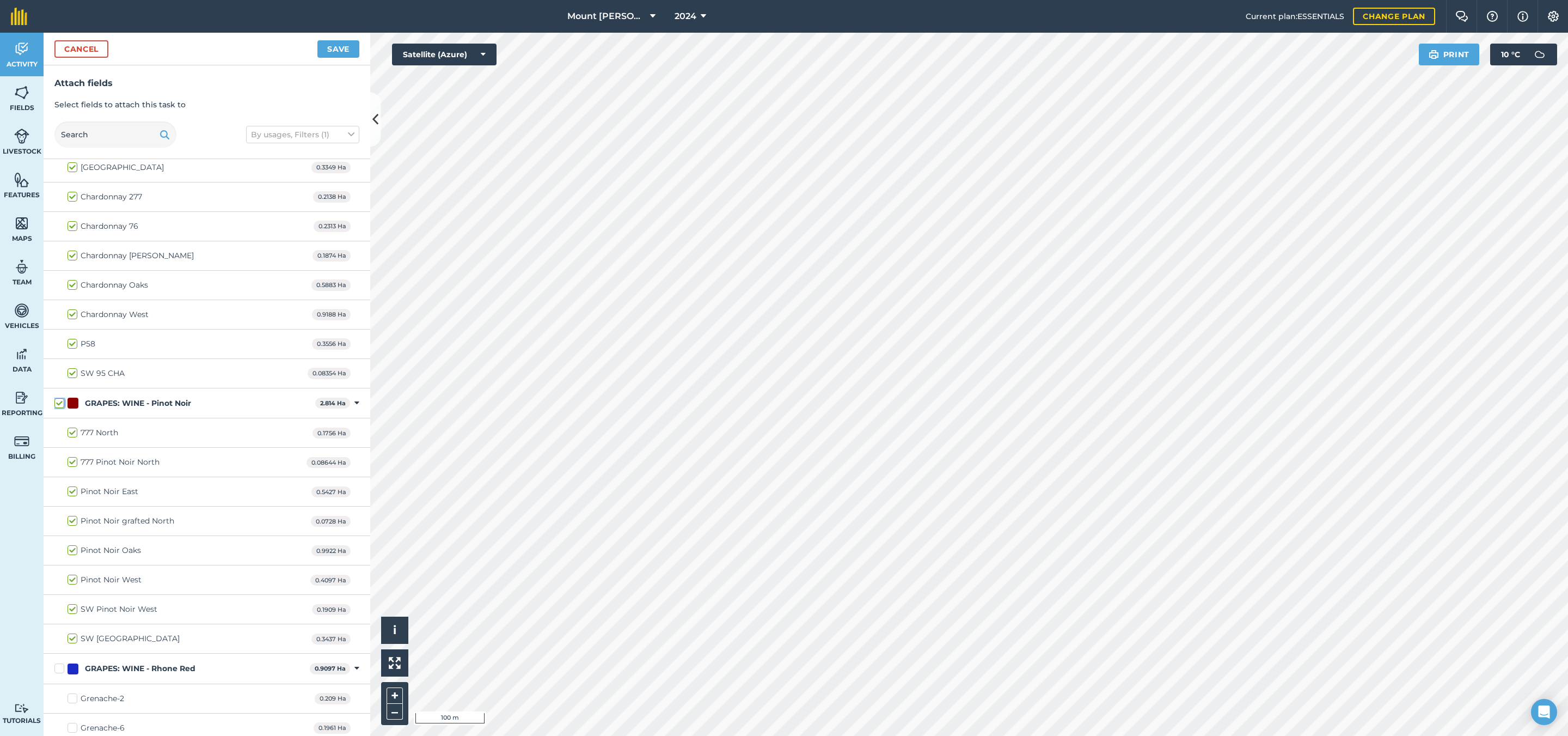
checkbox input "true"
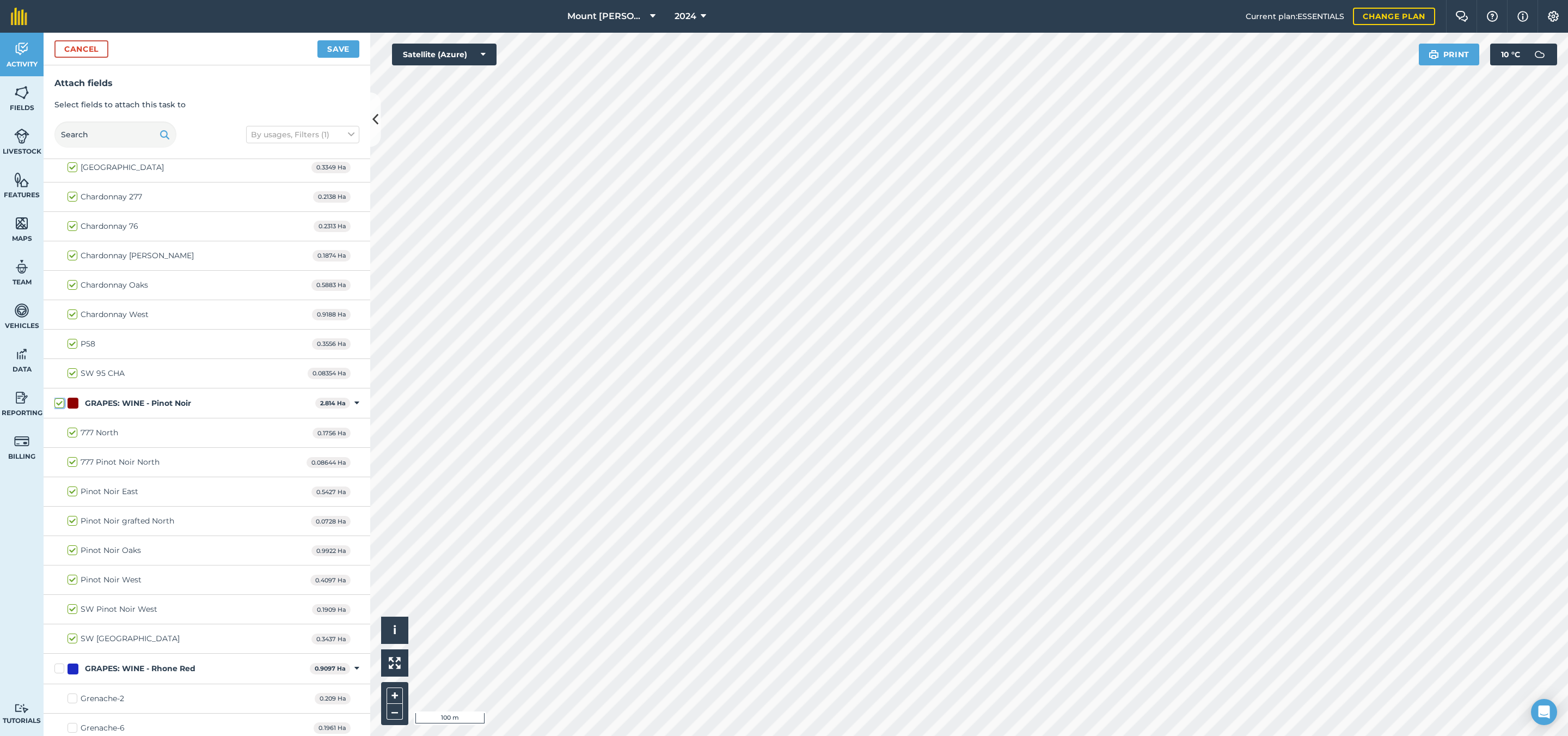
checkbox input "true"
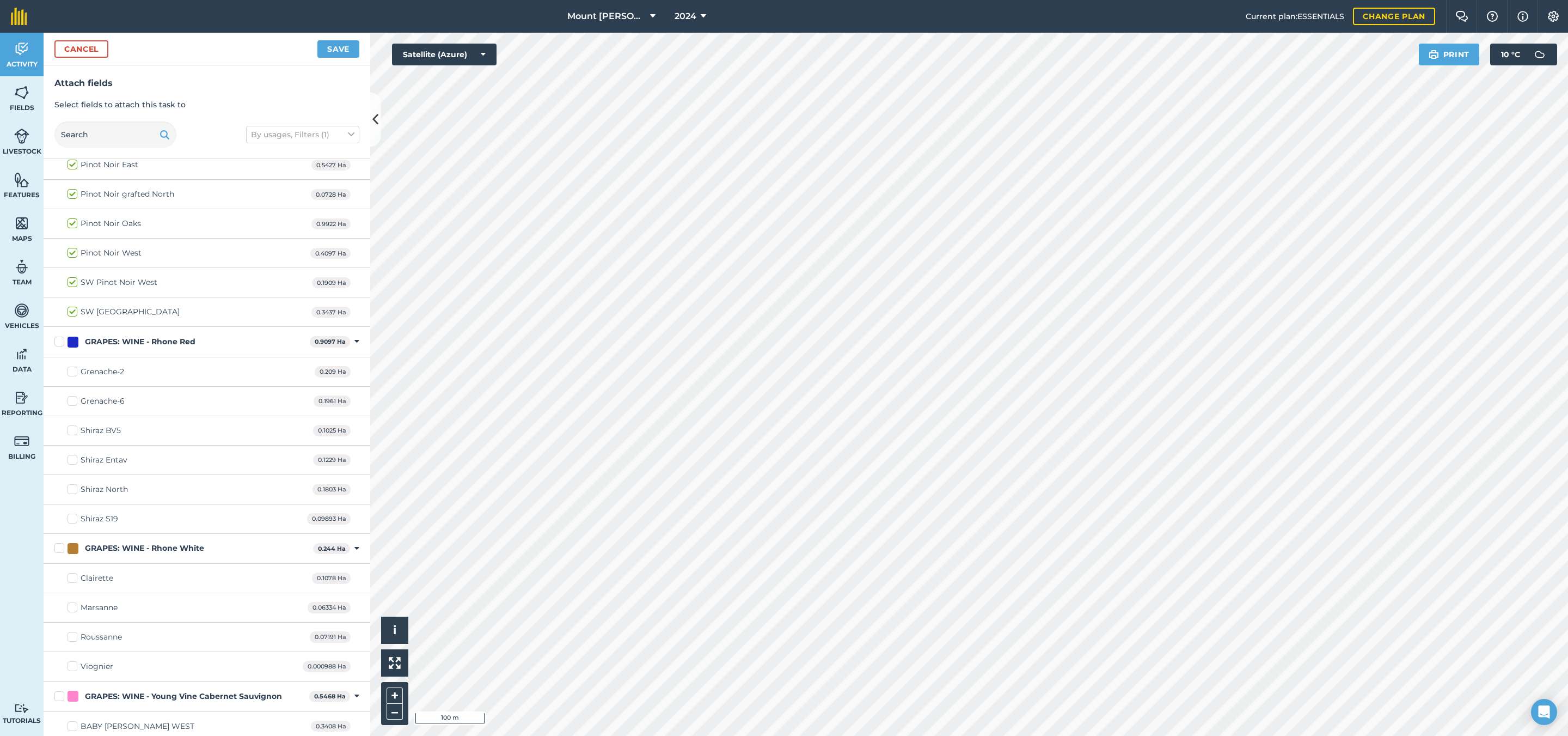
click at [182, 348] on div "GRAPES: WINE - Rhone Red" at bounding box center [140, 342] width 110 height 11
click at [61, 343] on input "GRAPES: WINE - Rhone Red" at bounding box center [58, 340] width 7 height 7
checkbox input "true"
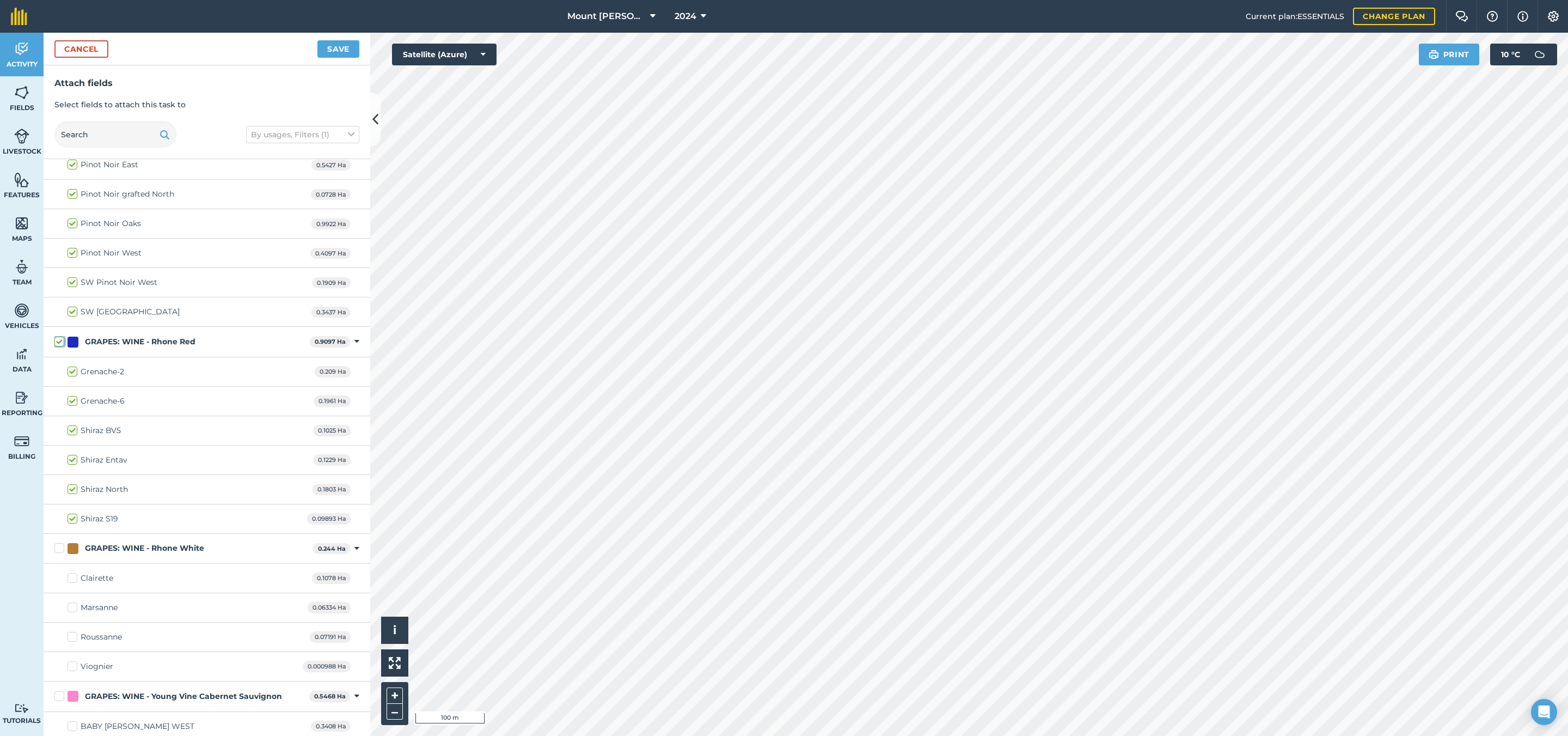
checkbox input "true"
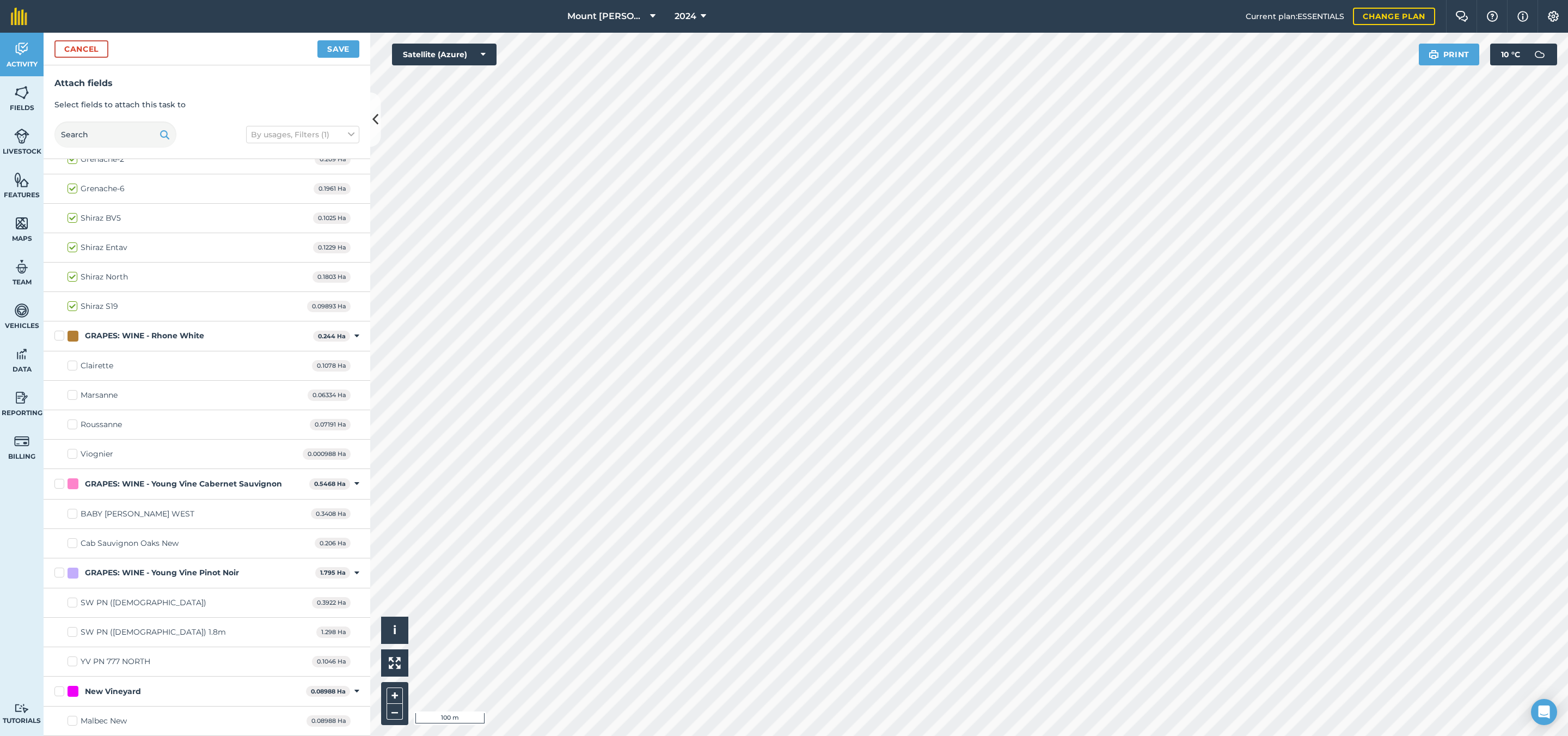
click at [162, 347] on div "GRAPES: WINE - Rhone White 0.244 Ha Toggle showing GRAPES: WINE - Rhone White f…" at bounding box center [207, 336] width 327 height 30
click at [168, 332] on div "GRAPES: WINE - Rhone White" at bounding box center [144, 336] width 119 height 11
click at [61, 332] on input "GRAPES: WINE - Rhone White" at bounding box center [58, 333] width 7 height 7
checkbox input "true"
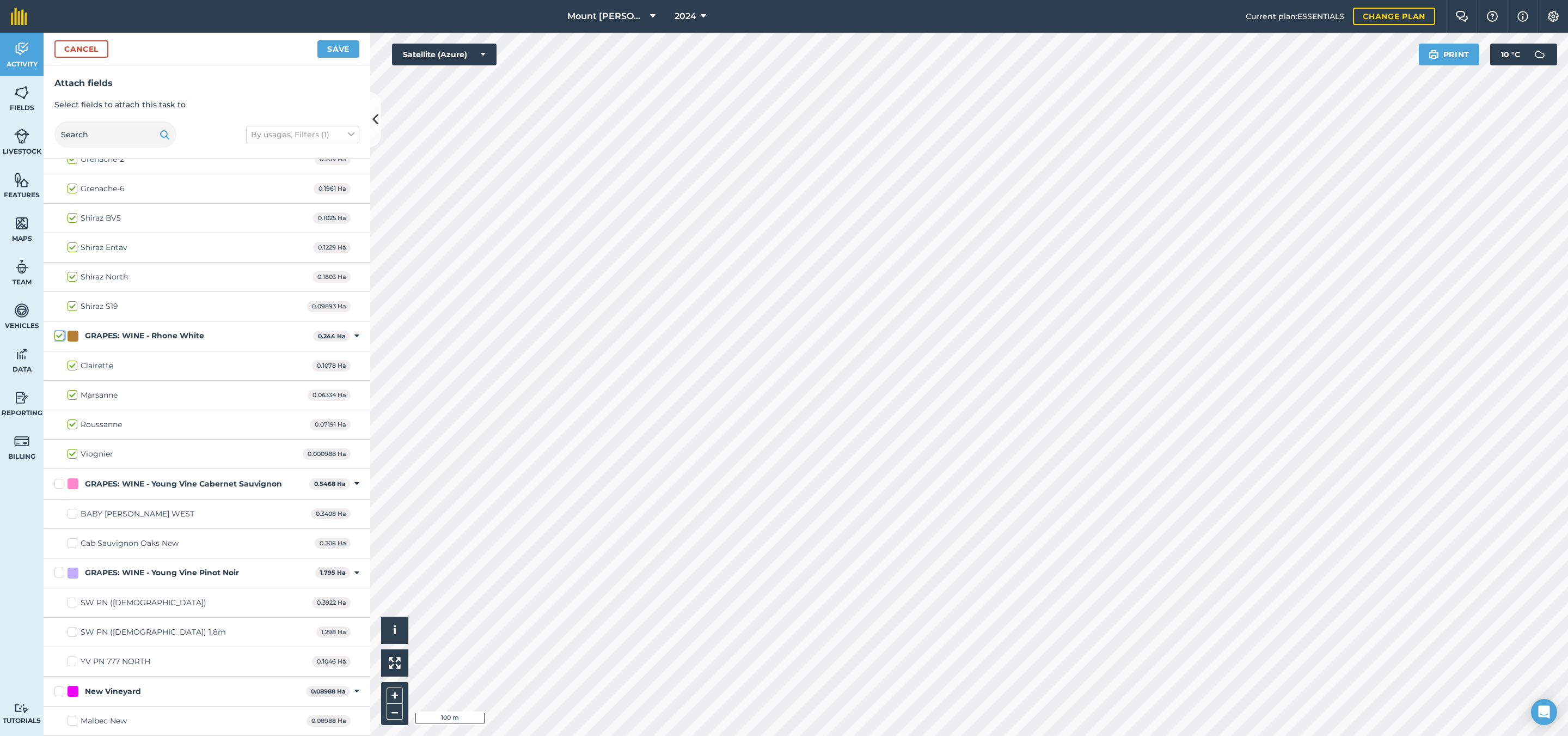
checkbox input "true"
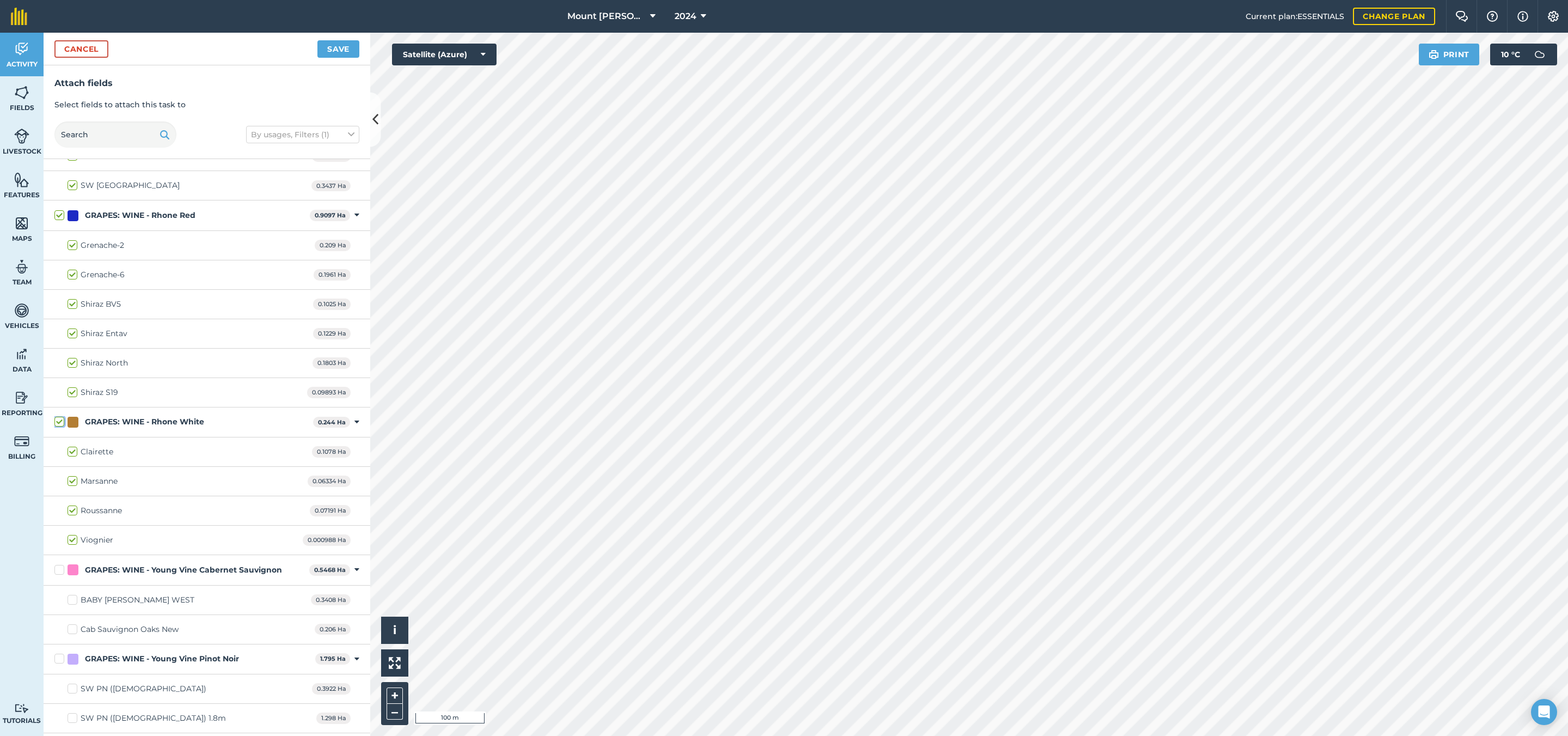
scroll to position [1374, 0]
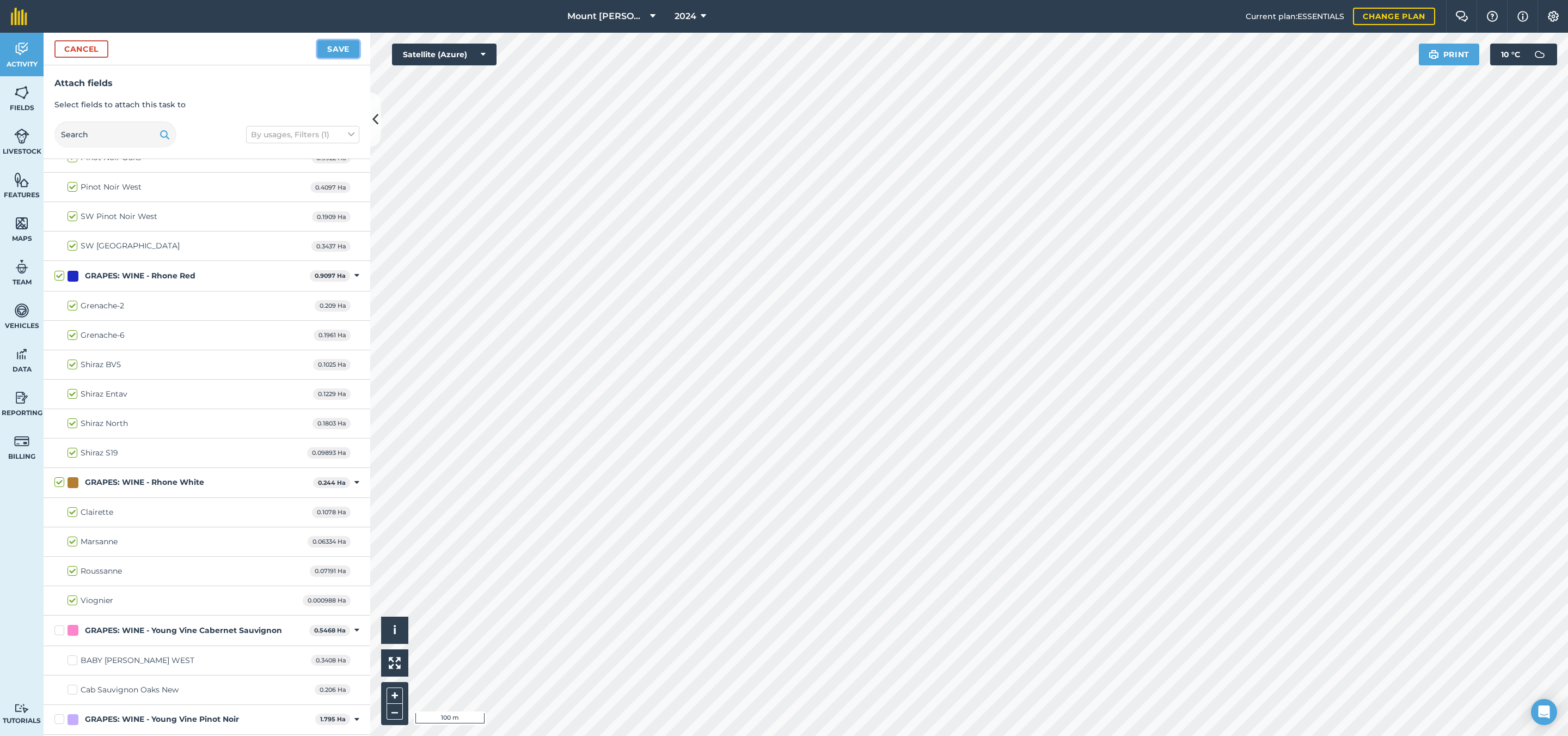
click at [342, 50] on button "Save" at bounding box center [338, 49] width 42 height 17
